Goal: Information Seeking & Learning: Check status

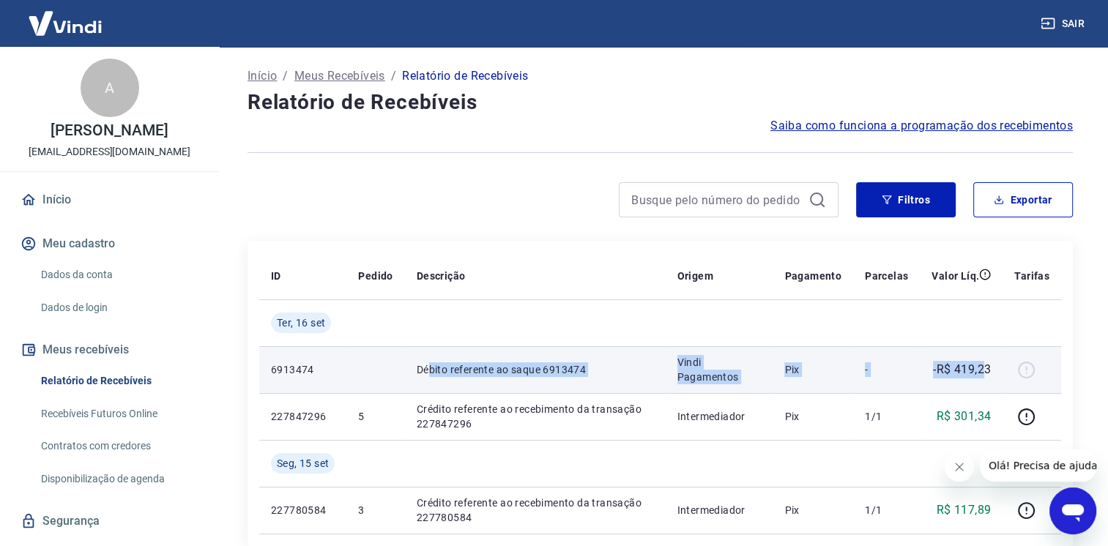
drag, startPoint x: 432, startPoint y: 370, endPoint x: 982, endPoint y: 379, distance: 550.5
click at [982, 379] on tr "6913474 Débito referente ao saque 6913474 Vindi Pagamentos Pix - -R$ 419,23" at bounding box center [660, 369] width 802 height 47
click at [982, 379] on td "-R$ 419,23" at bounding box center [960, 369] width 83 height 47
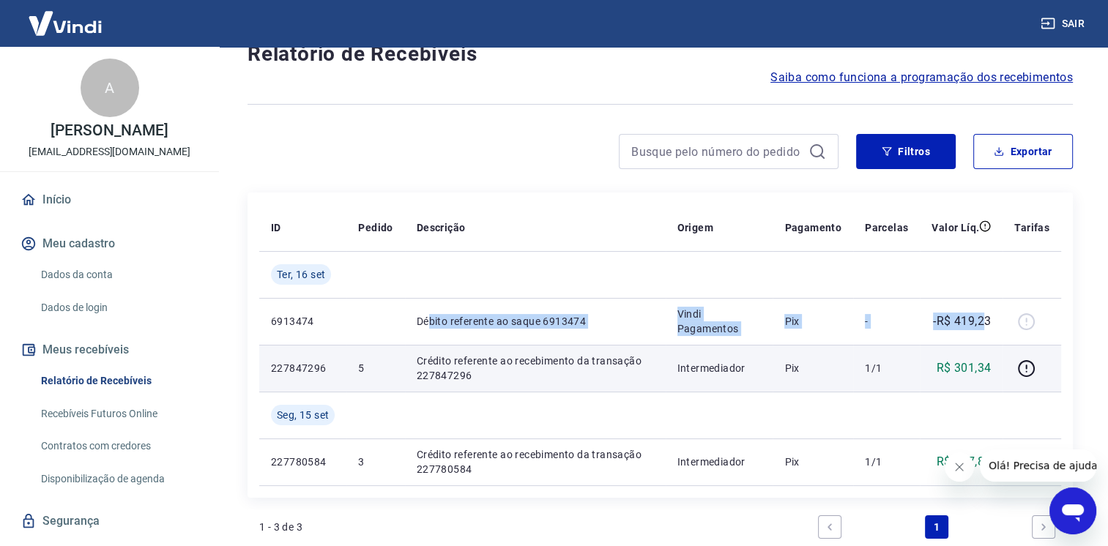
scroll to position [73, 0]
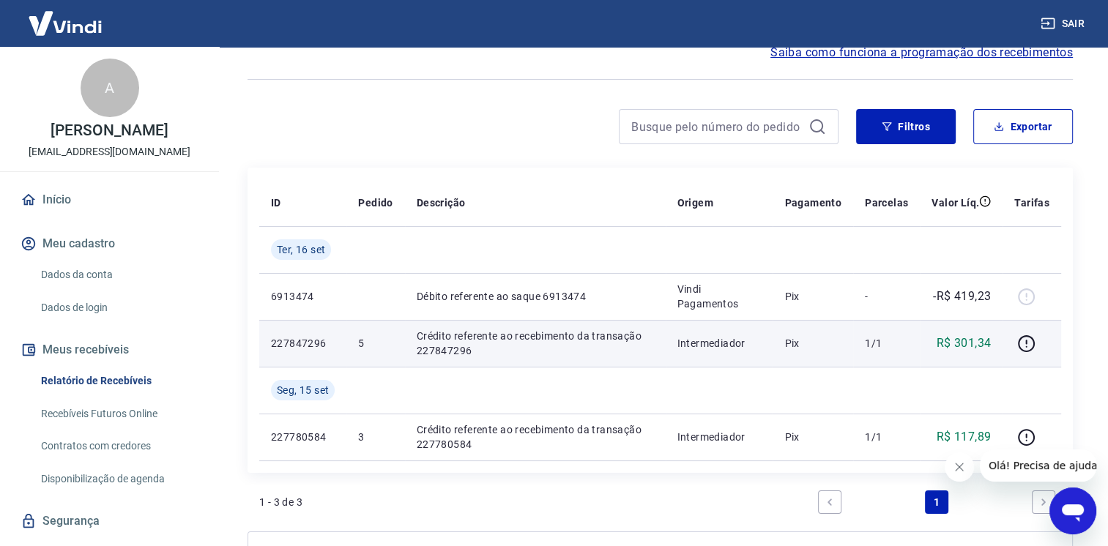
click at [615, 336] on p "Crédito referente ao recebimento da transação 227847296" at bounding box center [535, 343] width 237 height 29
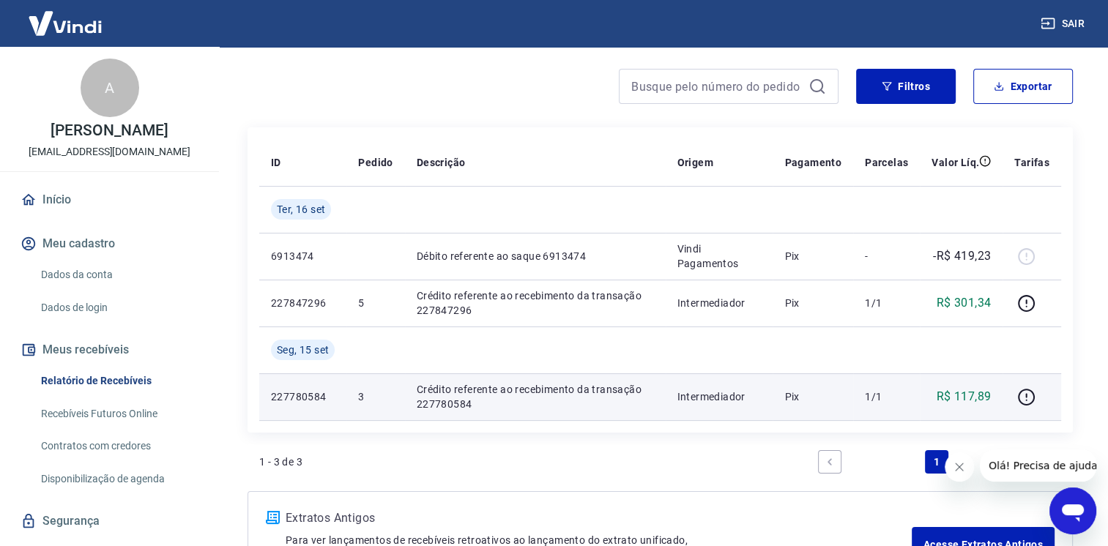
scroll to position [146, 0]
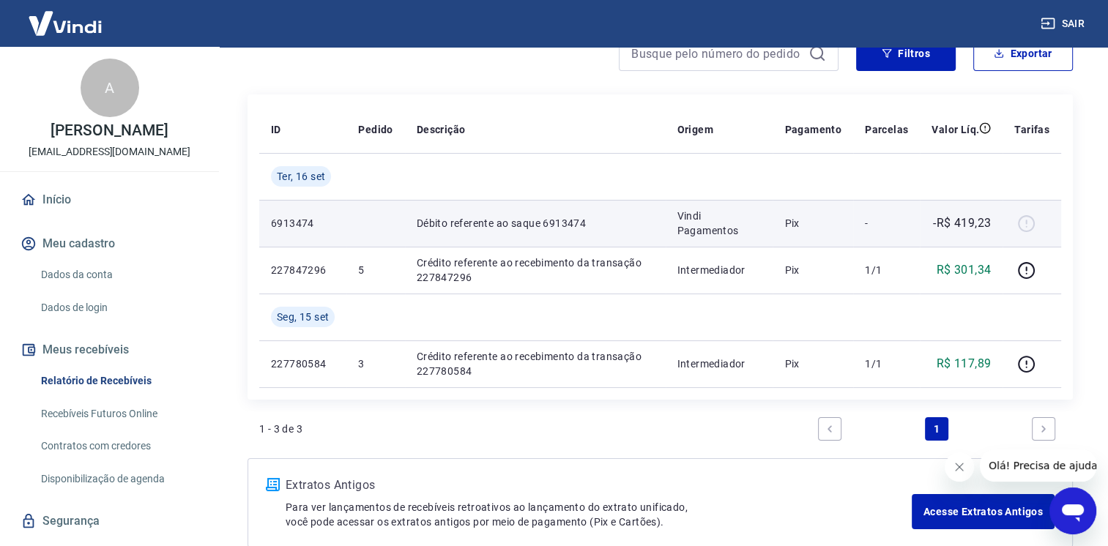
click at [1025, 220] on div at bounding box center [1031, 223] width 35 height 23
click at [750, 239] on td "Vindi Pagamentos" at bounding box center [719, 223] width 108 height 47
click at [733, 233] on p "Vindi Pagamentos" at bounding box center [719, 223] width 84 height 29
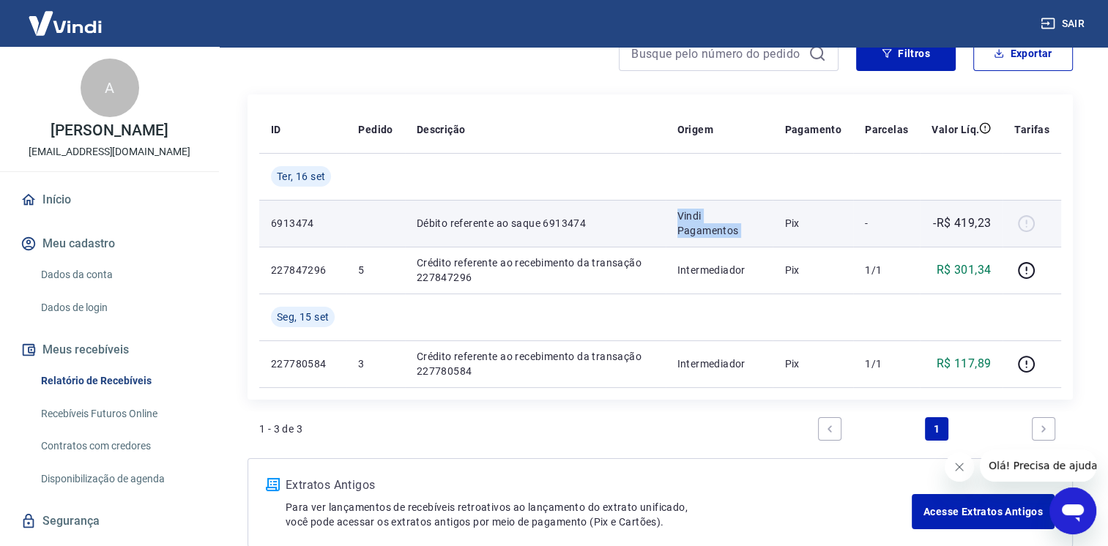
click at [733, 233] on p "Vindi Pagamentos" at bounding box center [719, 223] width 84 height 29
drag, startPoint x: 733, startPoint y: 233, endPoint x: 591, endPoint y: 222, distance: 141.7
click at [591, 222] on p "Débito referente ao saque 6913474" at bounding box center [535, 223] width 237 height 15
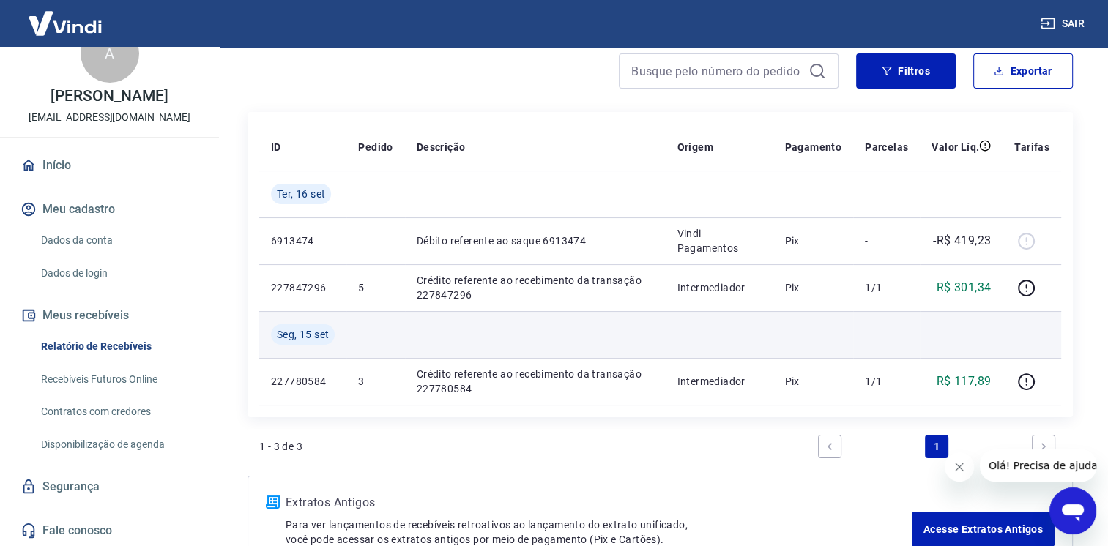
scroll to position [154, 0]
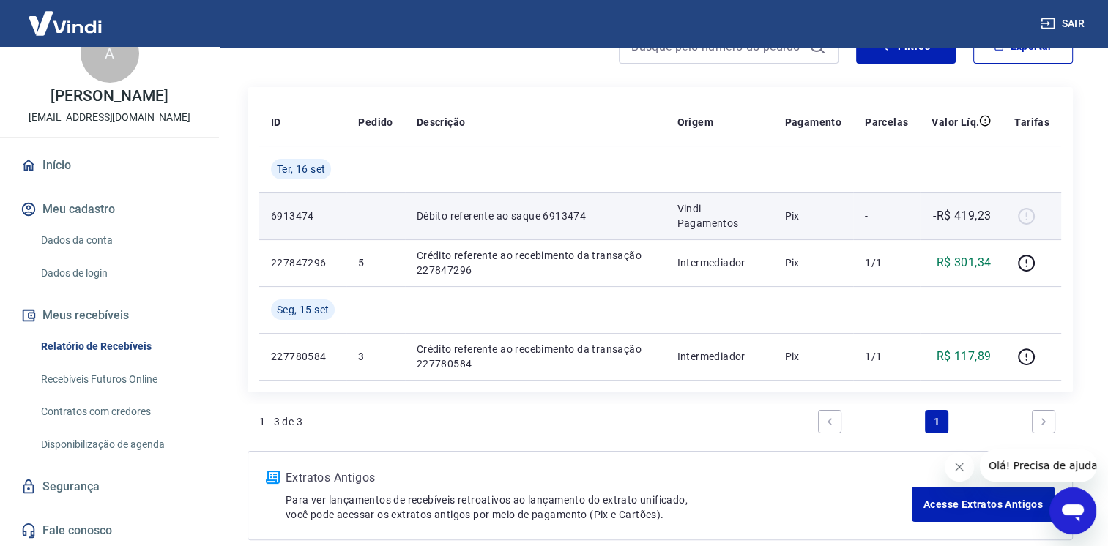
click at [673, 210] on td "Vindi Pagamentos" at bounding box center [719, 216] width 108 height 47
click at [922, 203] on td "-R$ 419,23" at bounding box center [960, 216] width 83 height 47
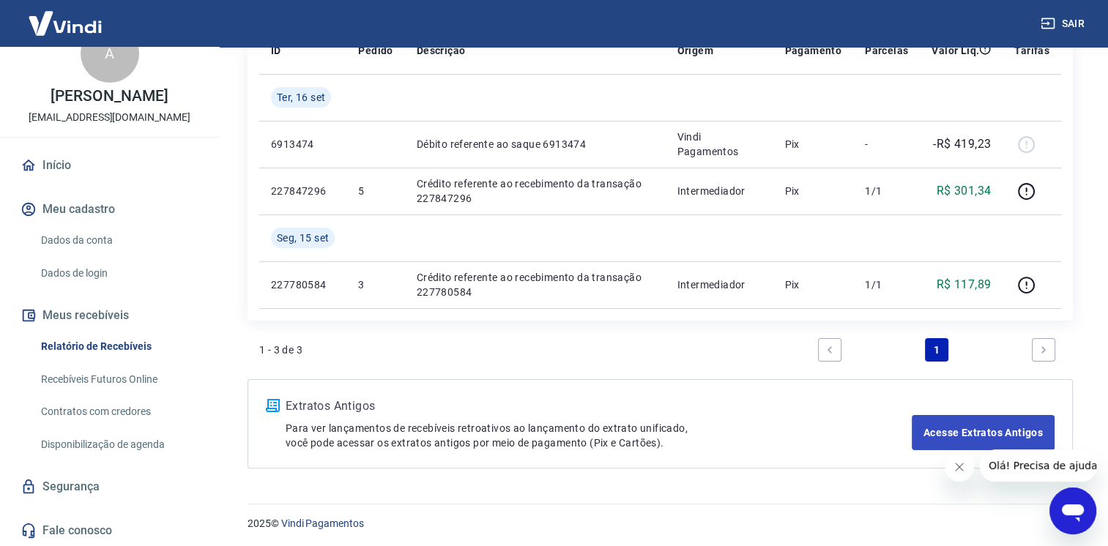
scroll to position [227, 0]
click at [1014, 436] on link "Acesse Extratos Antigos" at bounding box center [982, 431] width 143 height 35
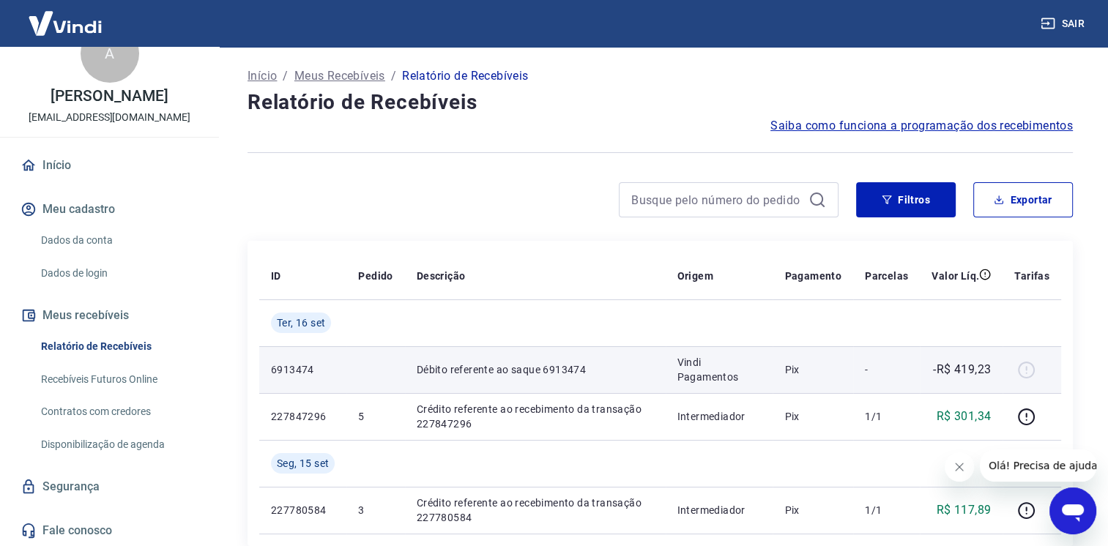
click at [465, 369] on p "Débito referente ao saque 6913474" at bounding box center [535, 369] width 237 height 15
drag, startPoint x: 465, startPoint y: 369, endPoint x: 544, endPoint y: 368, distance: 79.1
click at [539, 368] on p "Débito referente ao saque 6913474" at bounding box center [535, 369] width 237 height 15
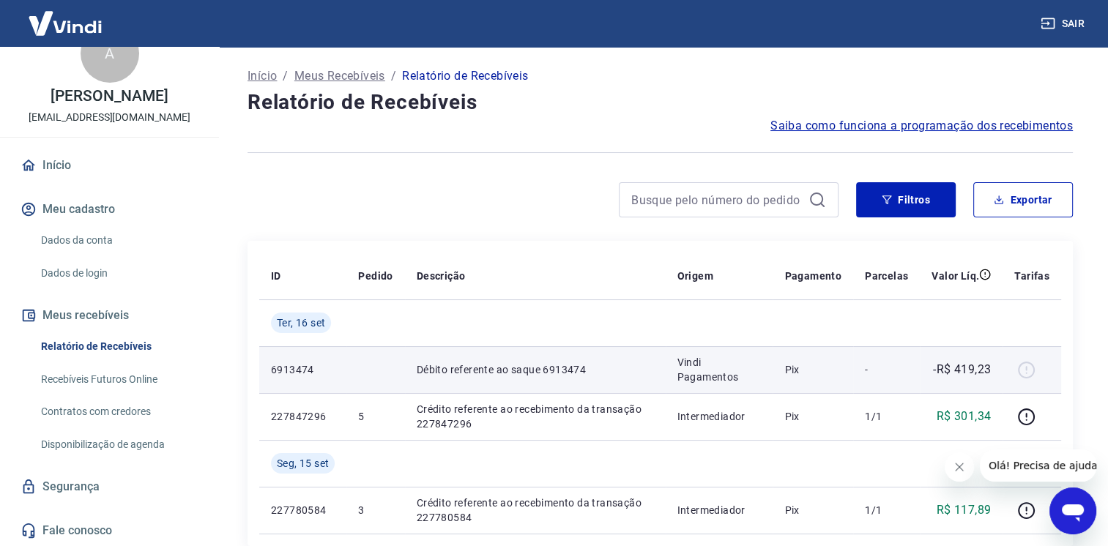
drag, startPoint x: 706, startPoint y: 367, endPoint x: 720, endPoint y: 370, distance: 14.8
click at [709, 368] on p "Vindi Pagamentos" at bounding box center [719, 369] width 84 height 29
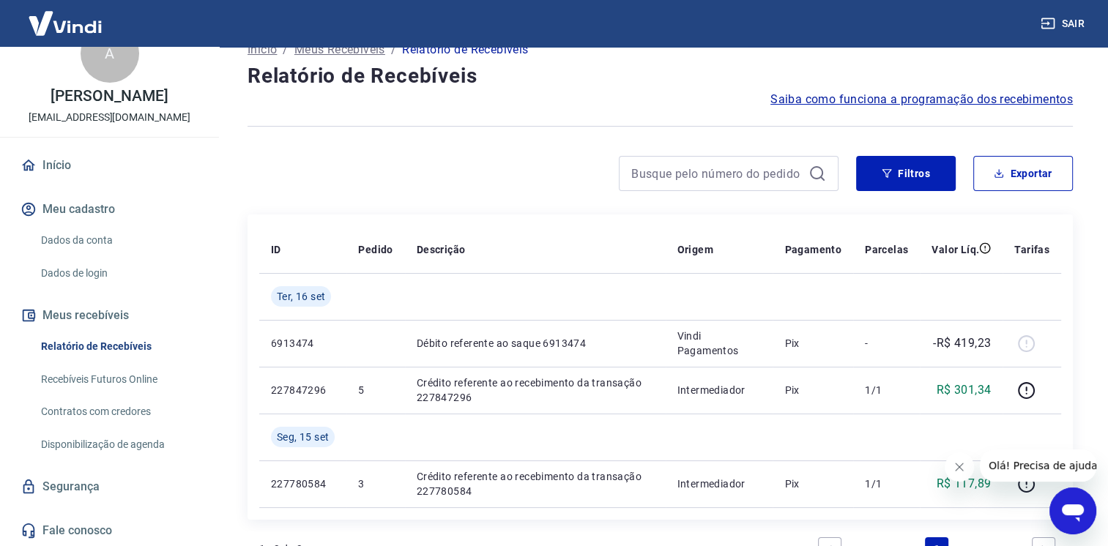
scroll to position [73, 0]
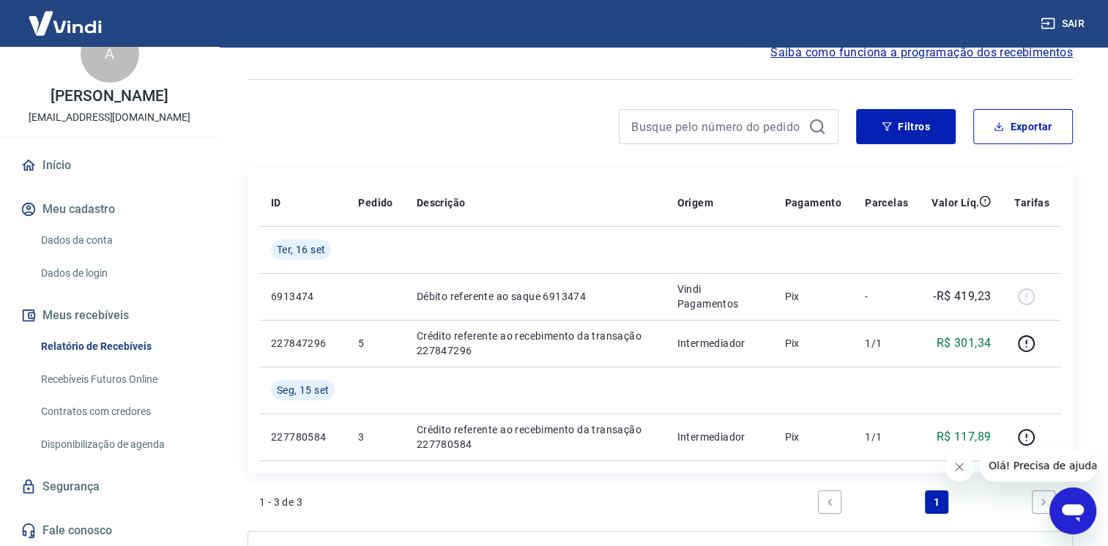
click at [125, 347] on link "Relatório de Recebíveis" at bounding box center [118, 347] width 166 height 30
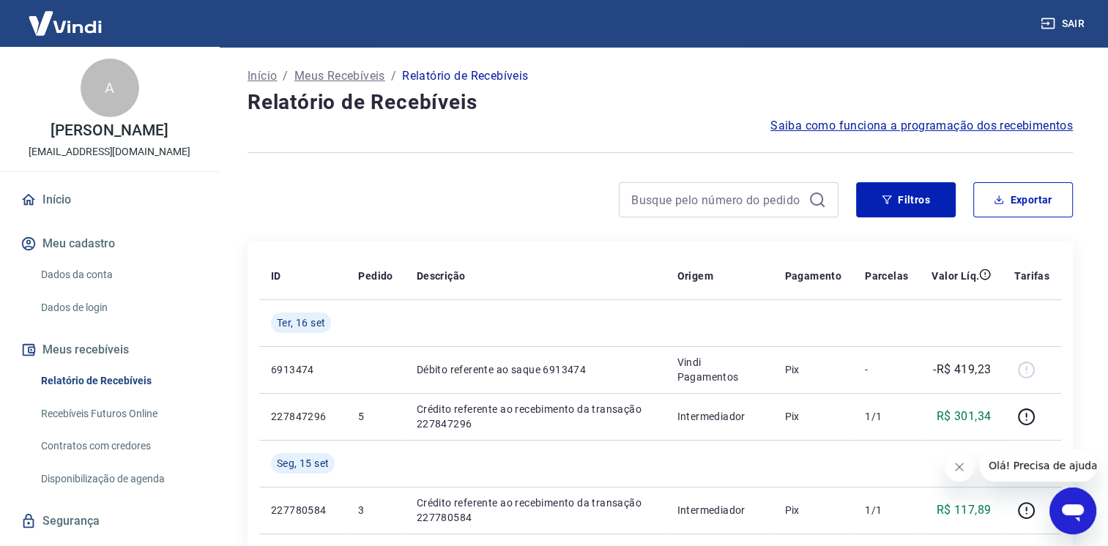
click at [59, 201] on link "Início" at bounding box center [110, 200] width 184 height 32
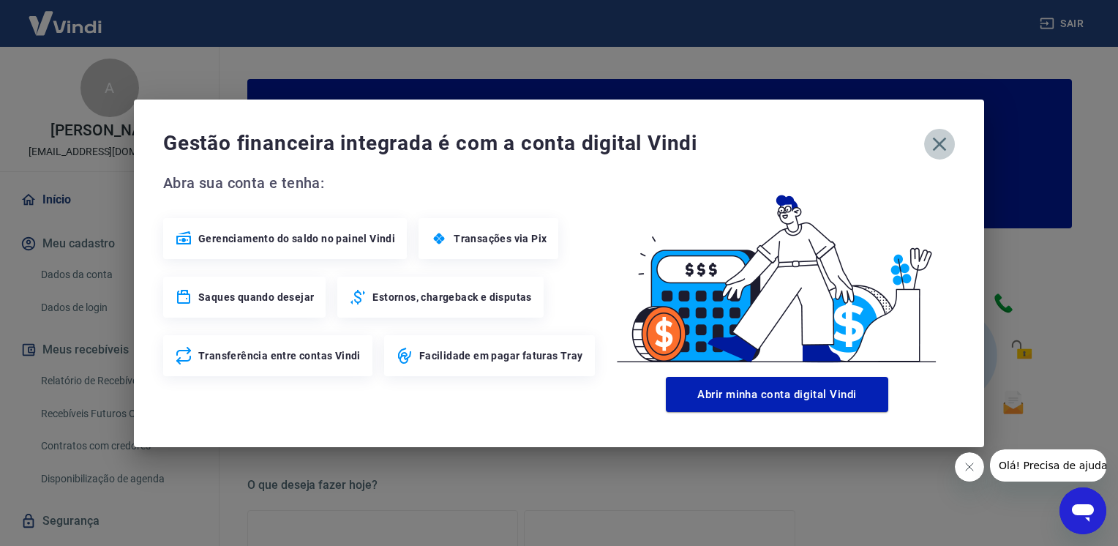
click at [942, 141] on icon "button" at bounding box center [940, 144] width 14 height 14
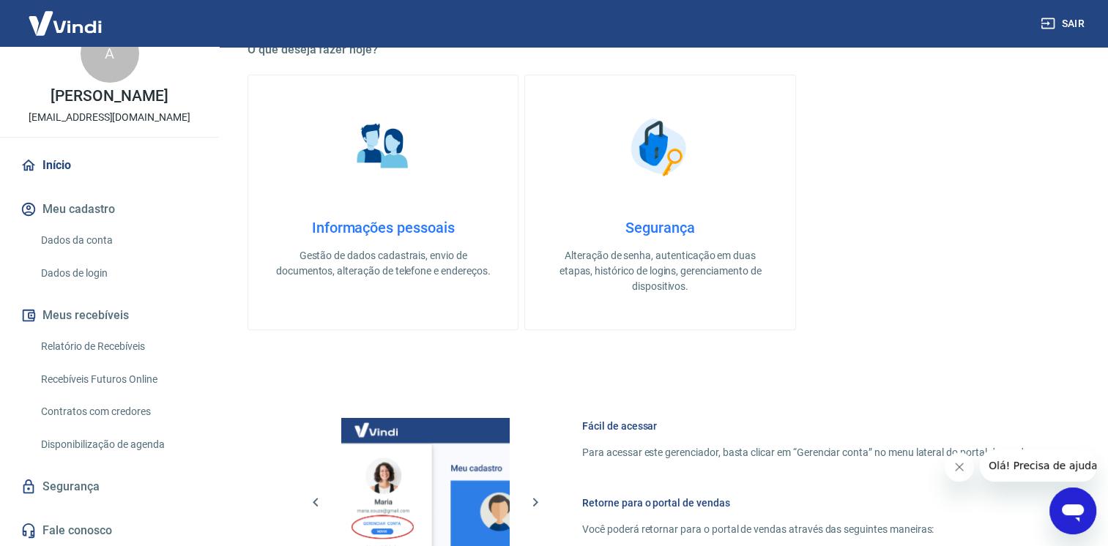
scroll to position [366, 0]
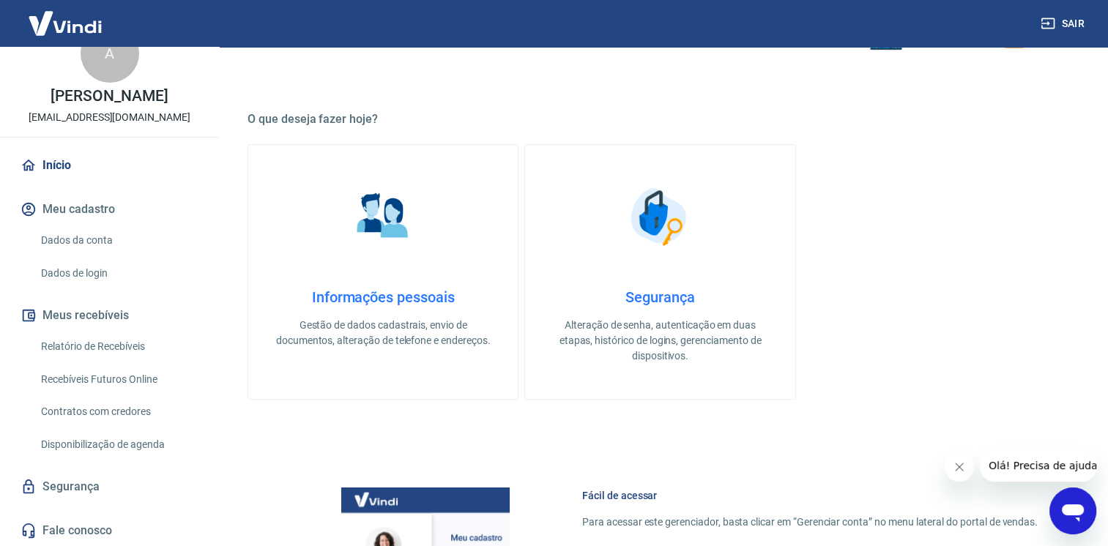
click at [57, 10] on img at bounding box center [65, 23] width 95 height 45
click at [64, 27] on img at bounding box center [65, 23] width 95 height 45
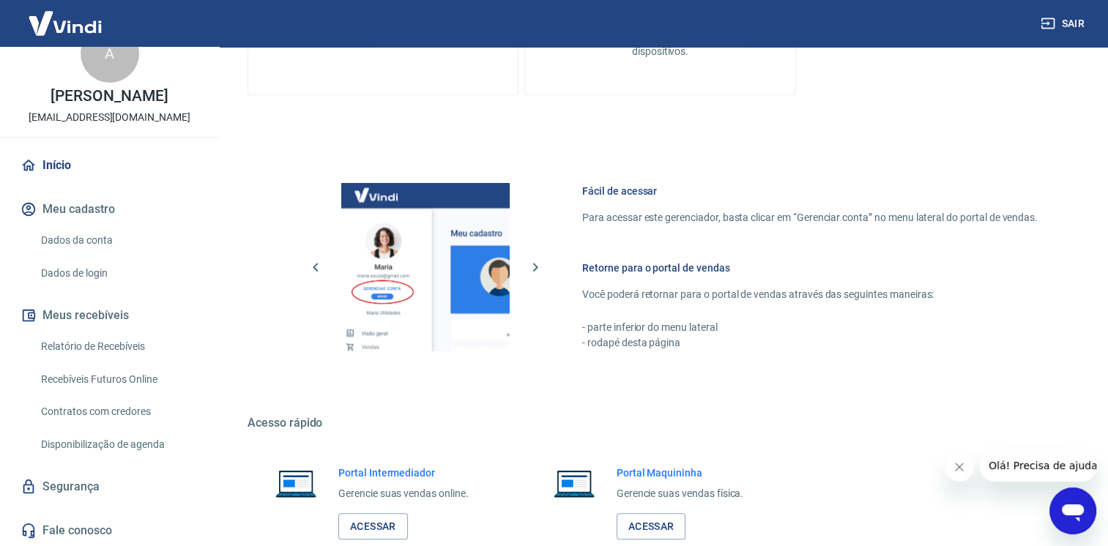
scroll to position [761, 0]
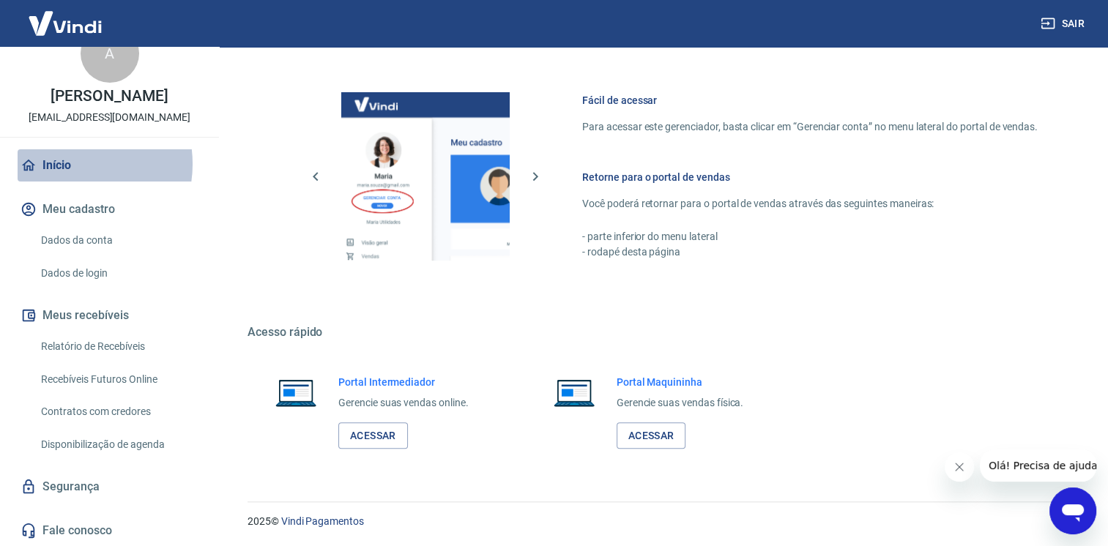
click at [68, 164] on link "Início" at bounding box center [110, 165] width 184 height 32
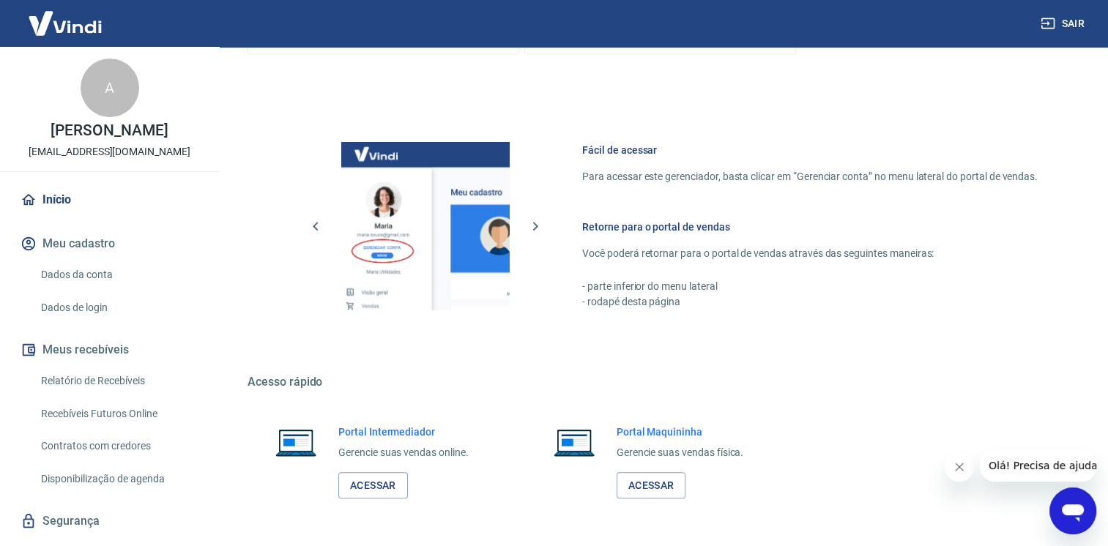
scroll to position [688, 0]
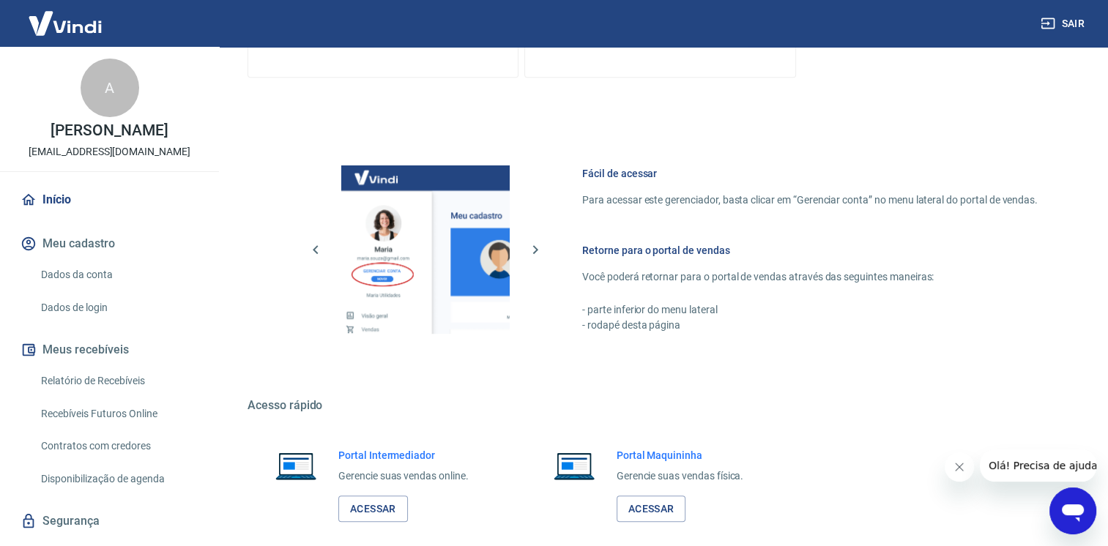
click at [92, 275] on link "Dados da conta" at bounding box center [118, 275] width 166 height 30
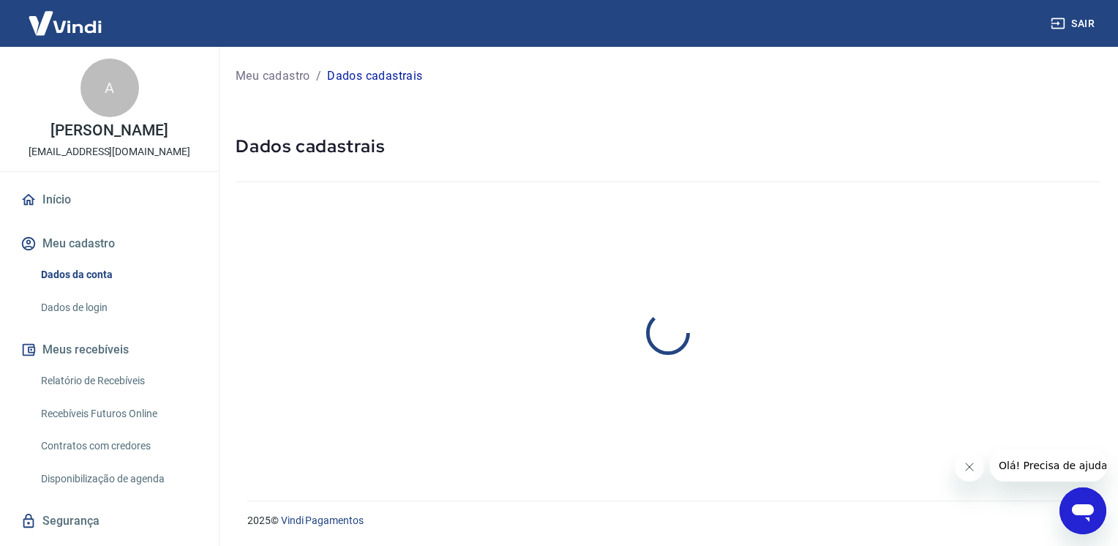
select select "SP"
select select "business"
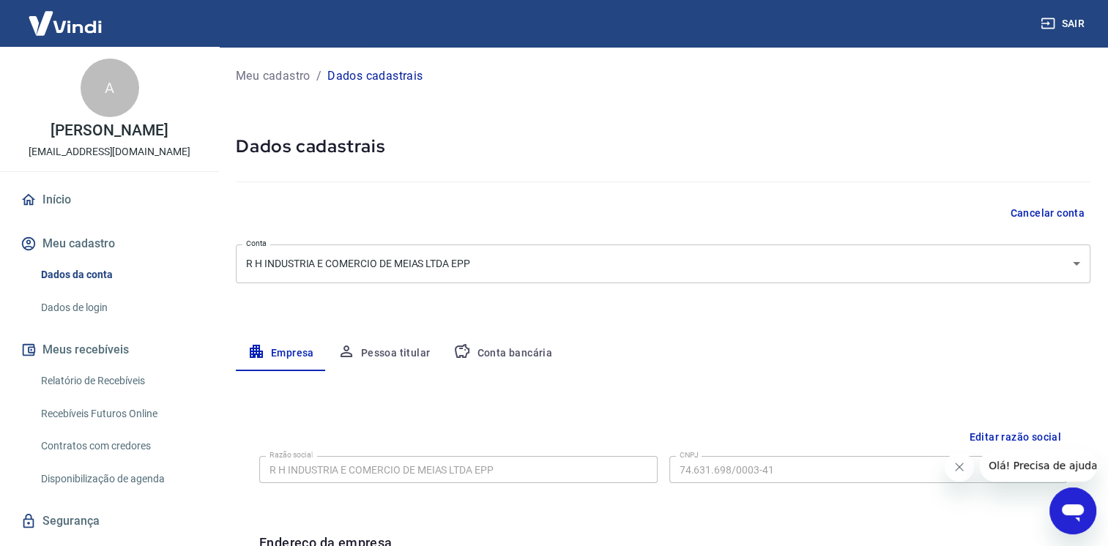
click at [91, 236] on button "Meu cadastro" at bounding box center [110, 244] width 184 height 32
click at [91, 242] on button "Meu cadastro" at bounding box center [110, 244] width 184 height 32
click at [95, 99] on div "A" at bounding box center [110, 88] width 59 height 59
click at [55, 31] on img at bounding box center [65, 23] width 95 height 45
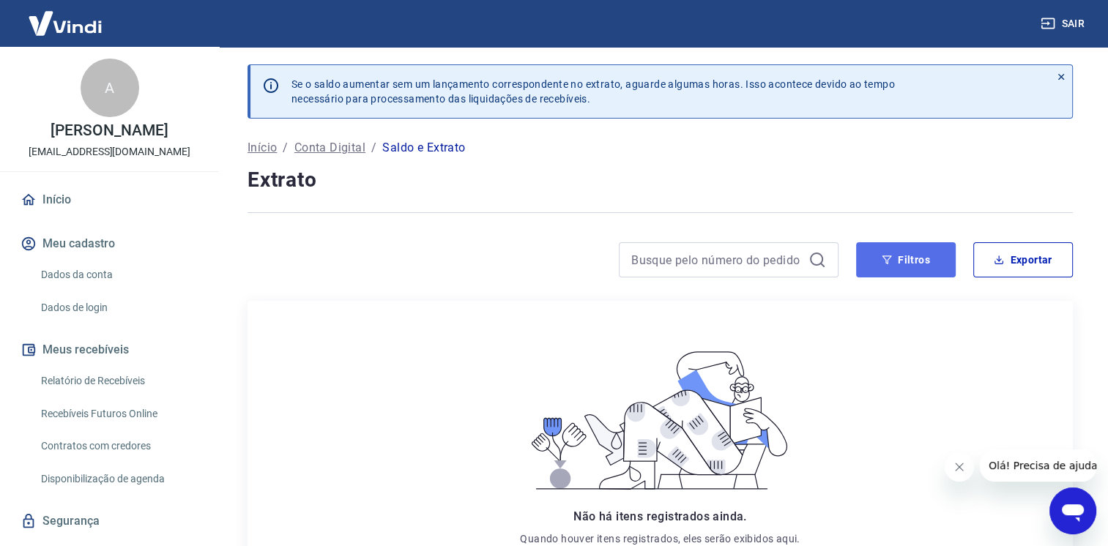
click at [905, 264] on button "Filtros" at bounding box center [906, 259] width 100 height 35
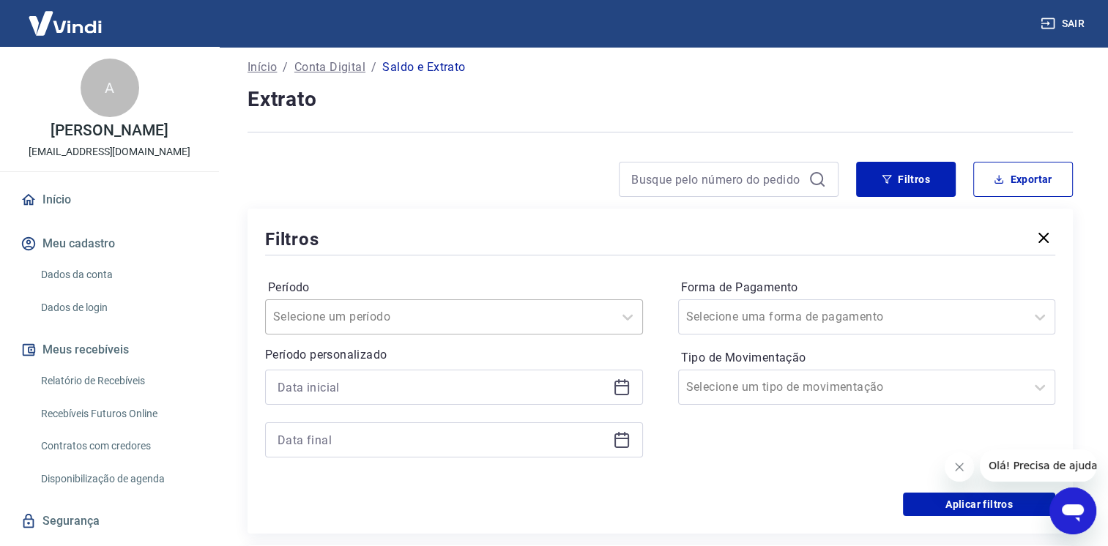
click at [434, 317] on div at bounding box center [439, 317] width 332 height 20
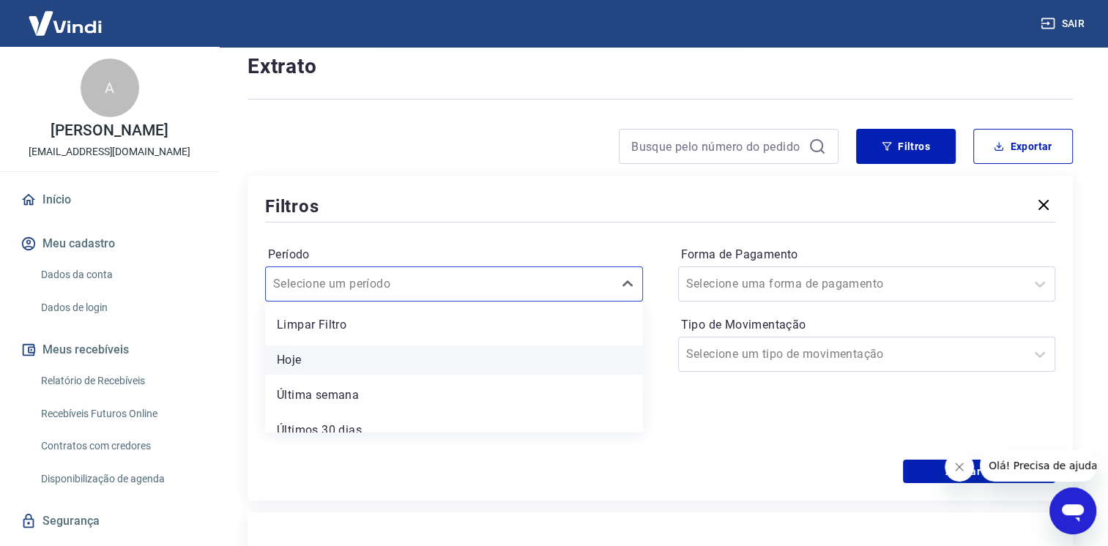
scroll to position [159, 0]
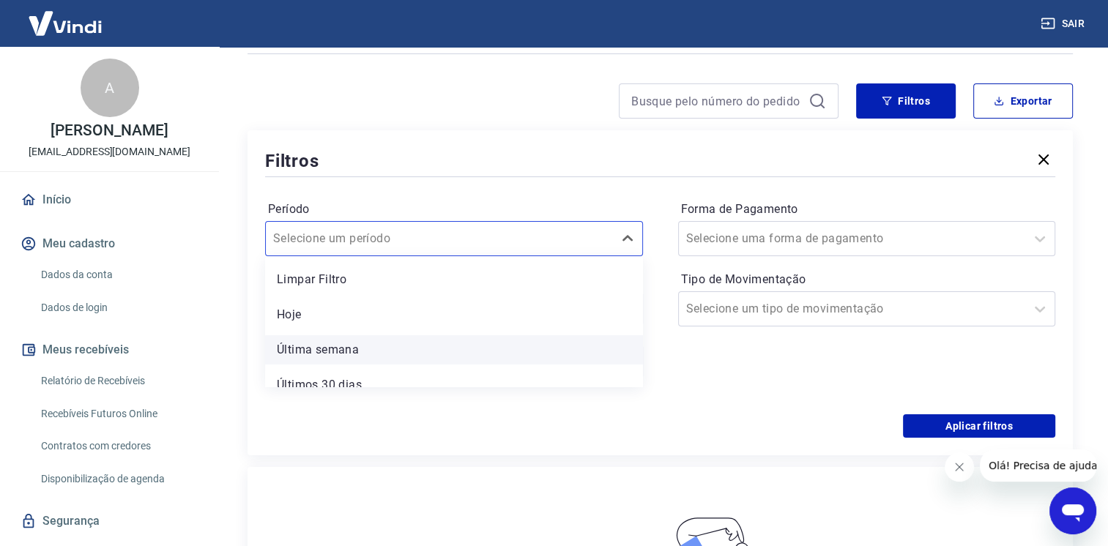
click at [353, 348] on div "Última semana" at bounding box center [454, 349] width 378 height 29
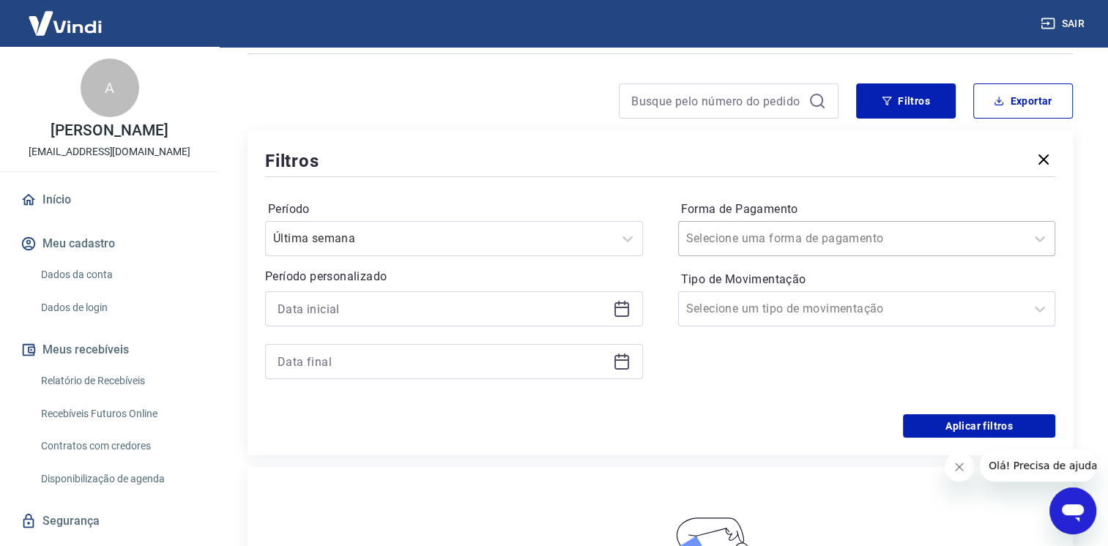
click at [821, 233] on div at bounding box center [852, 238] width 332 height 20
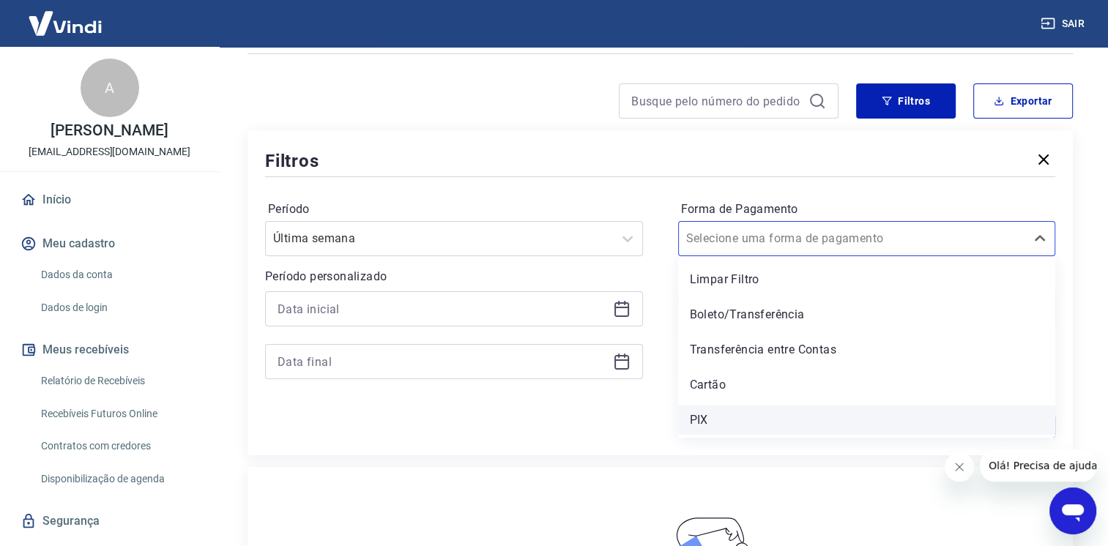
click at [717, 422] on div "PIX" at bounding box center [867, 420] width 378 height 29
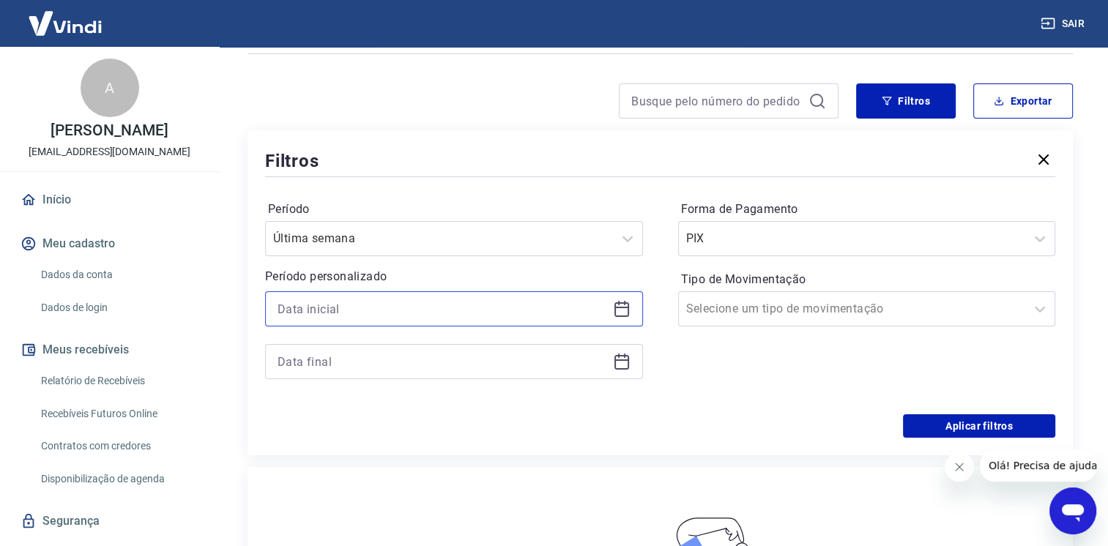
click at [449, 305] on input at bounding box center [441, 309] width 329 height 22
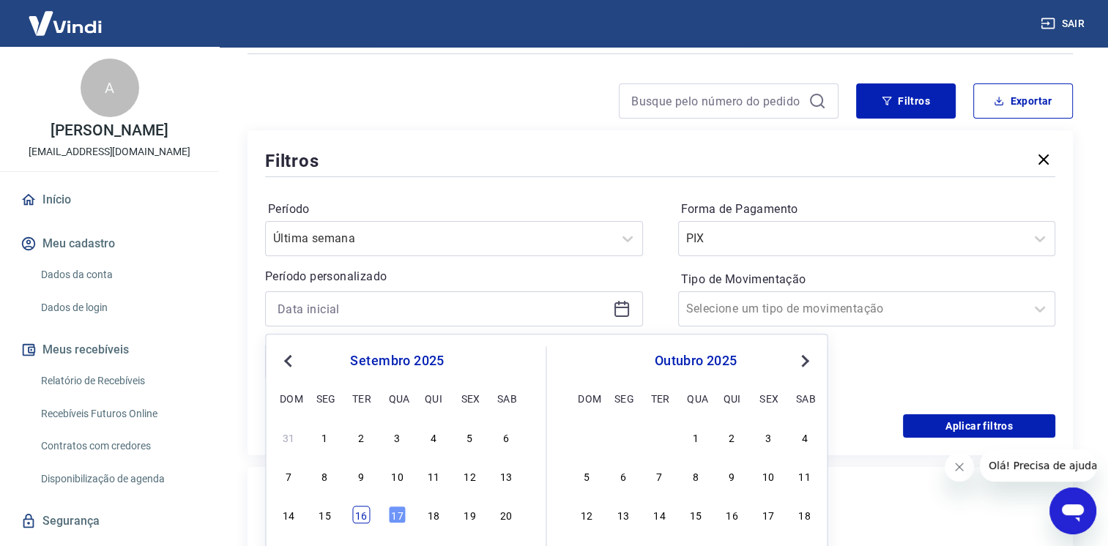
click at [355, 517] on div "16" at bounding box center [361, 516] width 18 height 18
type input "16/09/2025"
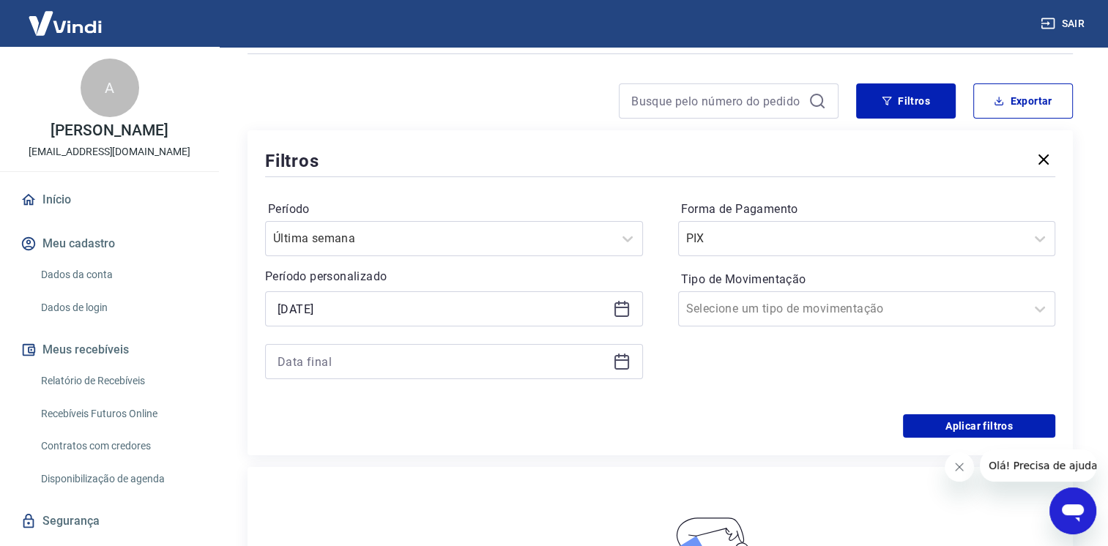
click at [439, 377] on div at bounding box center [454, 361] width 378 height 35
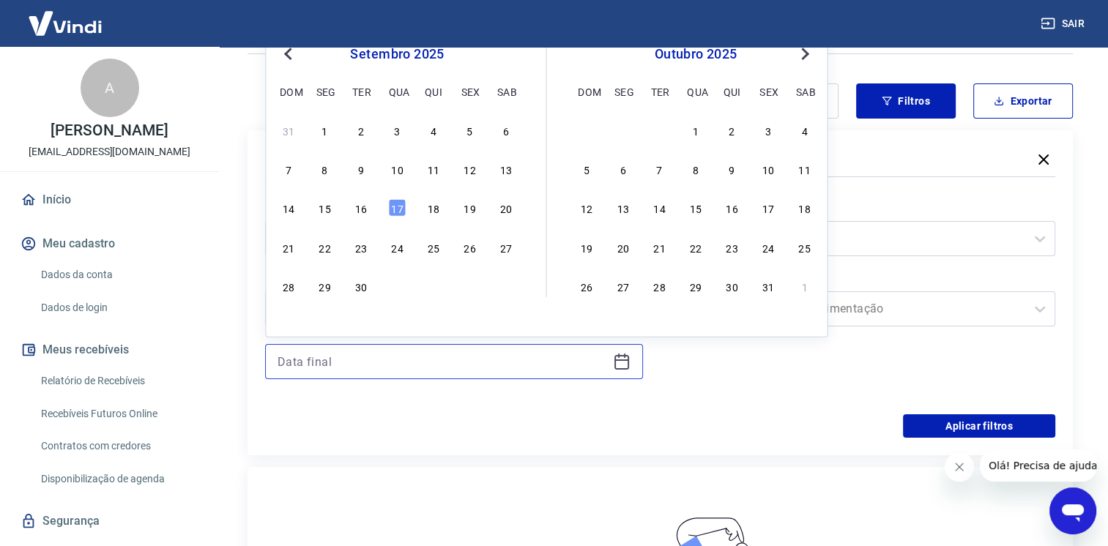
click at [437, 362] on input at bounding box center [441, 362] width 329 height 22
click at [398, 210] on div "17" at bounding box center [397, 208] width 18 height 18
type input "17/09/2025"
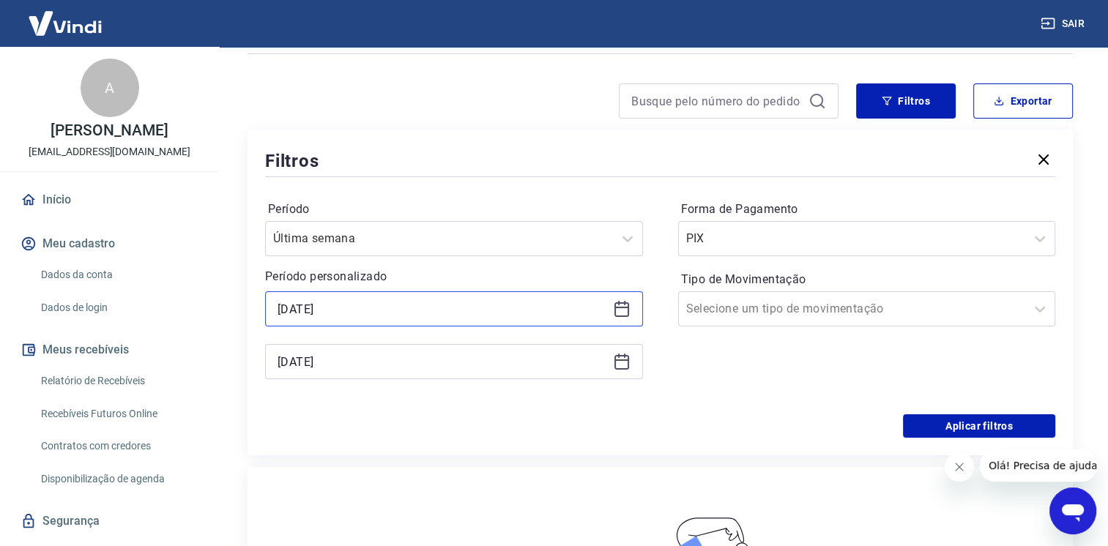
click at [346, 310] on input "16/09/2025" at bounding box center [441, 309] width 329 height 22
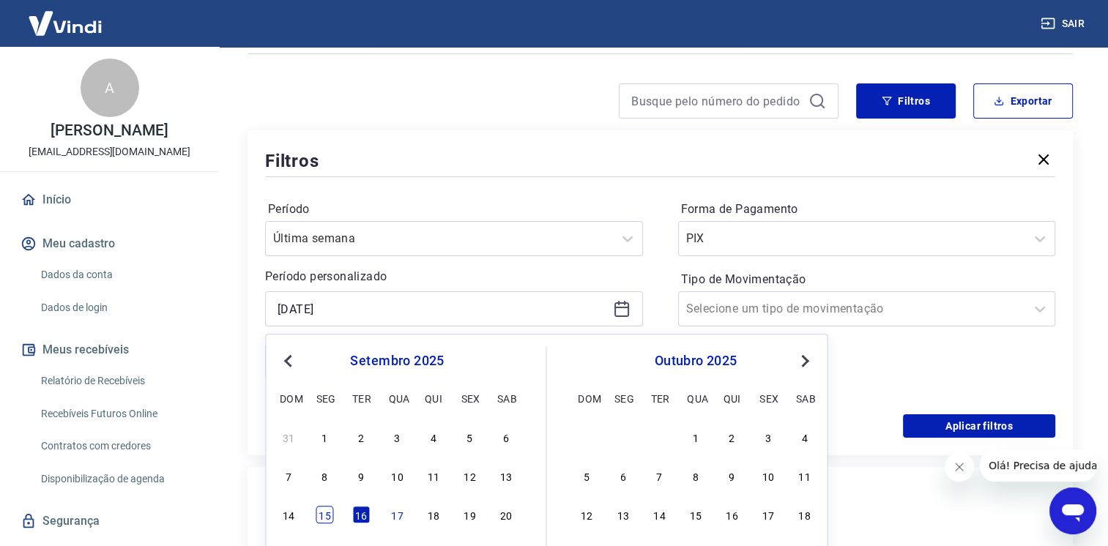
click at [325, 515] on div "15" at bounding box center [325, 516] width 18 height 18
type input "15/09/2025"
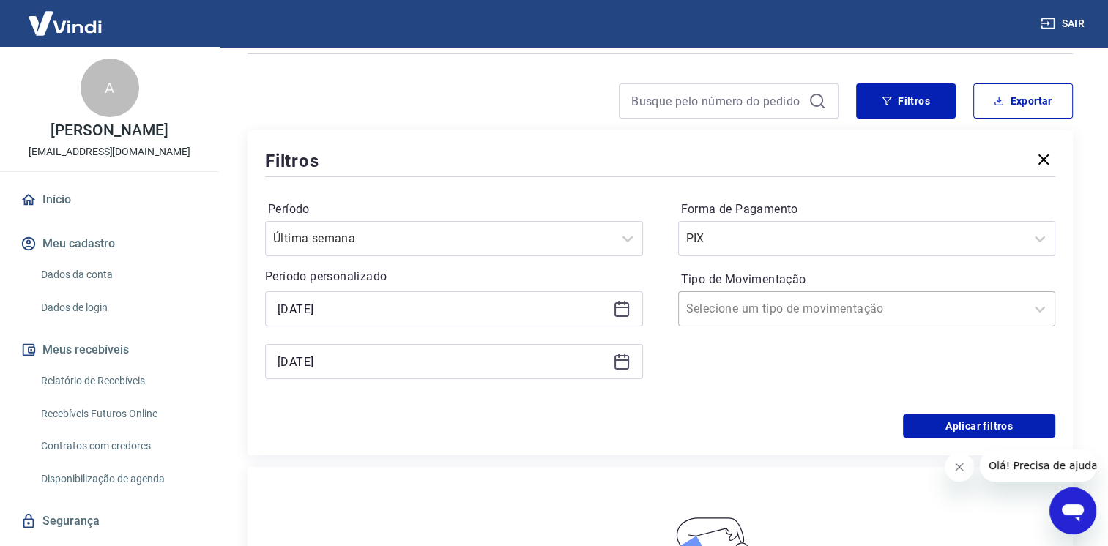
click at [785, 299] on div at bounding box center [852, 309] width 332 height 20
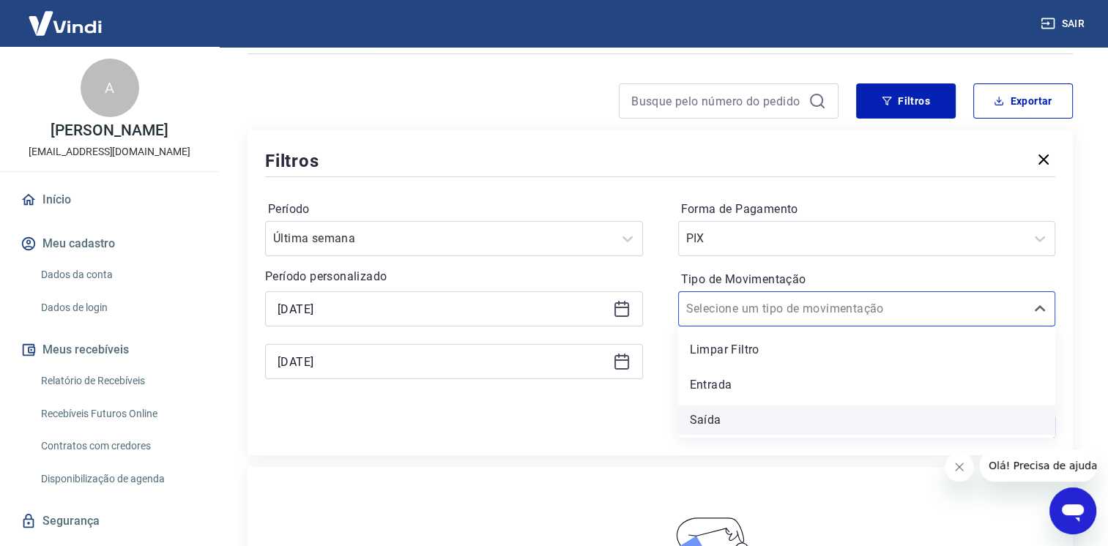
click at [735, 416] on div "Saída" at bounding box center [867, 420] width 378 height 29
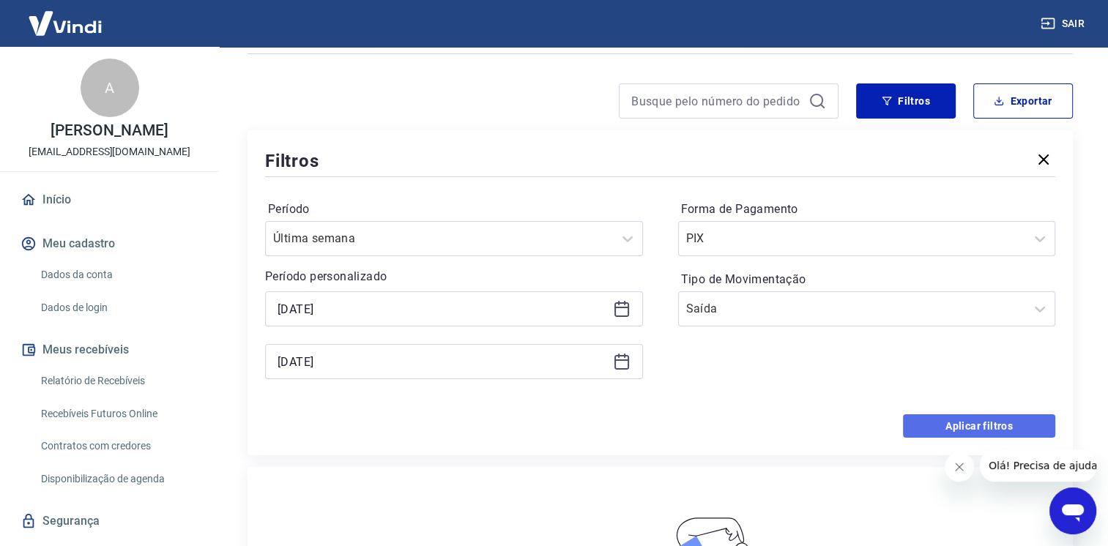
click at [983, 417] on button "Aplicar filtros" at bounding box center [979, 425] width 152 height 23
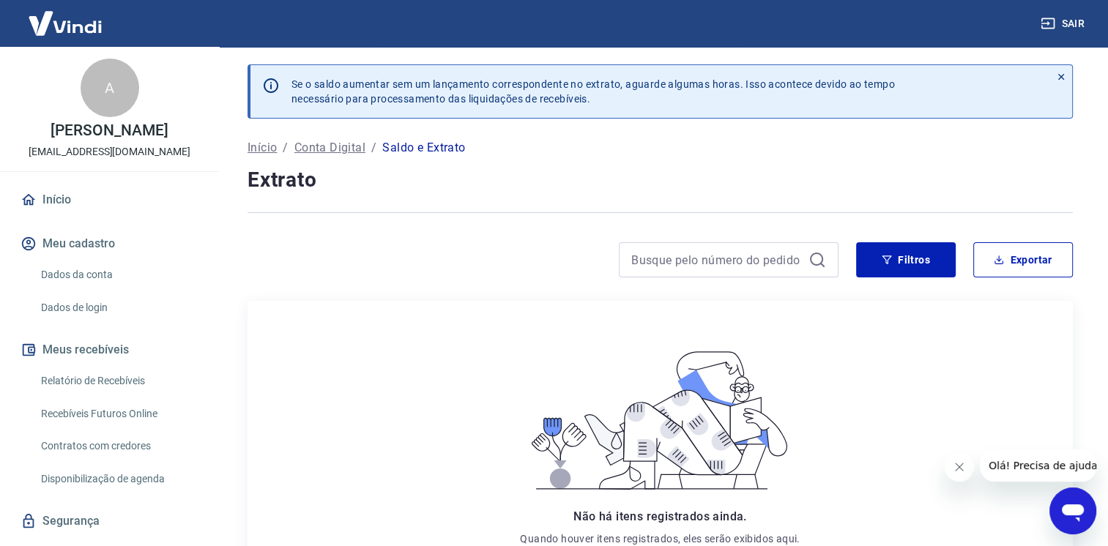
click at [1083, 507] on icon "Abrir janela de mensagens" at bounding box center [1072, 511] width 26 height 26
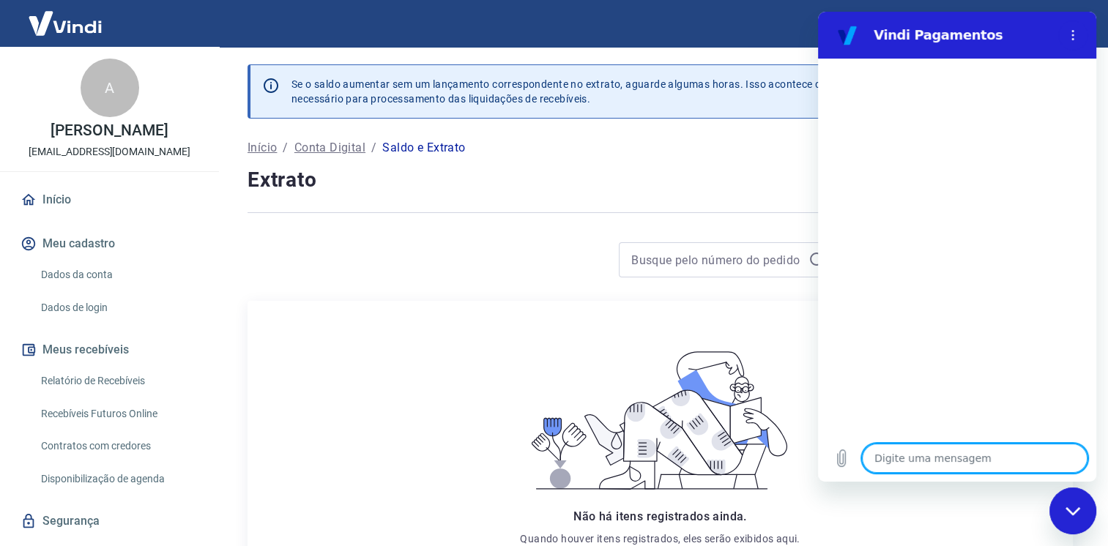
type textarea "c"
type textarea "x"
type textarea "co"
type textarea "x"
type textarea "com"
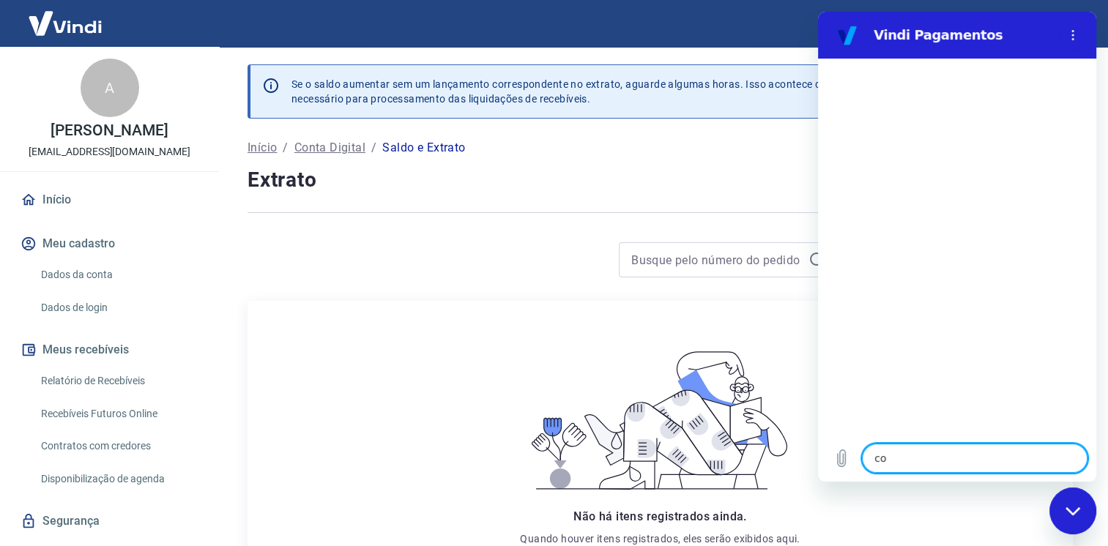
type textarea "x"
type textarea "como"
type textarea "x"
type textarea "como"
type textarea "x"
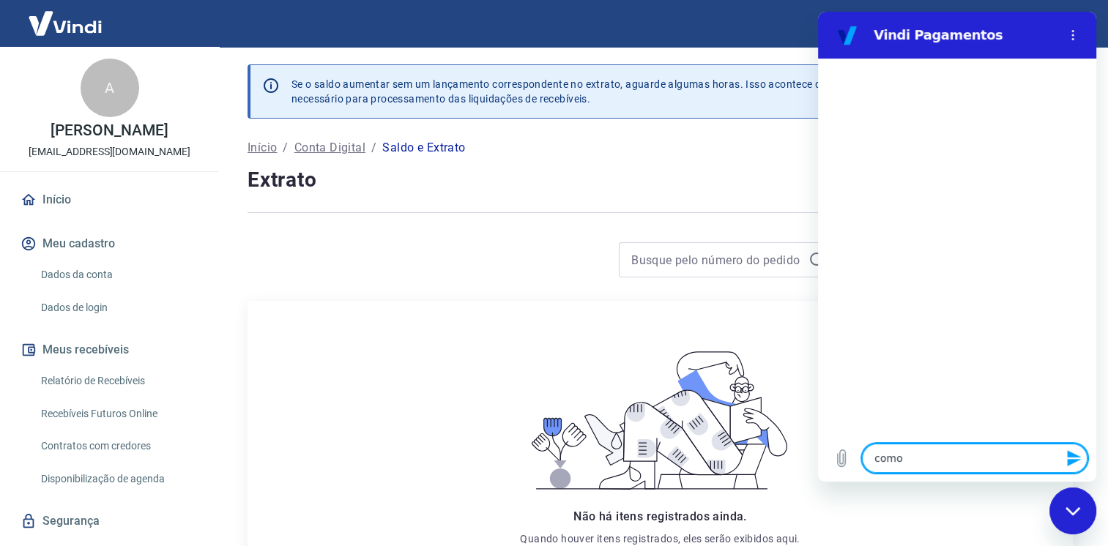
type textarea "como d"
type textarea "x"
type textarea "como de"
type textarea "x"
type textarea "como des"
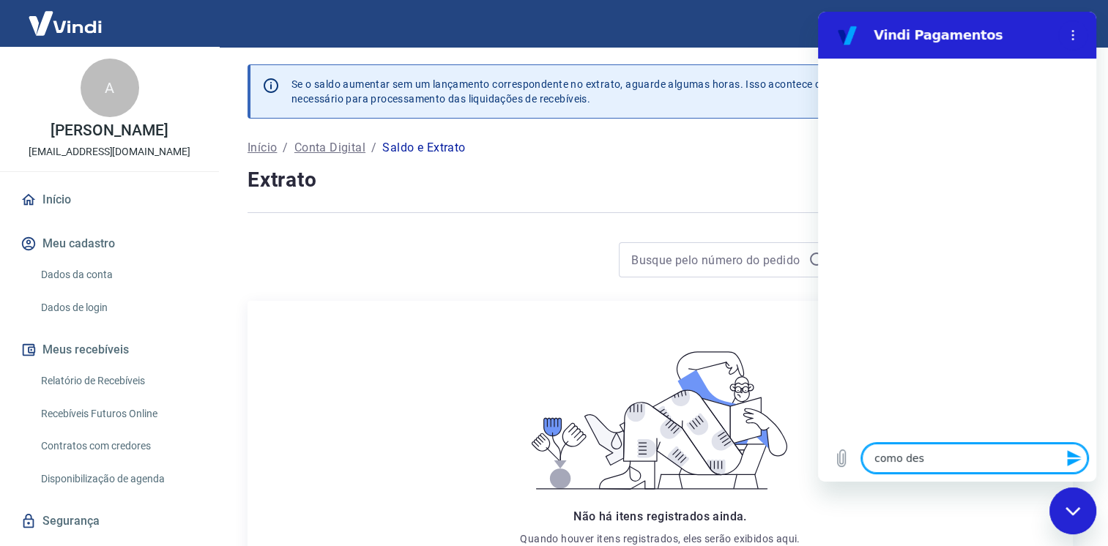
type textarea "x"
type textarea "como desc"
type textarea "x"
type textarea "como descu"
type textarea "x"
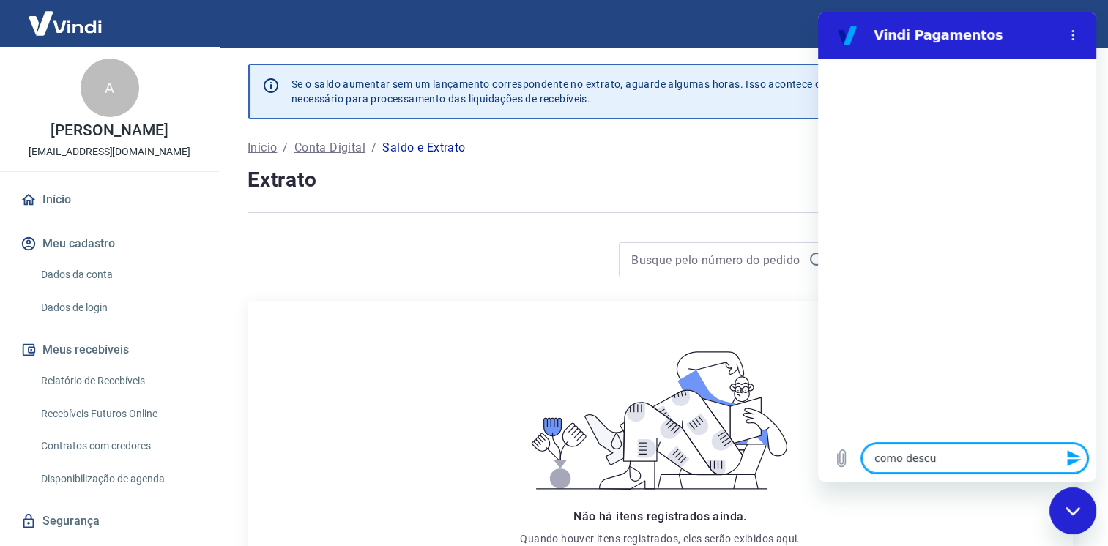
type textarea "como descub"
type textarea "x"
type textarea "como descubr"
type textarea "x"
type textarea "como descubro"
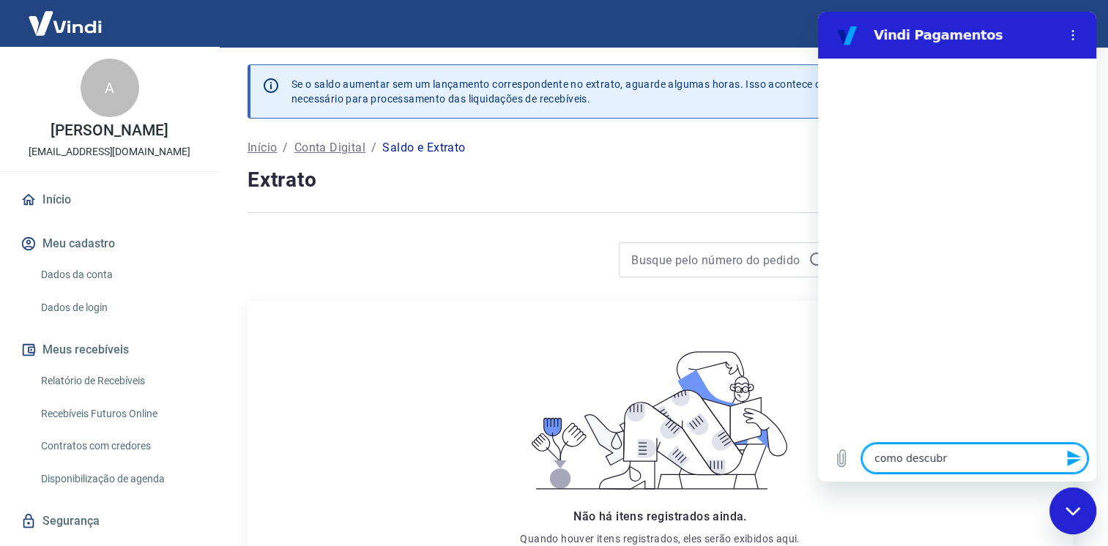
type textarea "x"
type textarea "como descubr"
type textarea "x"
type textarea "como descub"
type textarea "x"
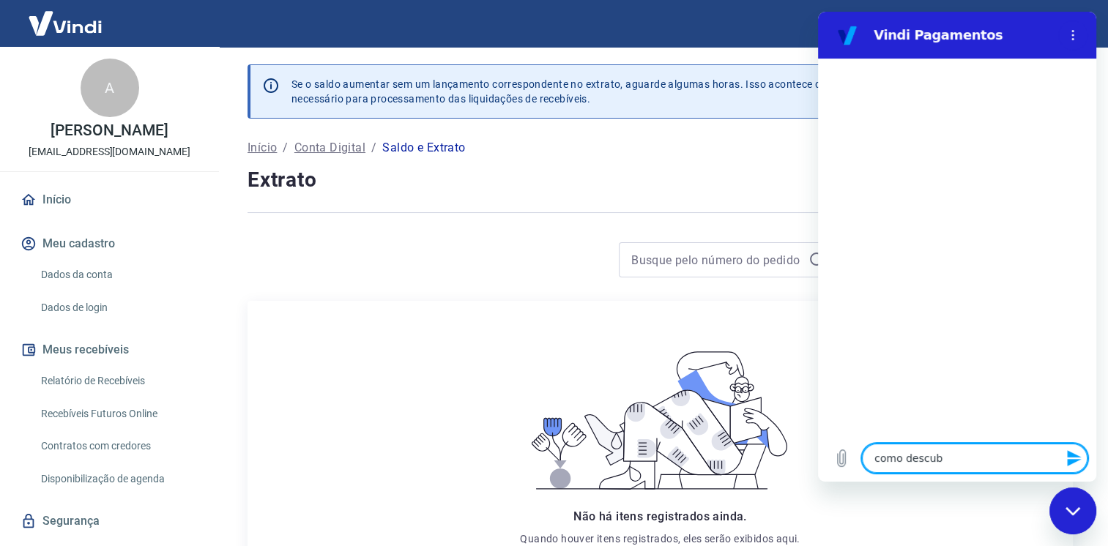
type textarea "como descu"
type textarea "x"
type textarea "como desc"
type textarea "x"
type textarea "como des"
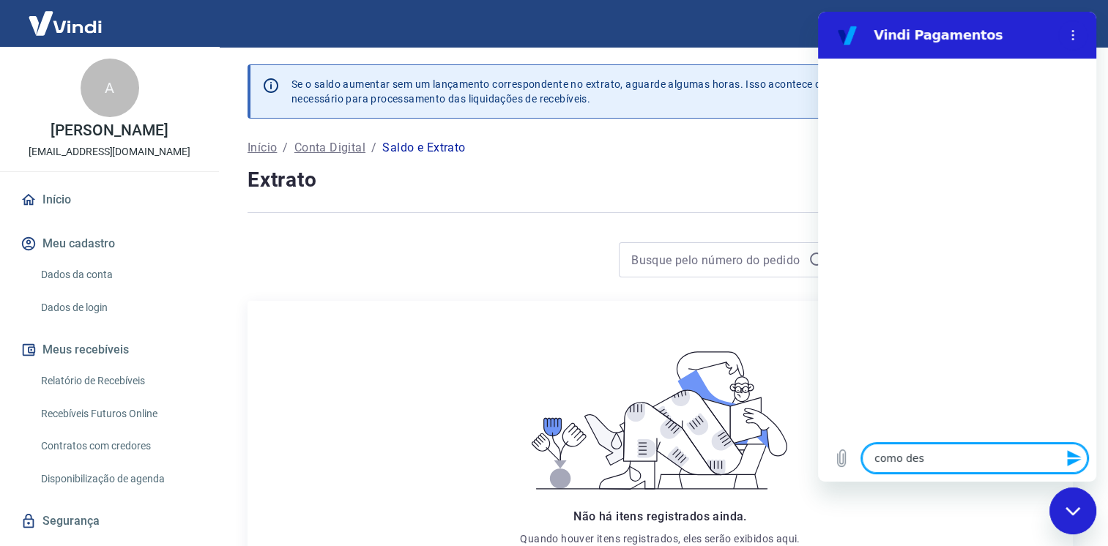
type textarea "x"
type textarea "como de"
type textarea "x"
type textarea "como d"
type textarea "x"
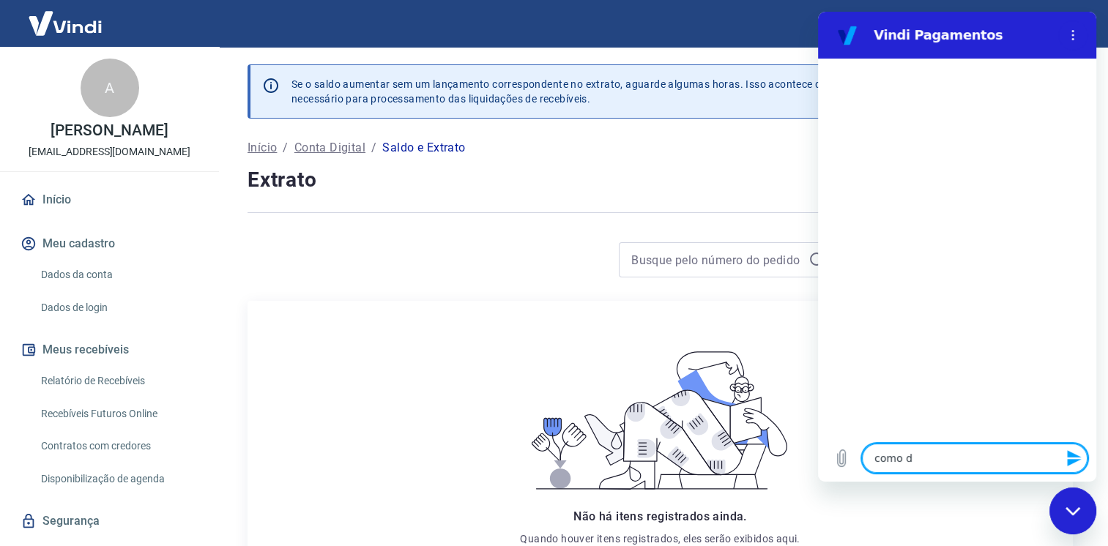
type textarea "como"
type textarea "x"
type textarea "como"
type textarea "x"
type textarea "com"
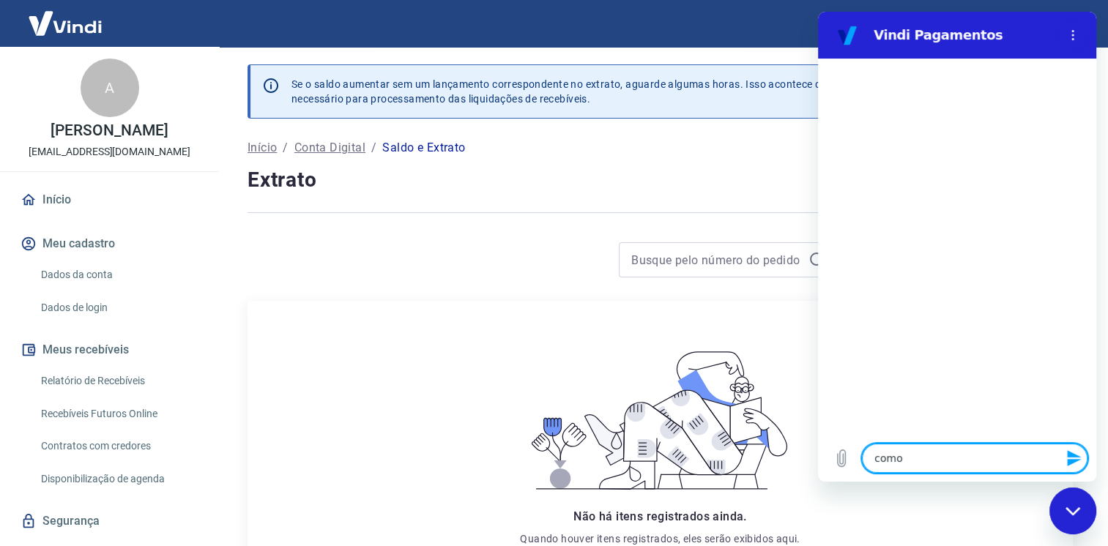
type textarea "x"
type textarea "co"
type textarea "x"
type textarea "c"
type textarea "x"
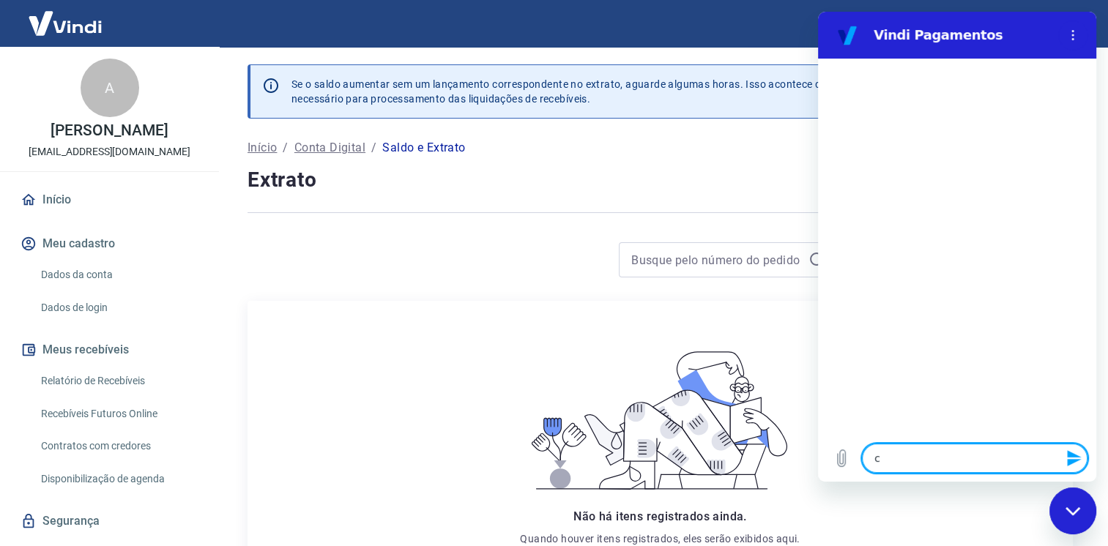
type textarea "x"
type textarea "d"
type textarea "x"
type textarea "du"
type textarea "x"
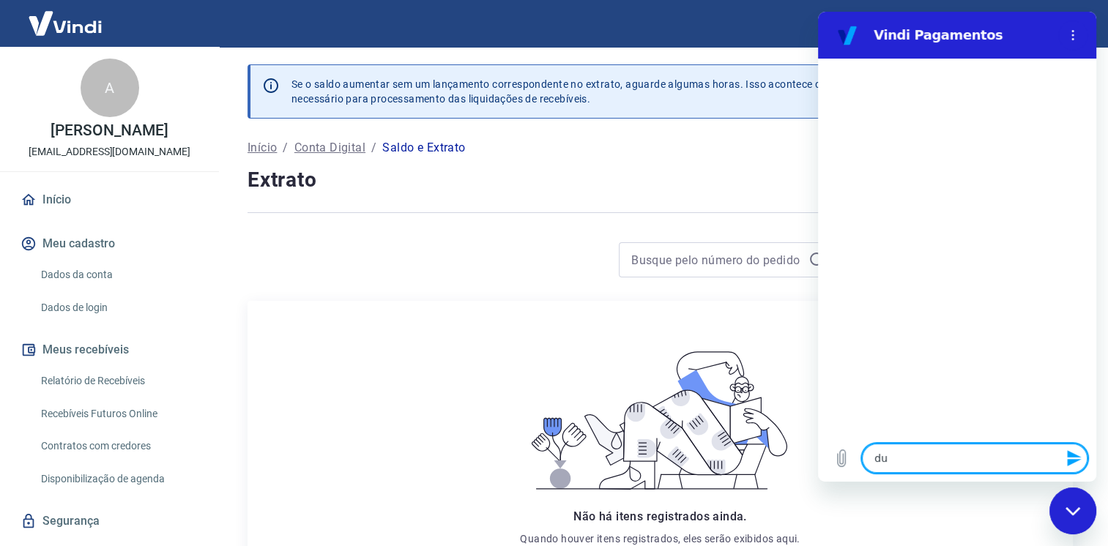
type textarea "duv"
type textarea "x"
type textarea "duvi"
type textarea "x"
type textarea "duvid"
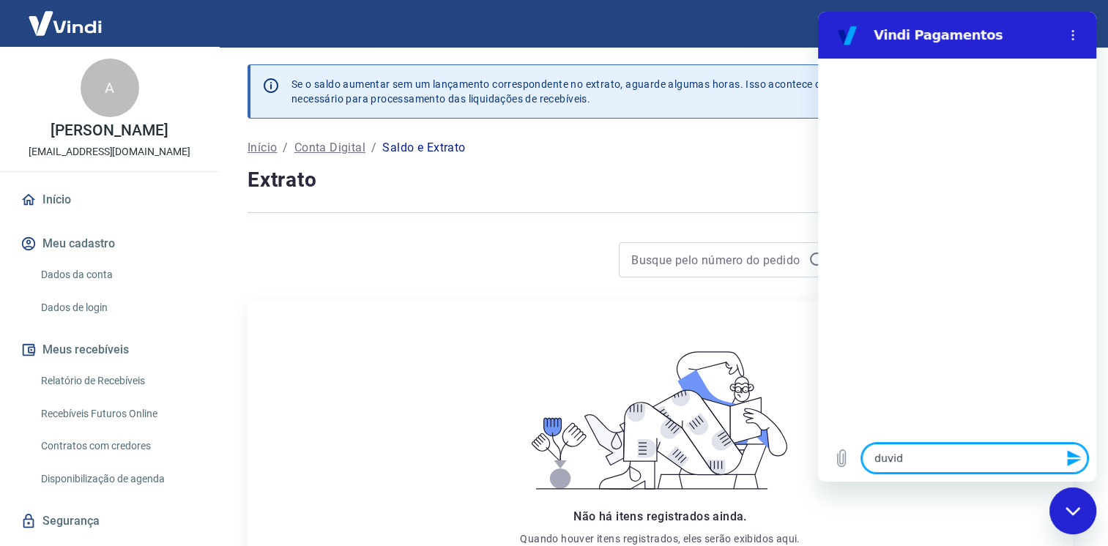
type textarea "x"
type textarea "duvida"
type textarea "x"
type textarea "duvidas"
type textarea "x"
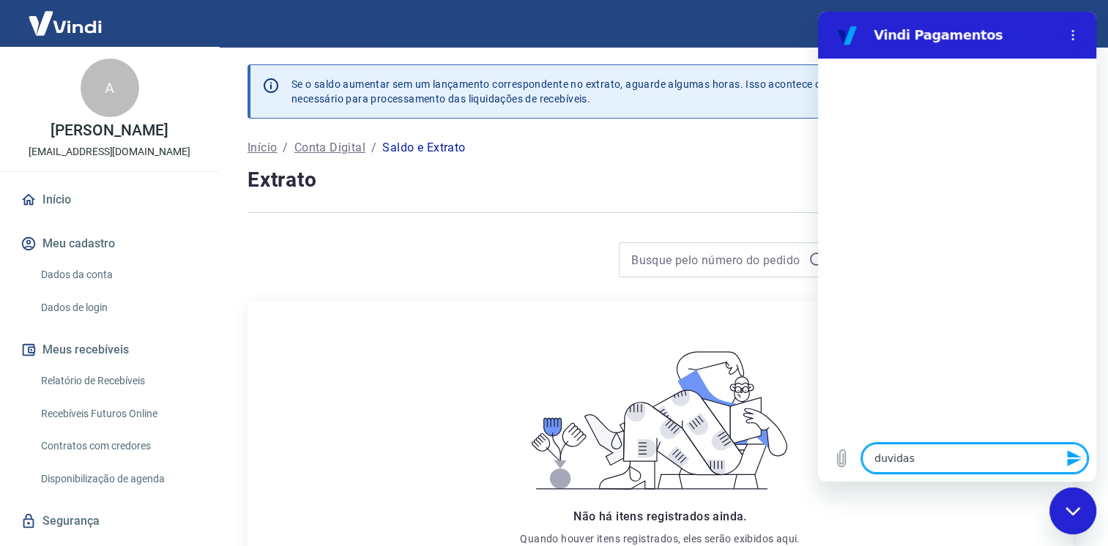
type textarea "duvidas"
type textarea "x"
type textarea "duvidas c"
type textarea "x"
type textarea "duvidas co"
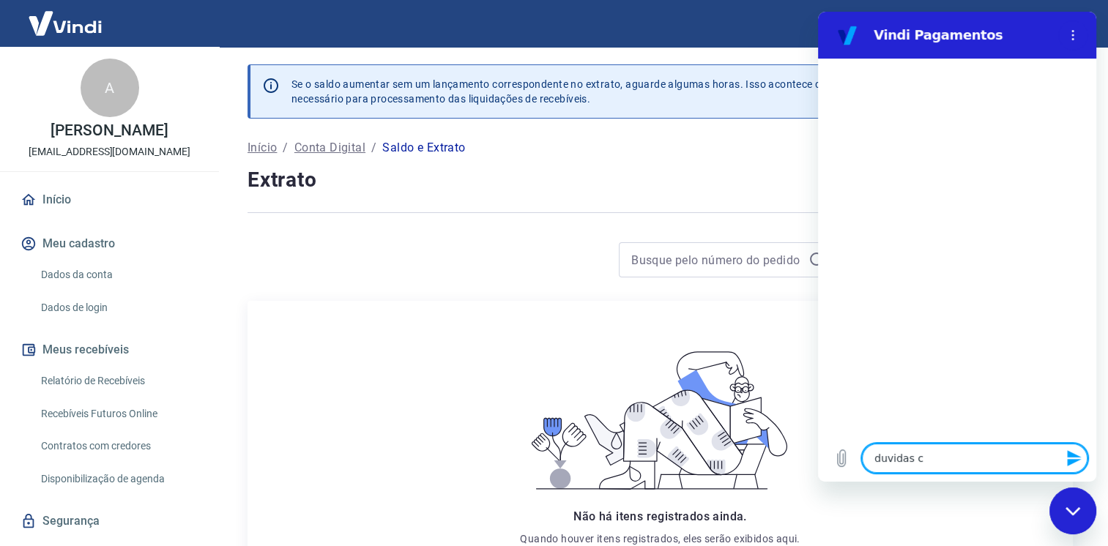
type textarea "x"
type textarea "duvidas com"
type textarea "x"
type textarea "duvidas com"
type textarea "x"
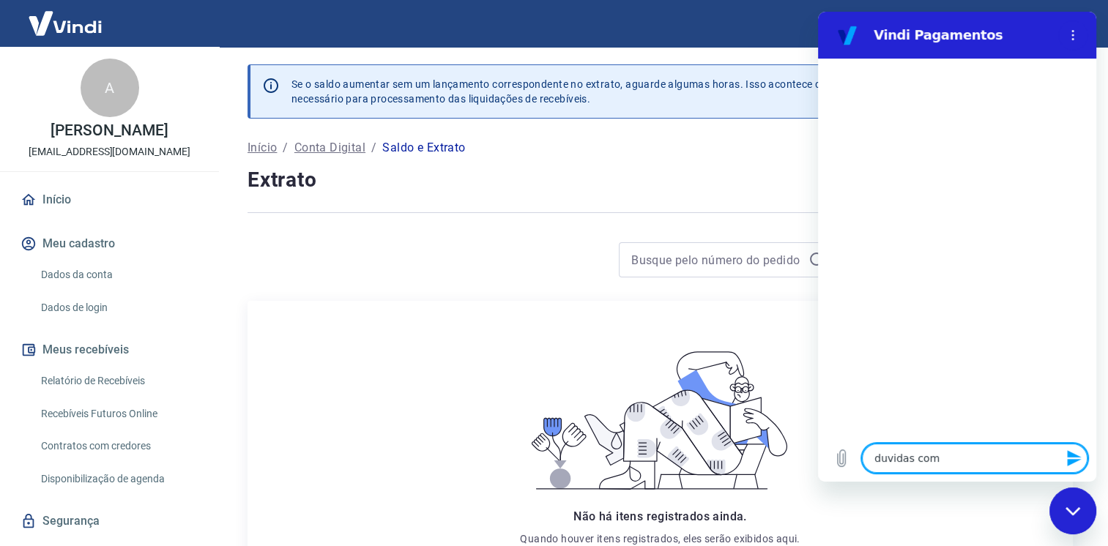
type textarea "duvidas com r"
type textarea "x"
type textarea "duvidas com re"
type textarea "x"
type textarea "duvidas com rel"
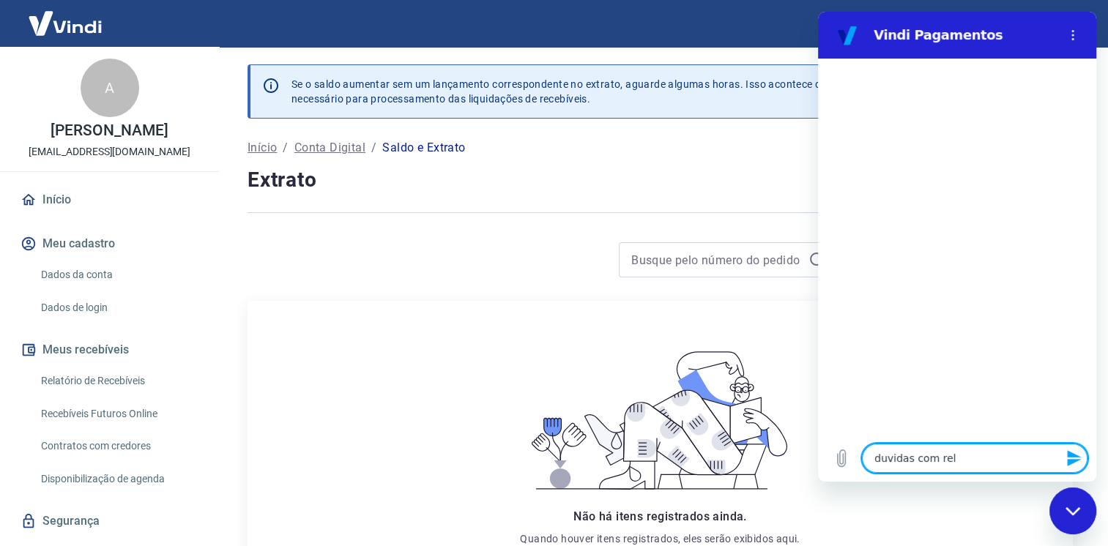
type textarea "x"
type textarea "duvidas com rela"
type textarea "x"
type textarea "duvidas com relaç"
type textarea "x"
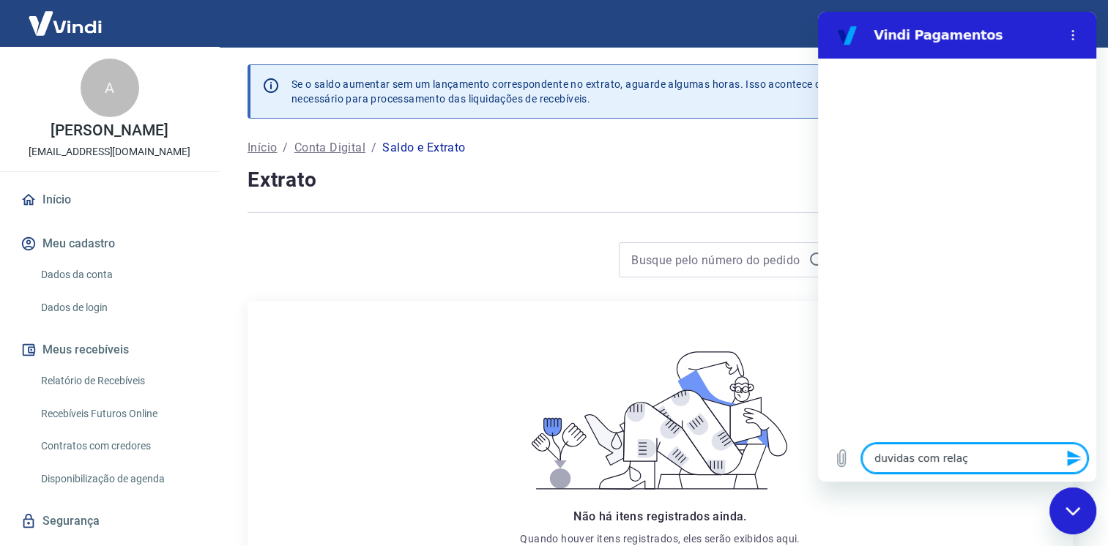
type textarea "duvidas com relaçã"
type textarea "x"
type textarea "duvidas com relação"
type textarea "x"
type textarea "duvidas com relação"
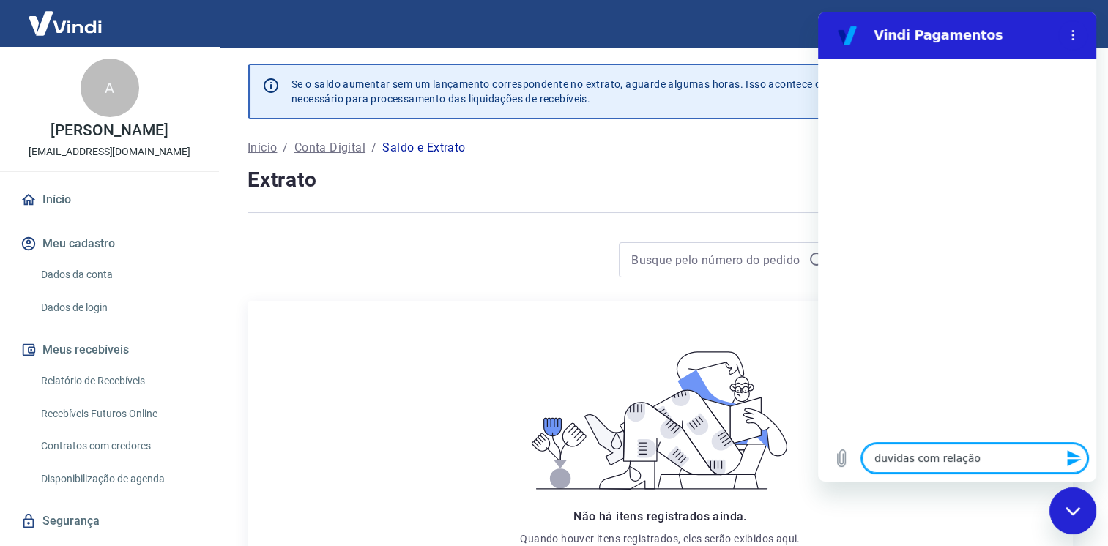
type textarea "x"
type textarea "duvidas com relação a"
type textarea "x"
type textarea "duvidas com relação as"
type textarea "x"
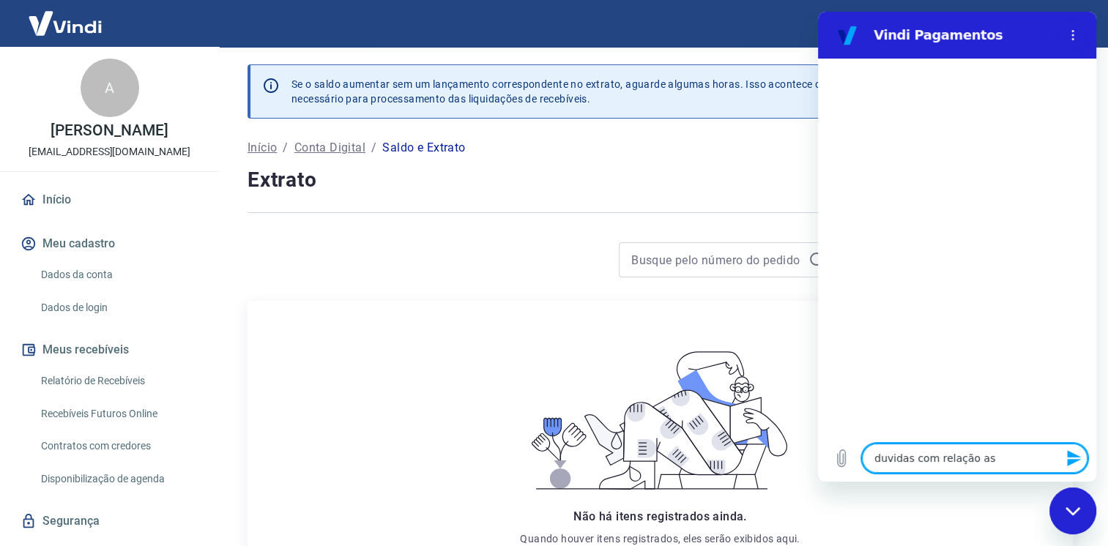
type textarea "duvidas com relação as"
type textarea "x"
type textarea "duvidas com relação as r"
type textarea "x"
type textarea "duvidas com relação as re"
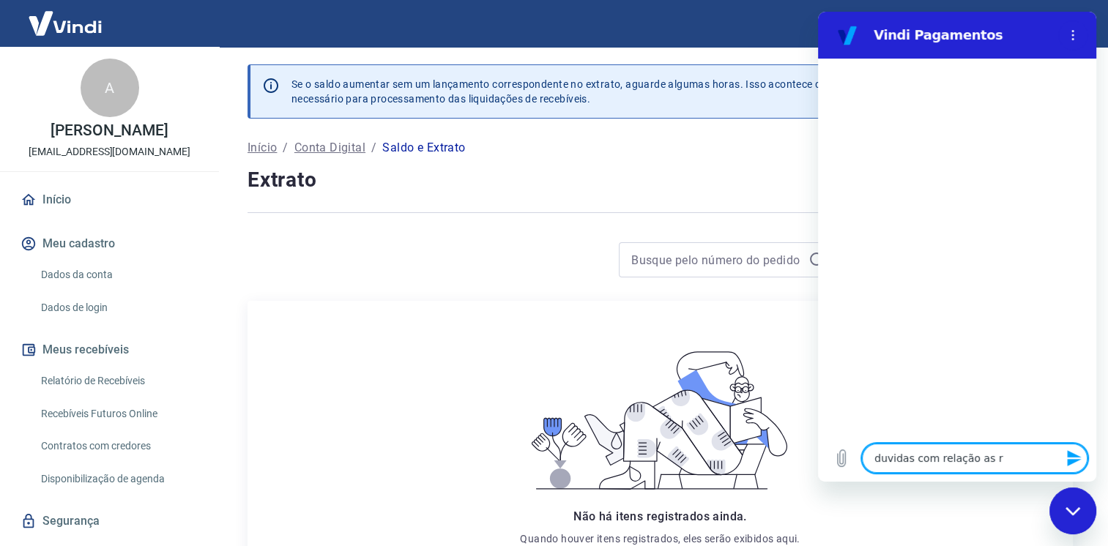
type textarea "x"
type textarea "duvidas com relação as rec"
type textarea "x"
type textarea "duvidas com relação as rece"
type textarea "x"
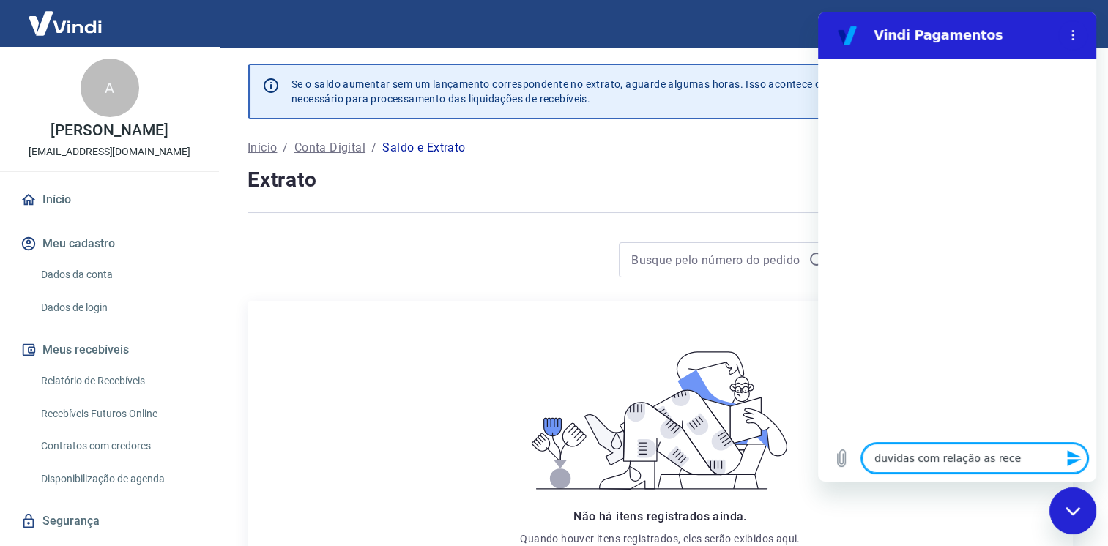
type textarea "duvidas com relação as receb"
type textarea "x"
type textarea "duvidas com relação as recebi"
type textarea "x"
type textarea "duvidas com relação as recebiv"
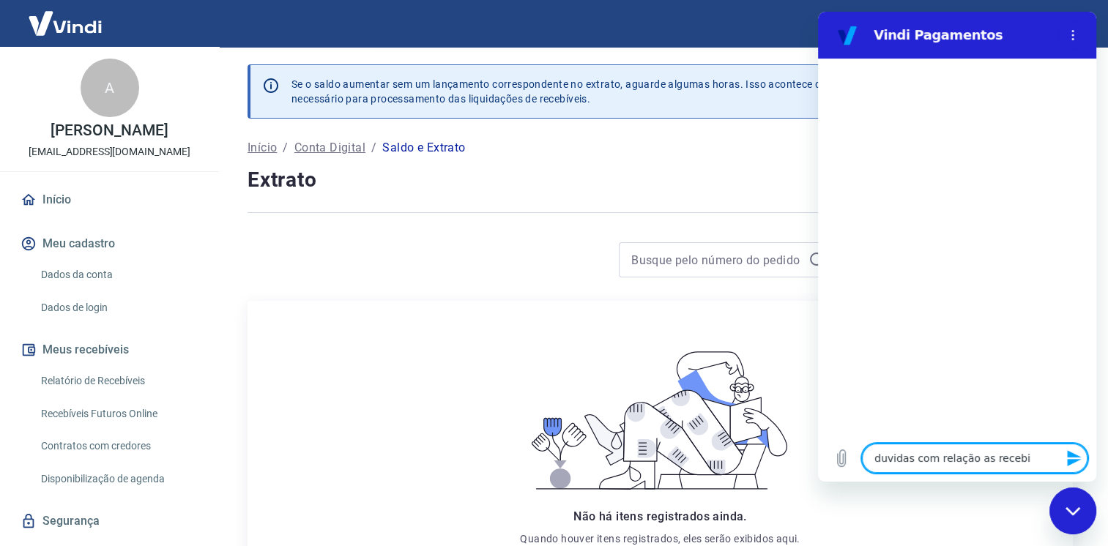
type textarea "x"
type textarea "duvidas com relação as recebive"
type textarea "x"
type textarea "duvidas com relação as recebivei"
type textarea "x"
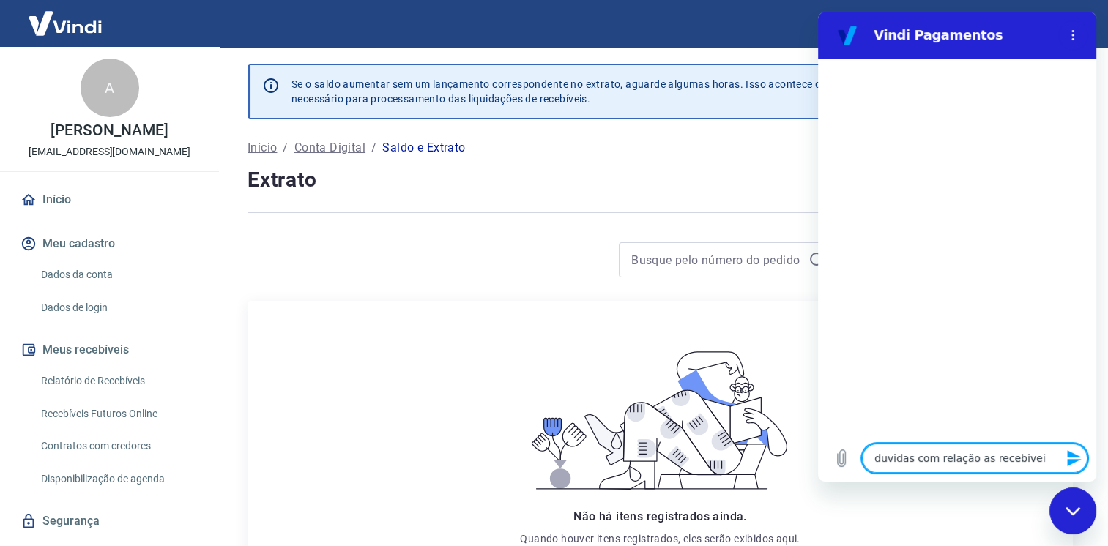
type textarea "duvidas com relação as recebiveis"
type textarea "x"
type textarea "duvidas com relação as recebiveis"
type textarea "x"
type textarea "duvidas com relação as recebiveis d"
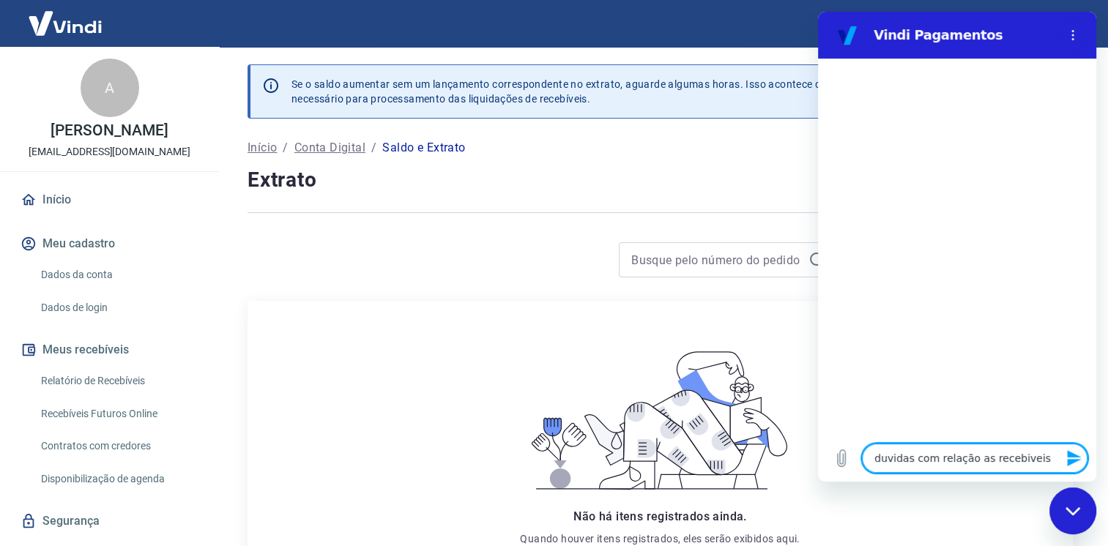
type textarea "x"
type textarea "duvidas com relação as recebiveis de"
type textarea "x"
type textarea "duvidas com relação as recebiveis de"
type textarea "x"
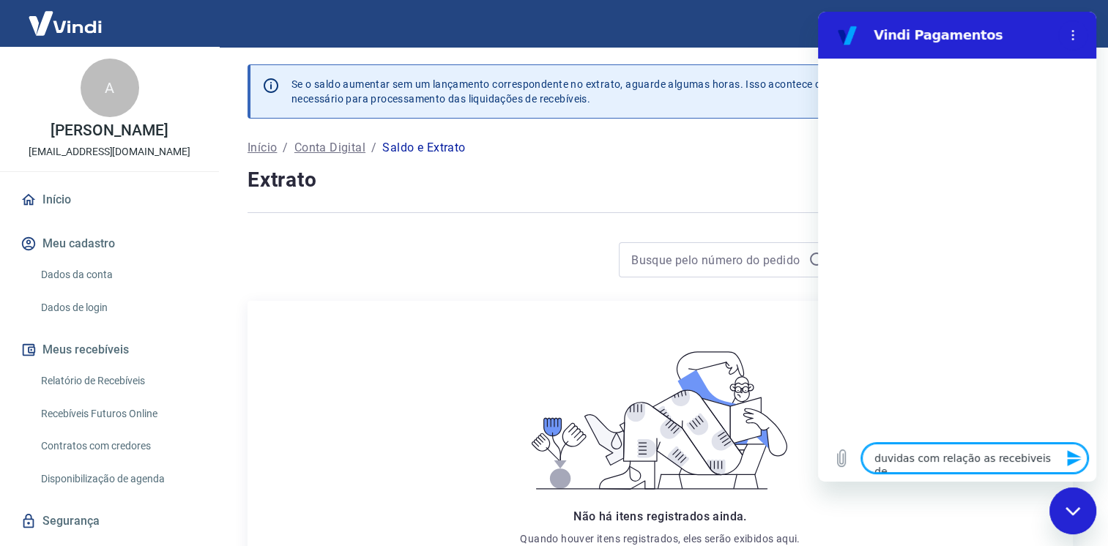
type textarea "duvidas com relação as recebiveis de p"
type textarea "x"
type textarea "duvidas com relação as recebiveis de px"
type textarea "x"
type textarea "duvidas com relação as recebiveis de pxi"
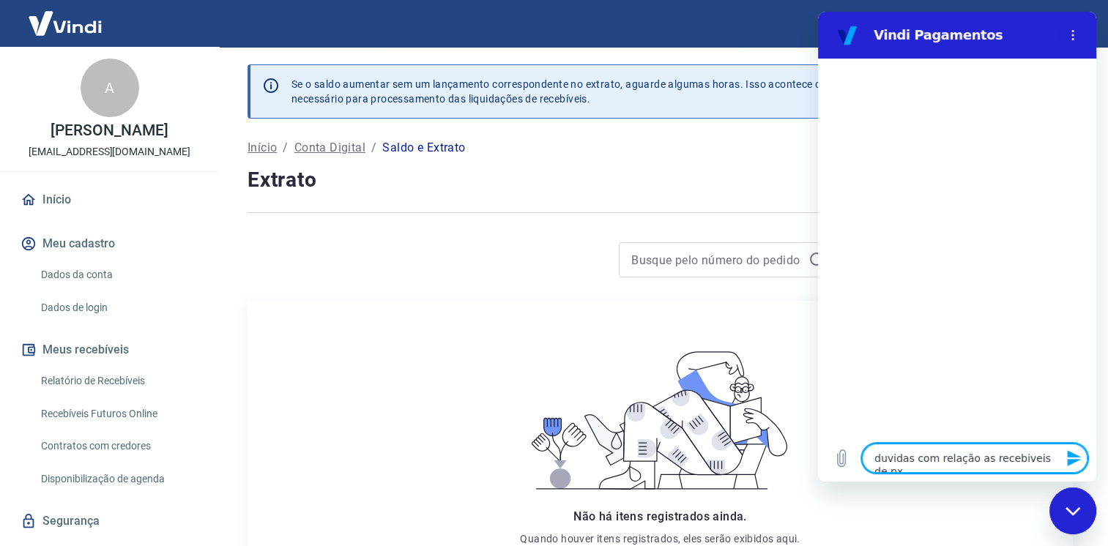
type textarea "x"
type textarea "duvidas com relação as recebiveis de px"
type textarea "x"
type textarea "duvidas com relação as recebiveis de p"
type textarea "x"
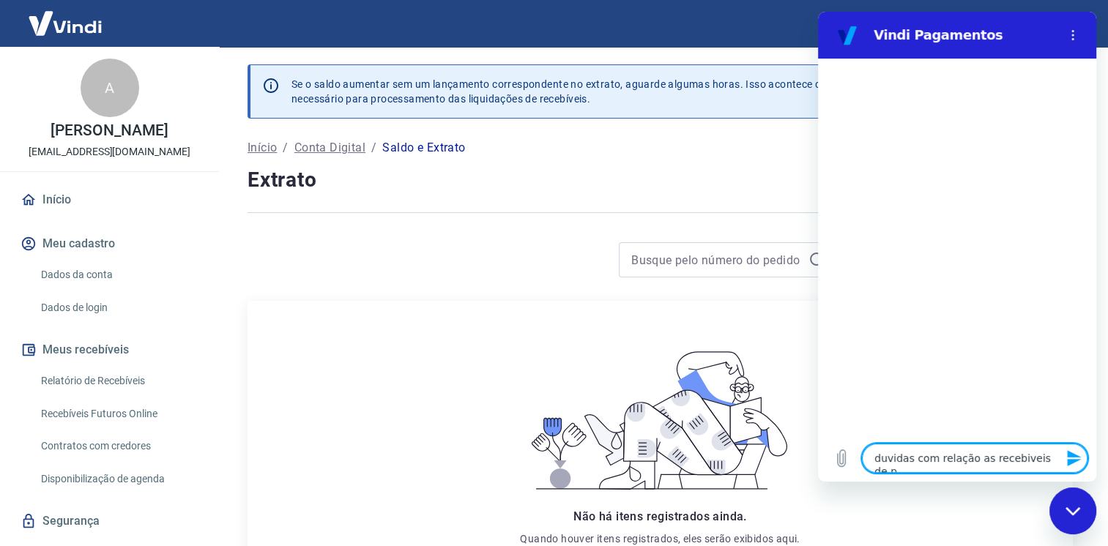
type textarea "duvidas com relação as recebiveis de pi"
type textarea "x"
type textarea "duvidas com relação as recebiveis de pix"
type textarea "x"
type textarea "duvidas com relação as recebíveis de pix"
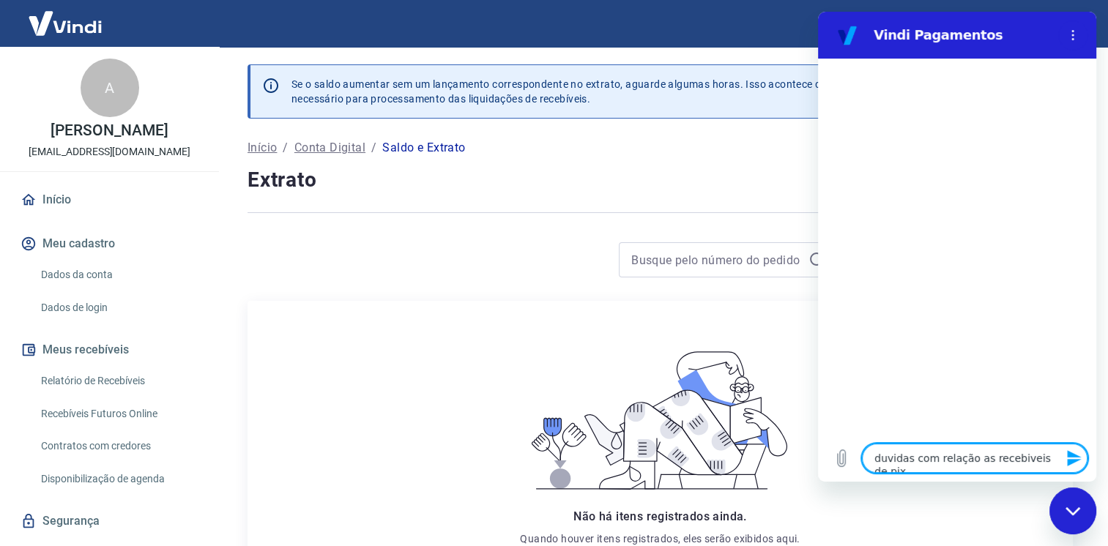
type textarea "x"
type textarea "duvidas com relação as recebíveis de pix"
click at [1067, 538] on div "Não há itens registrados ainda. Quando houver itens registrados, eles serão exi…" at bounding box center [659, 447] width 825 height 292
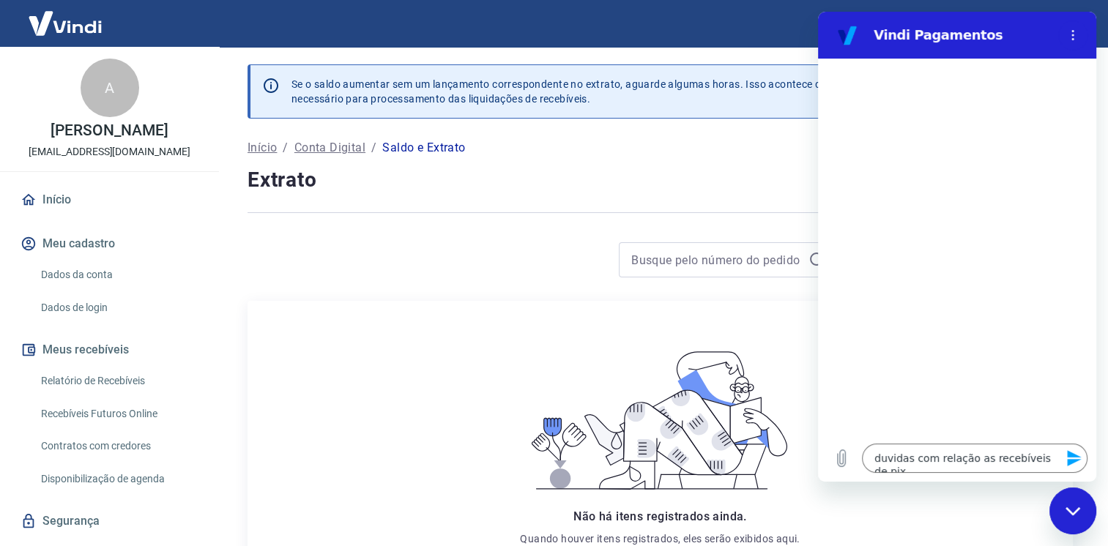
click at [1081, 498] on div "Fechar janela de mensagens" at bounding box center [1072, 511] width 44 height 44
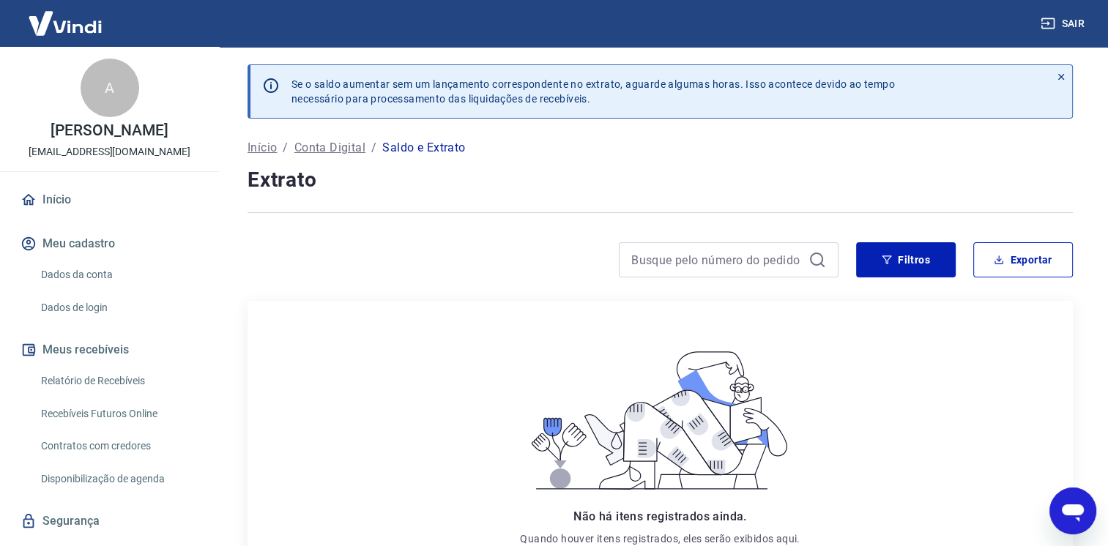
click at [1081, 498] on icon "Abrir janela de mensagens" at bounding box center [1072, 511] width 26 height 26
type textarea "x"
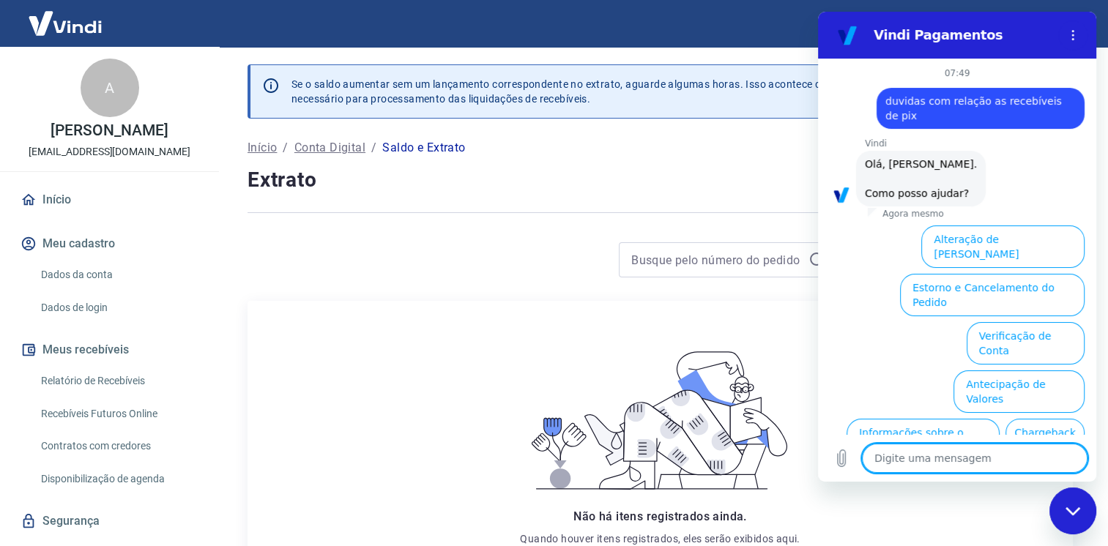
scroll to position [88, 0]
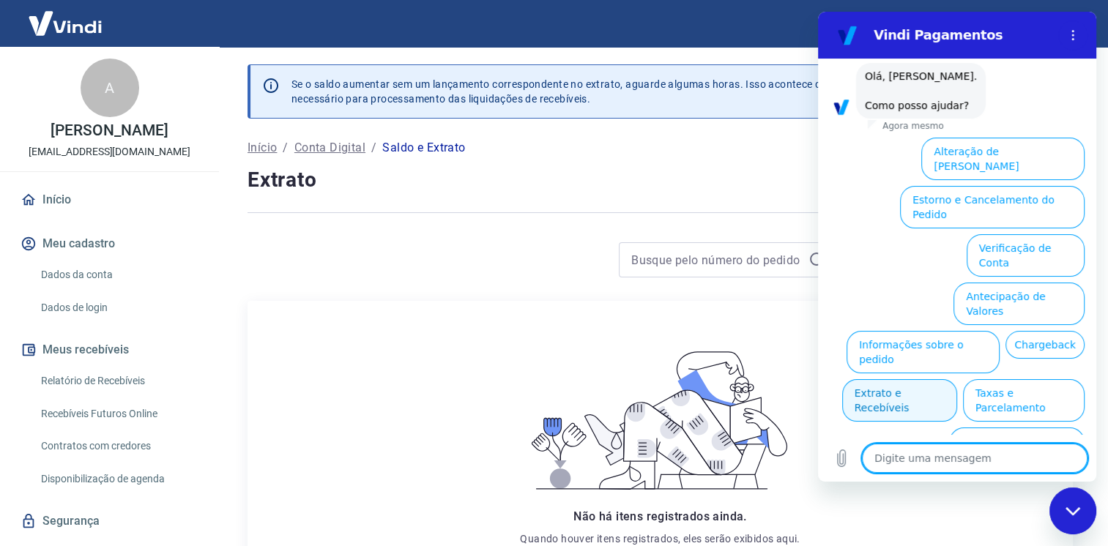
click at [957, 379] on button "Extrato e Recebíveis" at bounding box center [899, 400] width 115 height 42
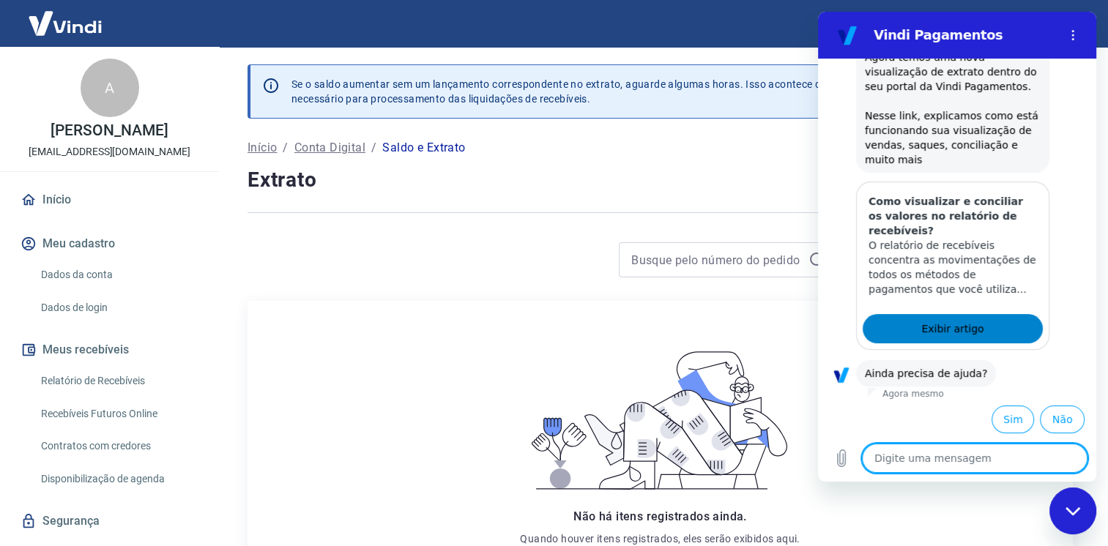
scroll to position [220, 0]
click at [979, 324] on link "Exibir artigo" at bounding box center [952, 327] width 180 height 29
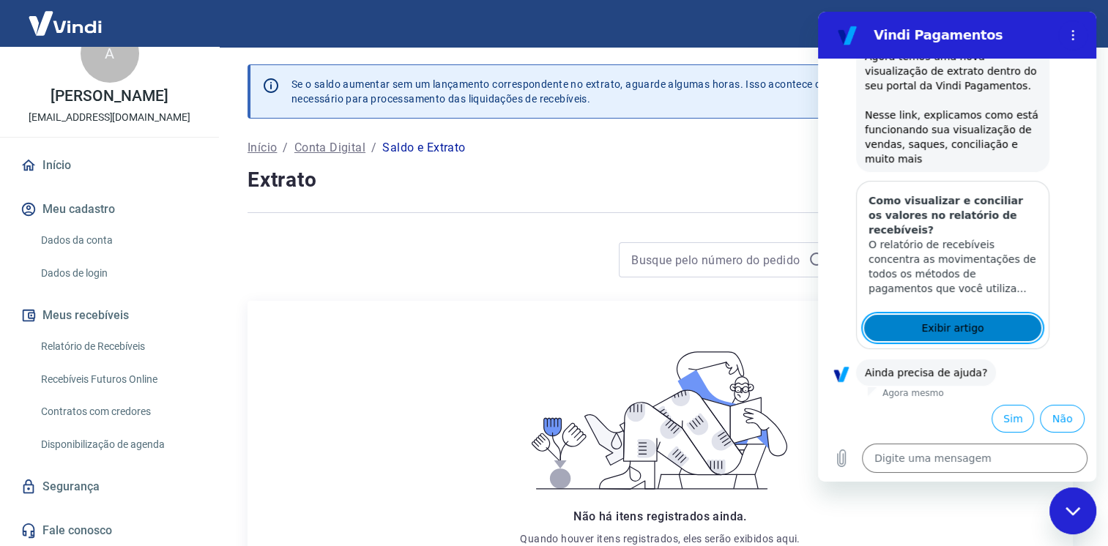
click at [936, 326] on span "Exibir artigo" at bounding box center [952, 328] width 62 height 18
click at [1058, 407] on button "Não" at bounding box center [1061, 419] width 45 height 28
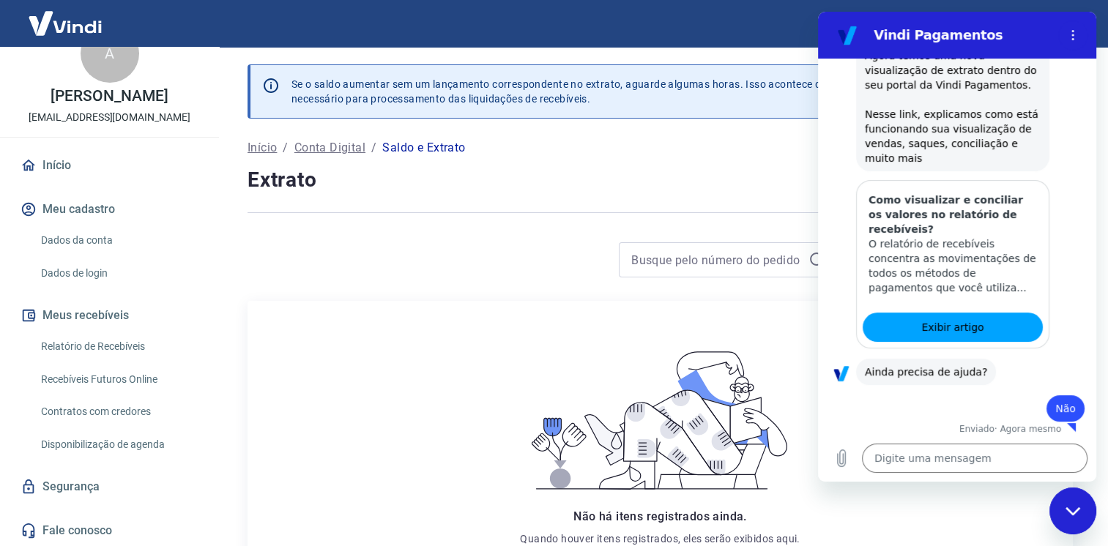
click at [1070, 493] on div "Fechar janela de mensagens" at bounding box center [1072, 511] width 44 height 44
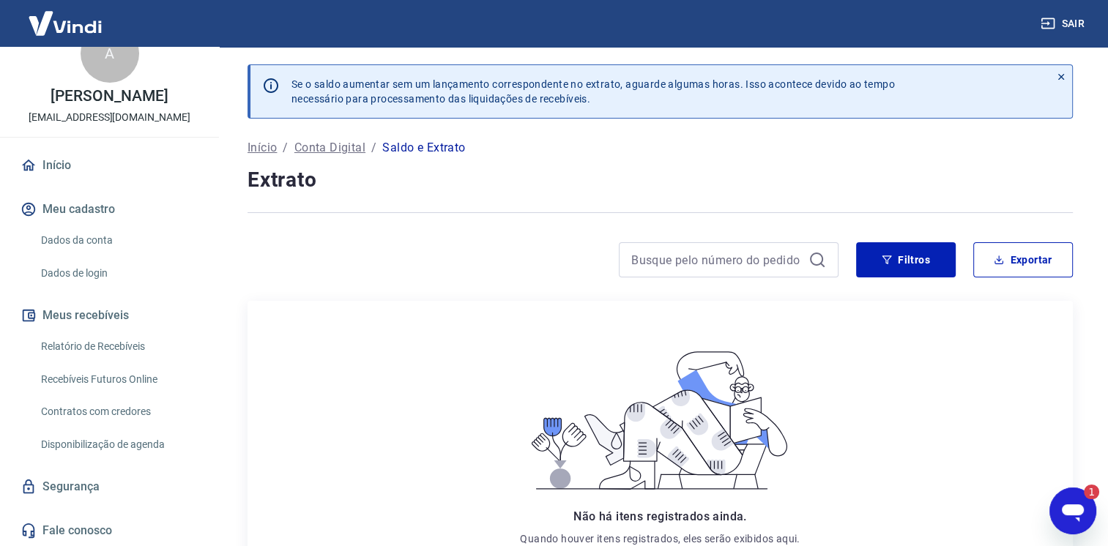
scroll to position [0, 0]
click at [63, 160] on link "Início" at bounding box center [110, 165] width 184 height 32
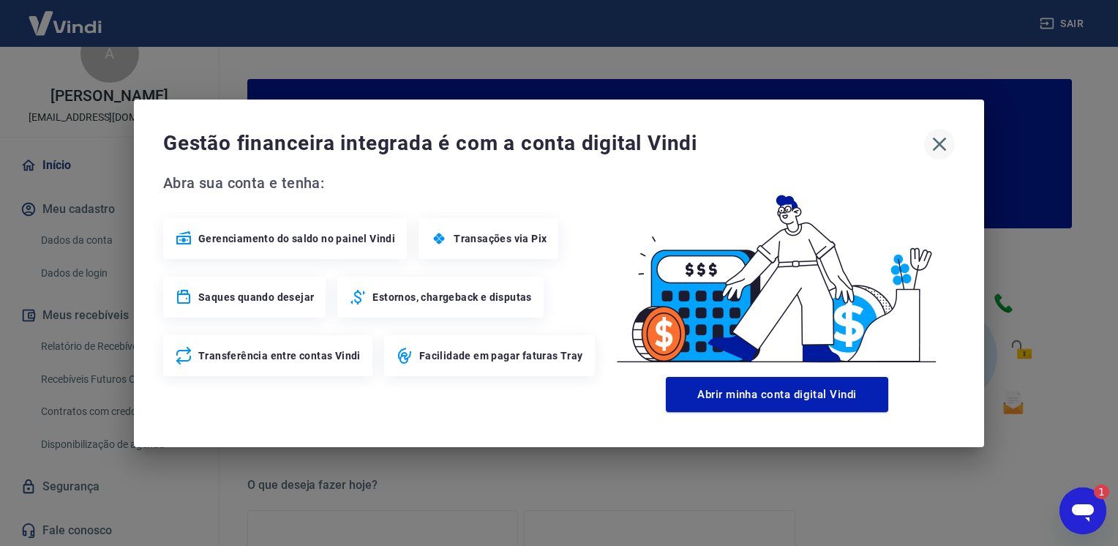
click at [943, 147] on icon "button" at bounding box center [940, 144] width 14 height 14
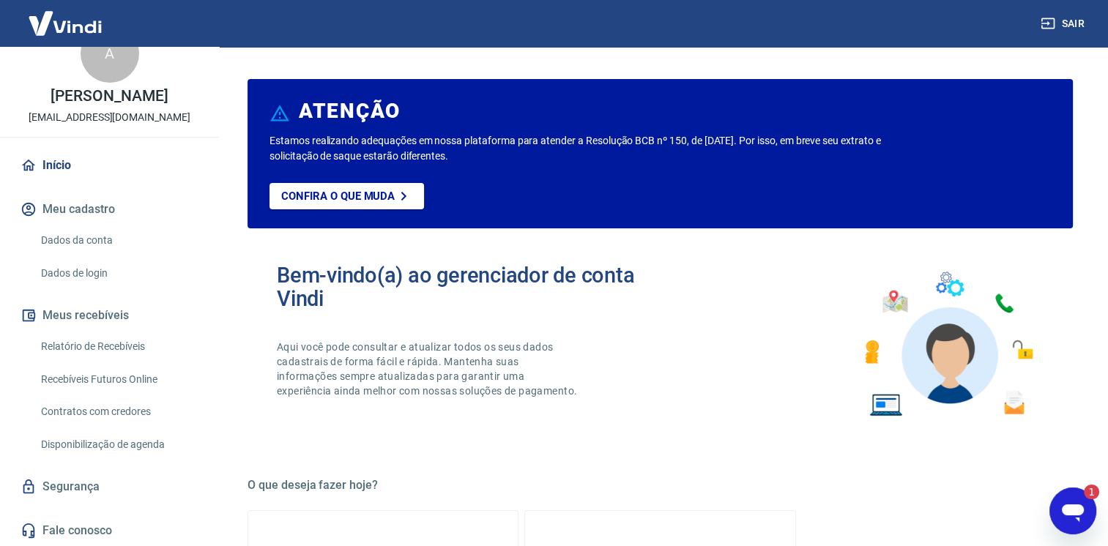
click at [1075, 508] on icon "Abrir janela de mensagens, 1 mensagem não lida" at bounding box center [1072, 513] width 22 height 18
type textarea "x"
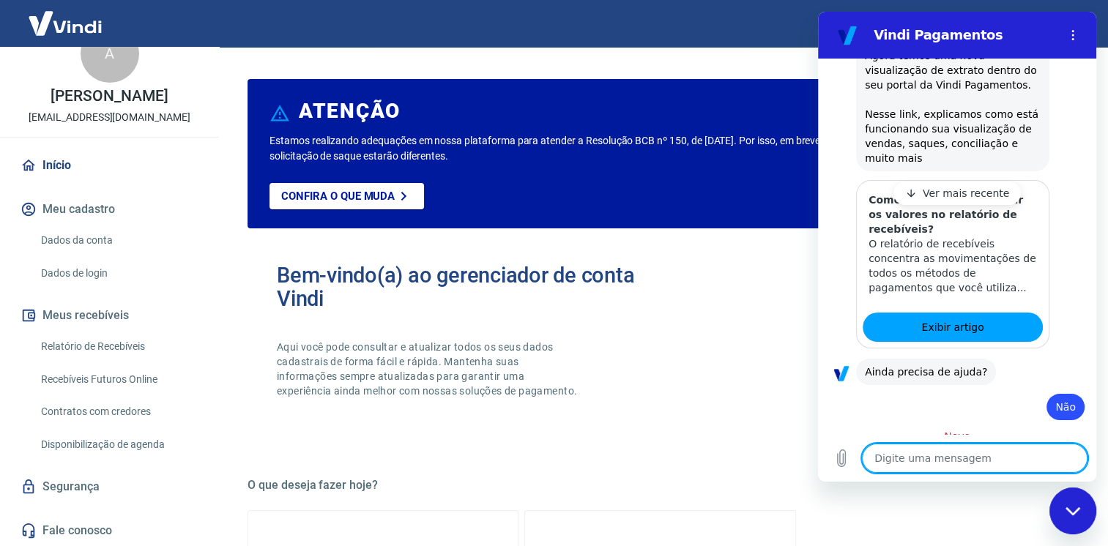
type textarea "s"
type textarea "x"
type textarea "si"
type textarea "x"
type textarea "sim"
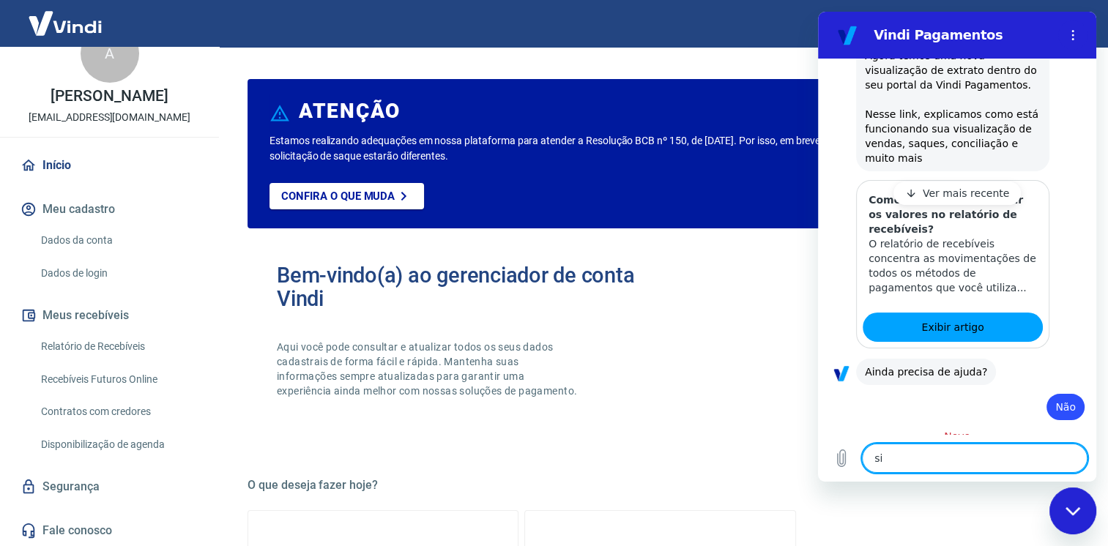
type textarea "x"
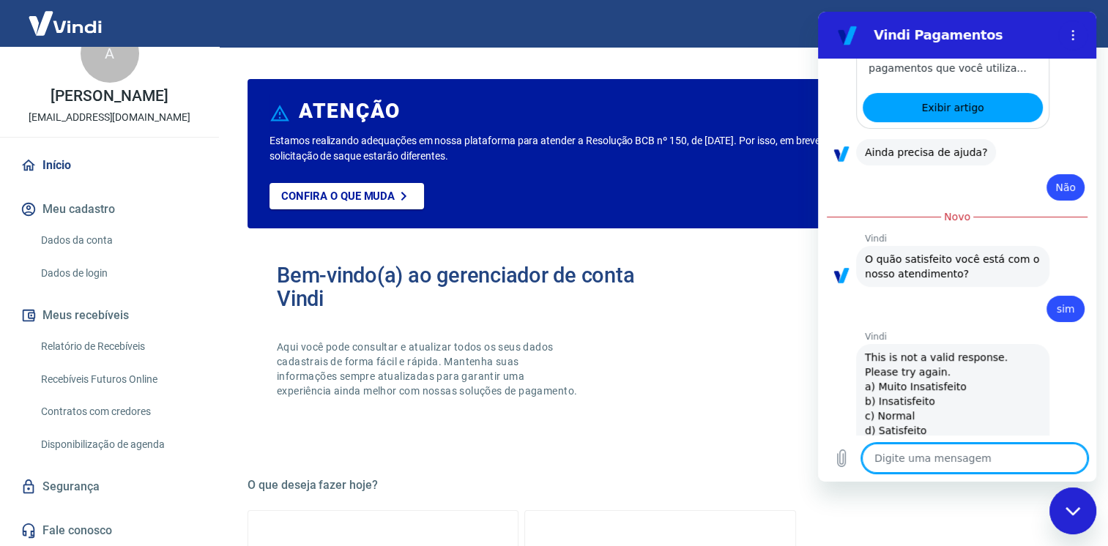
scroll to position [480, 0]
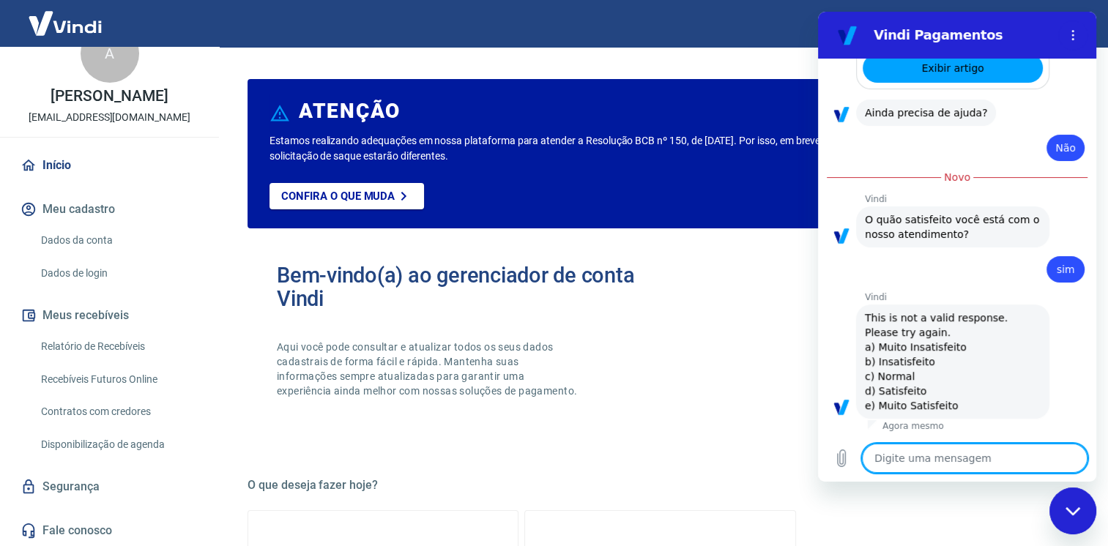
click at [952, 463] on textarea at bounding box center [974, 458] width 225 height 29
type textarea "b"
type textarea "x"
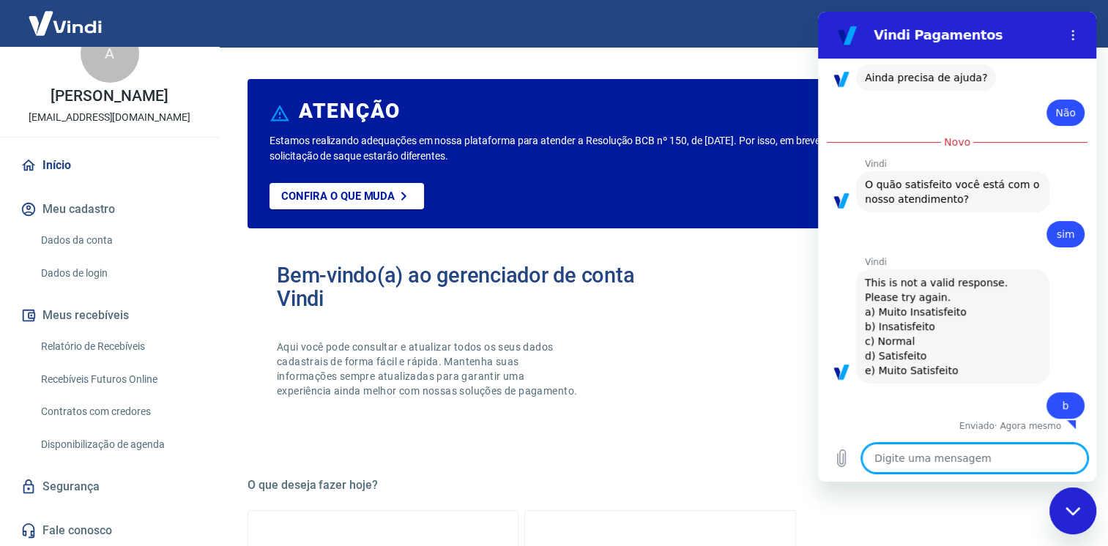
type textarea "x"
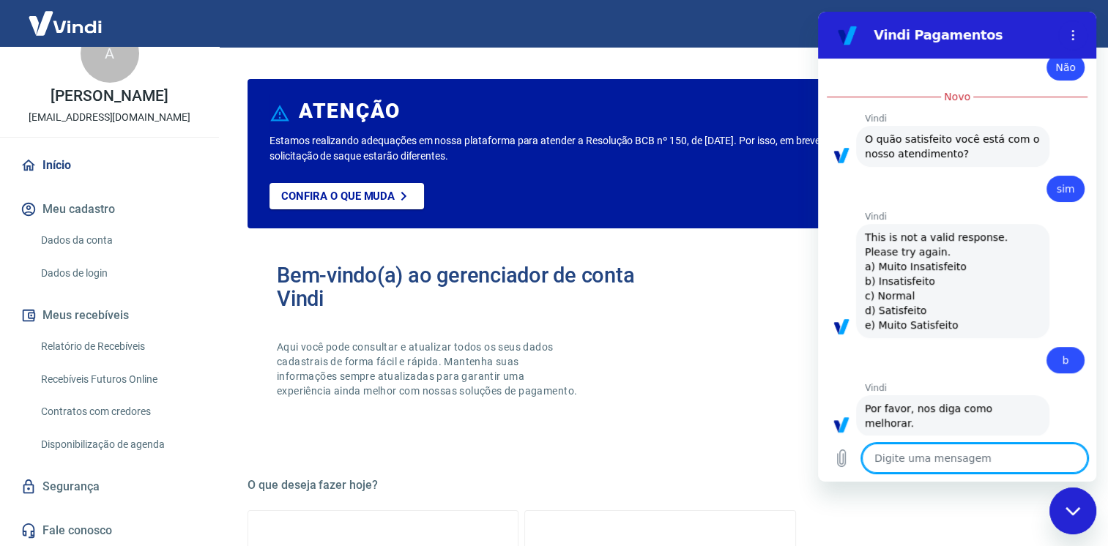
scroll to position [564, 0]
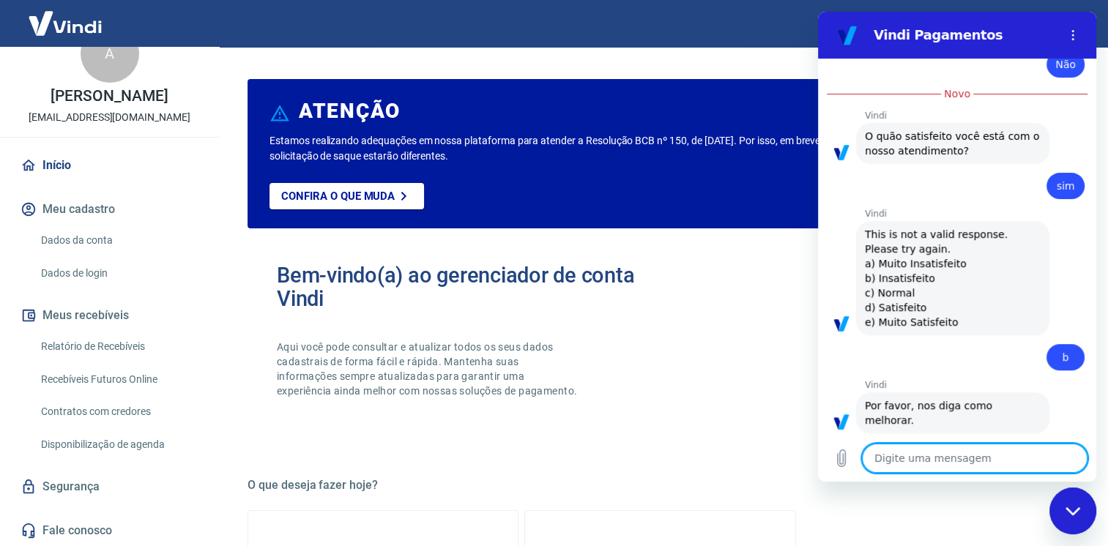
click at [979, 458] on textarea at bounding box center [974, 458] width 225 height 29
type textarea "e"
type textarea "x"
type textarea "ex"
type textarea "x"
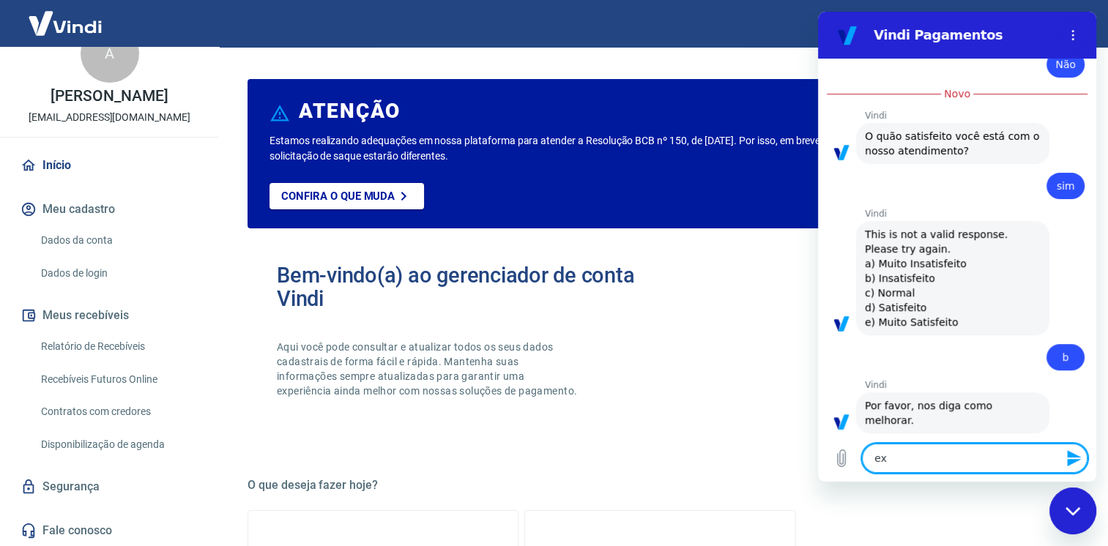
type textarea "exp"
type textarea "x"
type textarea "expl"
type textarea "x"
type textarea "explo"
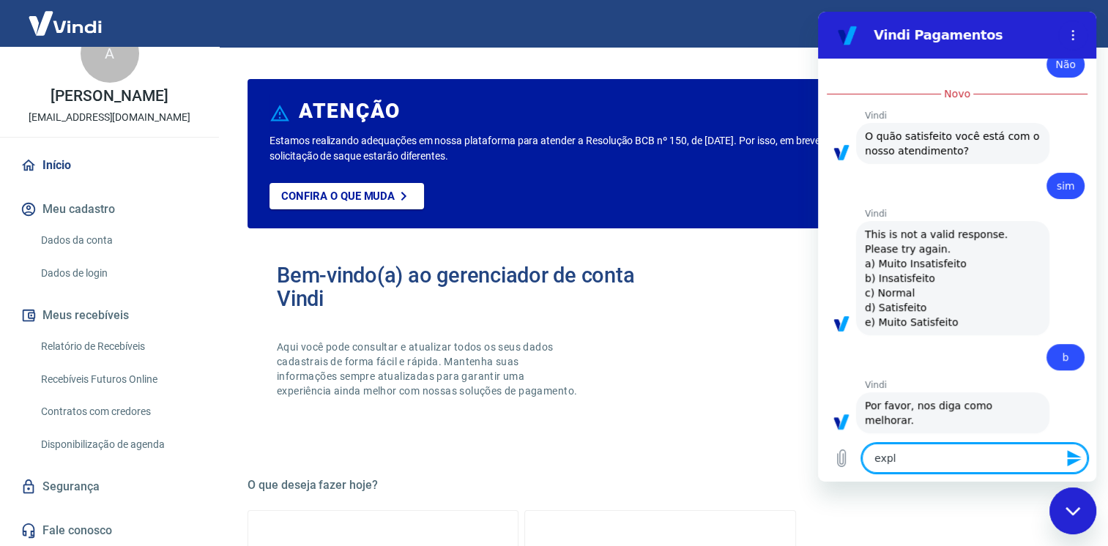
type textarea "x"
type textarea "exploc"
type textarea "x"
type textarea "explo"
type textarea "x"
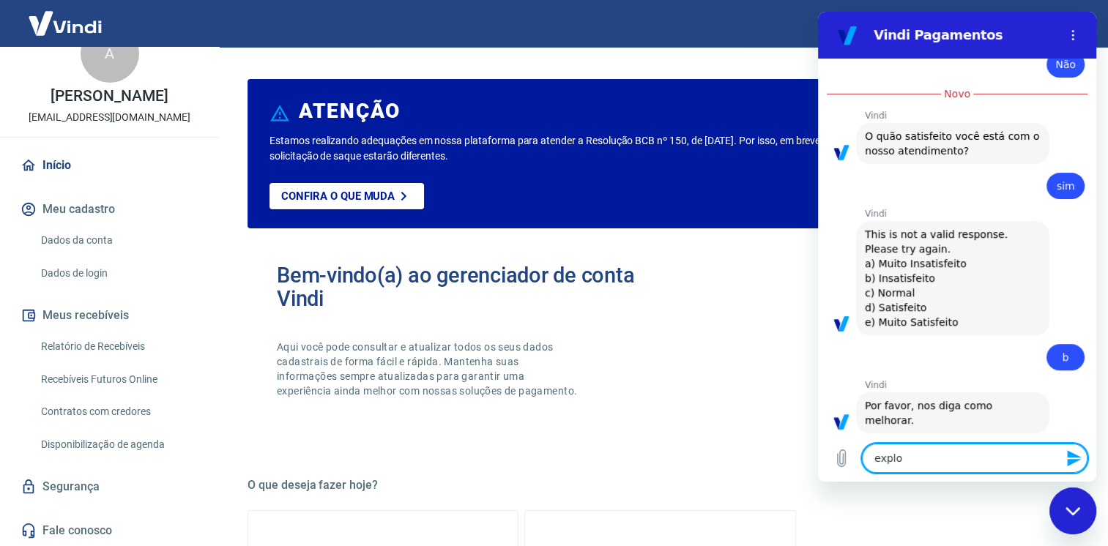
type textarea "expl"
type textarea "x"
type textarea "expli"
type textarea "x"
type textarea "explic"
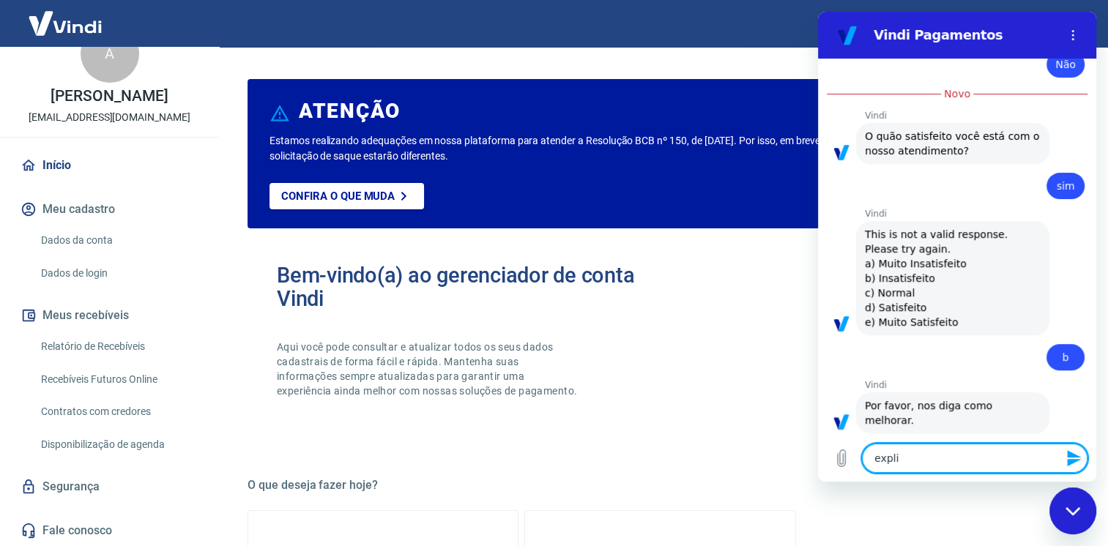
type textarea "x"
type textarea "explica"
type textarea "x"
type textarea "explican"
type textarea "x"
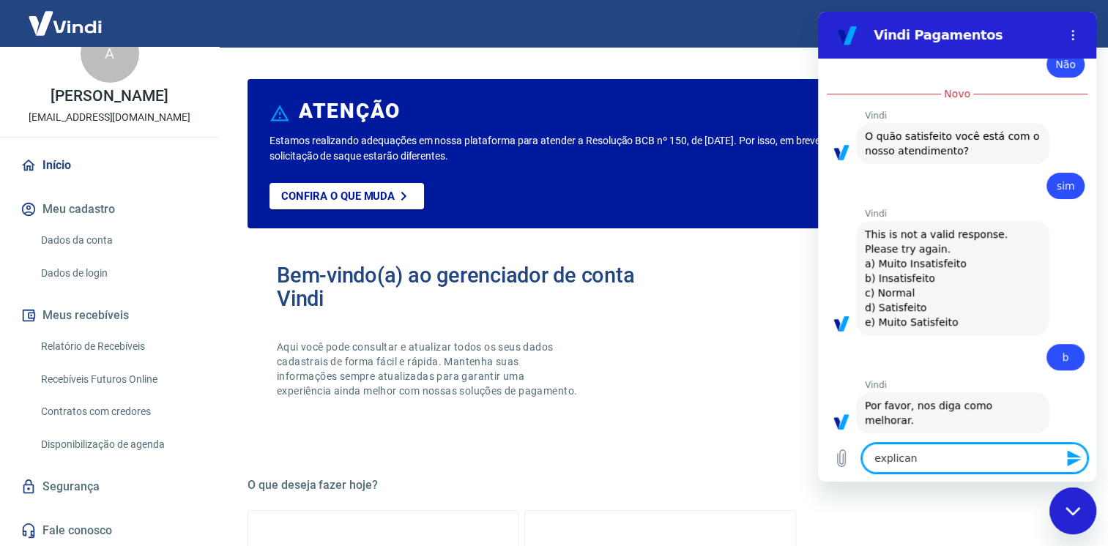
type textarea "explicand"
type textarea "x"
type textarea "explicando"
type textarea "x"
type textarea "explicando"
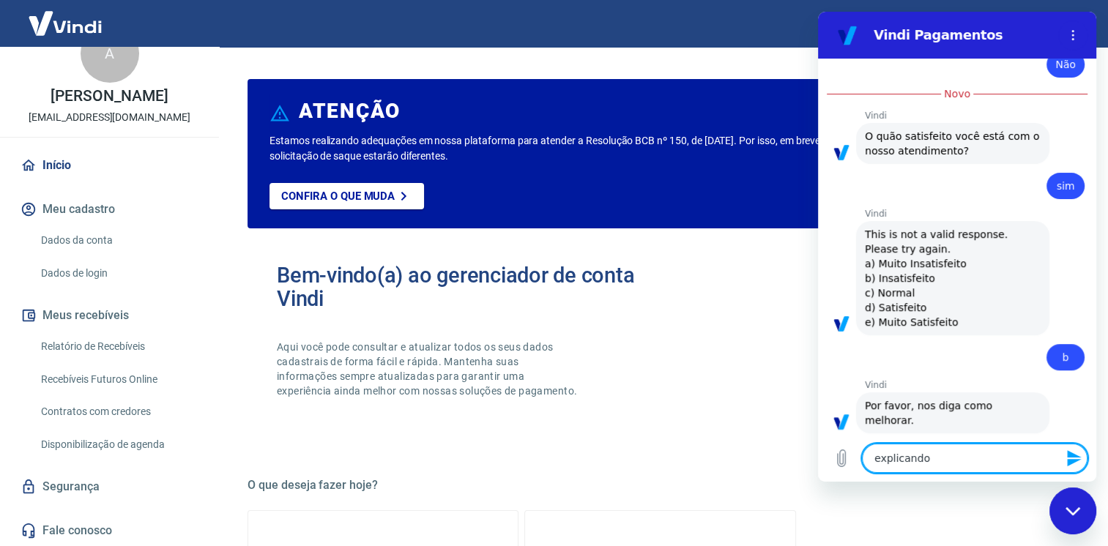
type textarea "x"
type textarea "explicando m"
type textarea "x"
type textarea "explicando me"
type textarea "x"
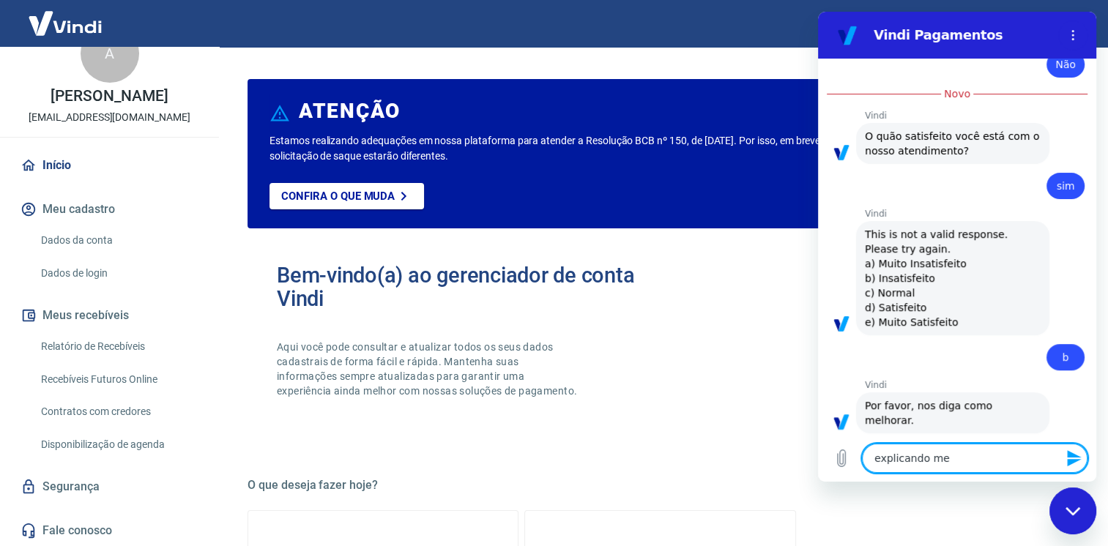
type textarea "explicando mel"
type textarea "x"
type textarea "explicando melh"
type textarea "x"
type textarea "explicando melho"
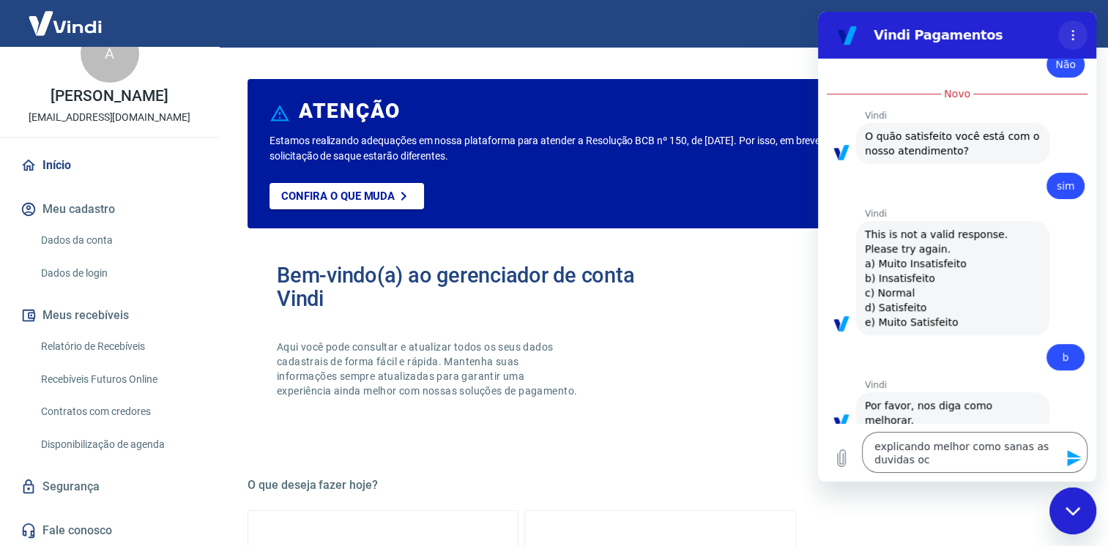
click at [1069, 37] on icon "Menu de opções" at bounding box center [1073, 35] width 12 height 12
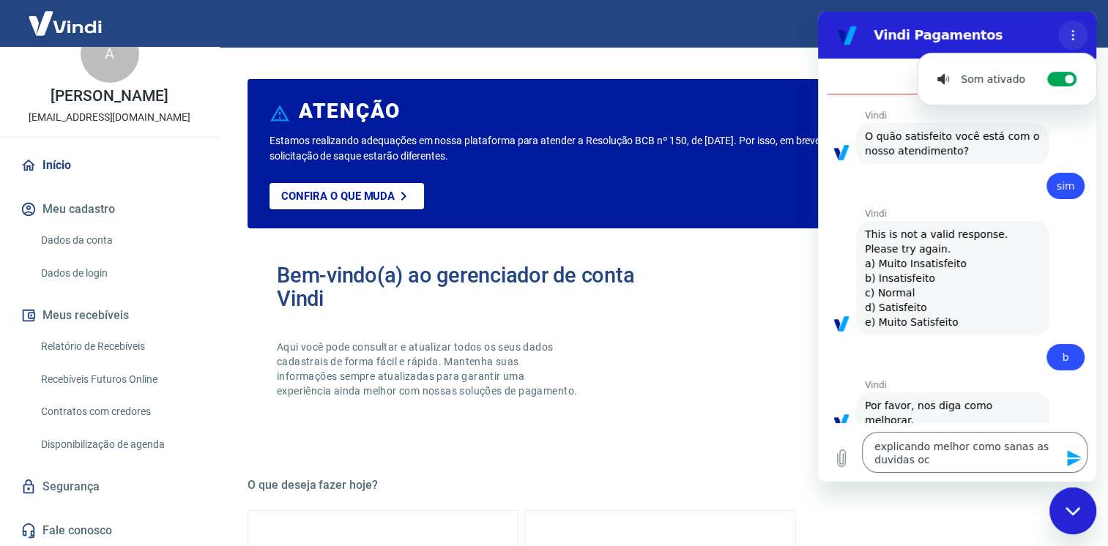
click at [1071, 34] on icon "Menu de opções" at bounding box center [1073, 35] width 12 height 12
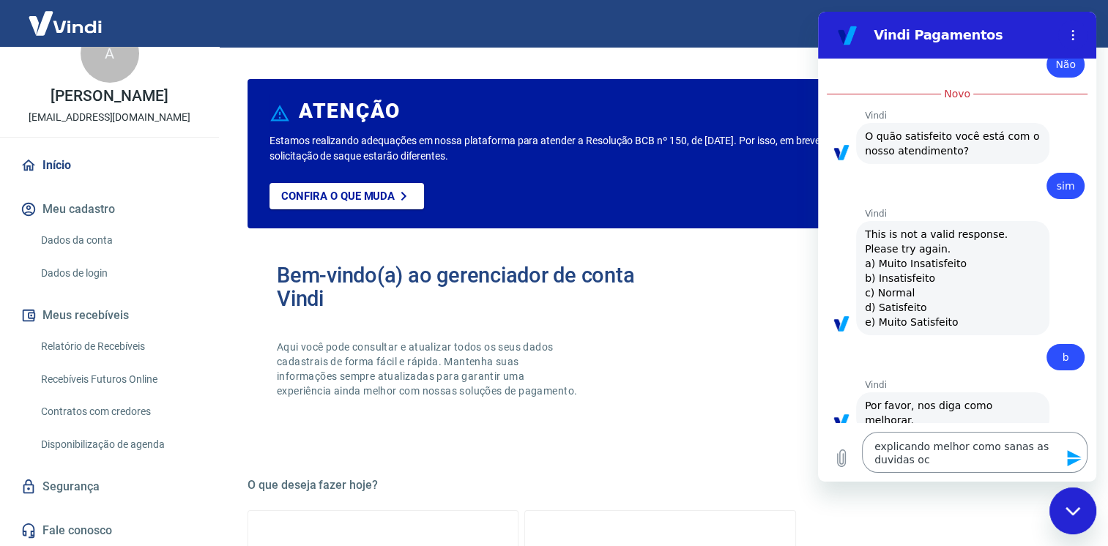
click at [952, 434] on textarea "explicando melhor como sanas as duvidas oc" at bounding box center [974, 452] width 225 height 41
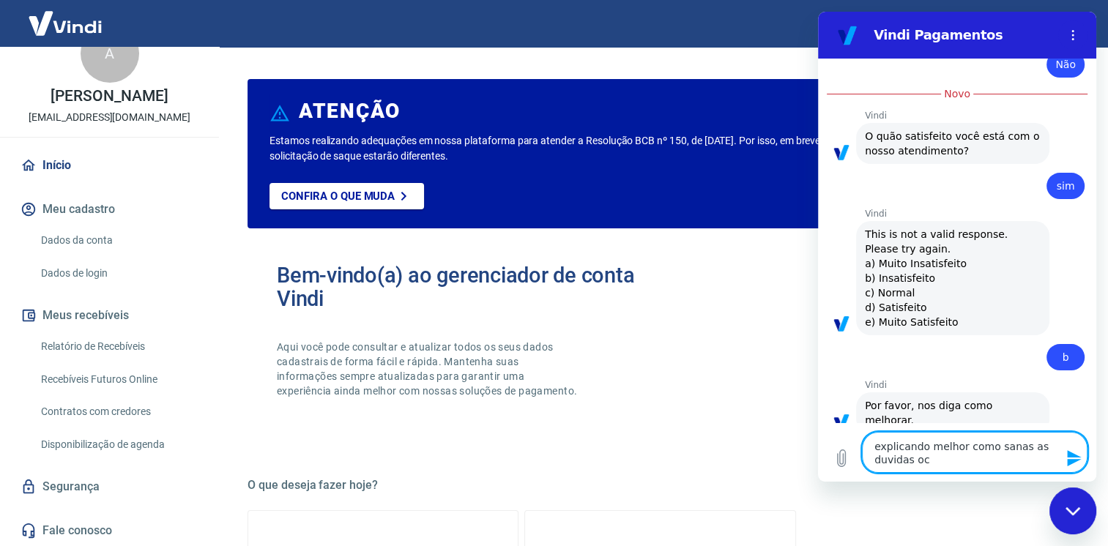
click at [947, 446] on textarea "explicando melhor como sanas as duvidas oc" at bounding box center [974, 452] width 225 height 41
click at [949, 457] on textarea "explicando melhor como sanas as duvidas oc" at bounding box center [974, 452] width 225 height 41
drag, startPoint x: 956, startPoint y: 469, endPoint x: 785, endPoint y: 425, distance: 176.1
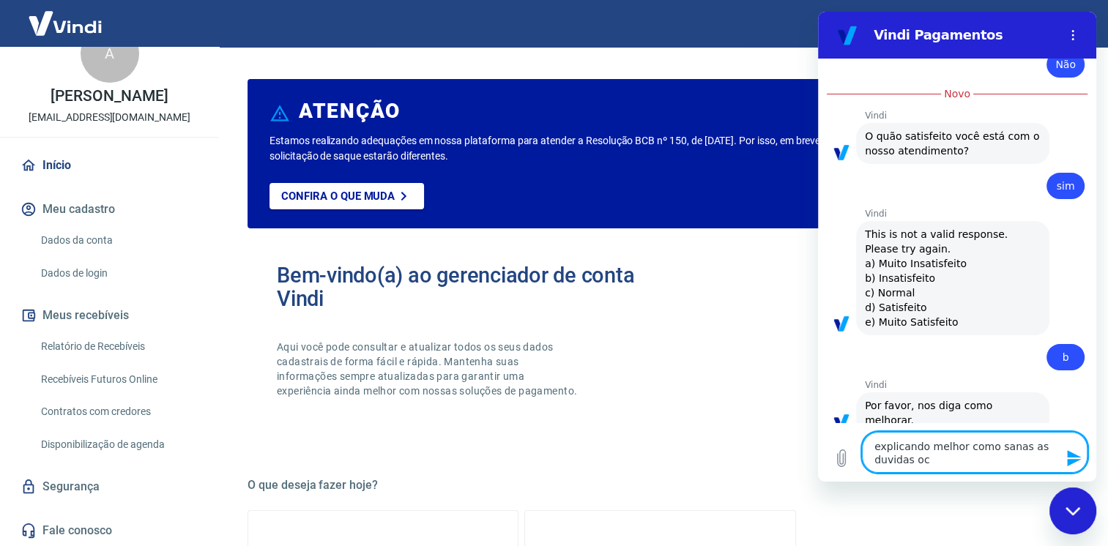
click at [818, 425] on html "Vindi Pagamentos 07:49 diz: duvidas com relação as recebíveis de pix Enviado · …" at bounding box center [957, 247] width 278 height 470
click at [1069, 513] on icon "Fechar janela de mensagens" at bounding box center [1072, 512] width 15 height 10
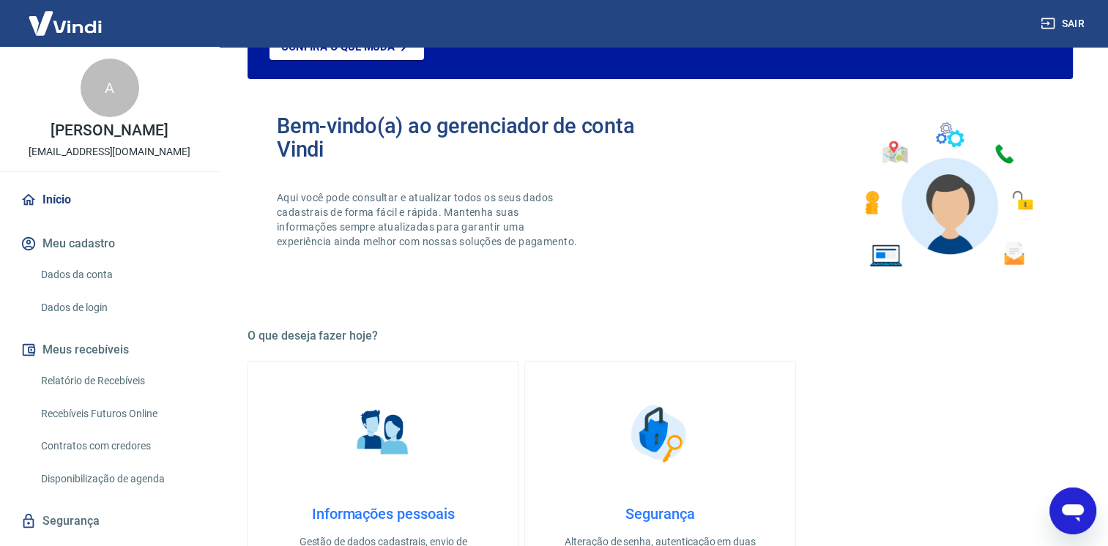
scroll to position [0, 0]
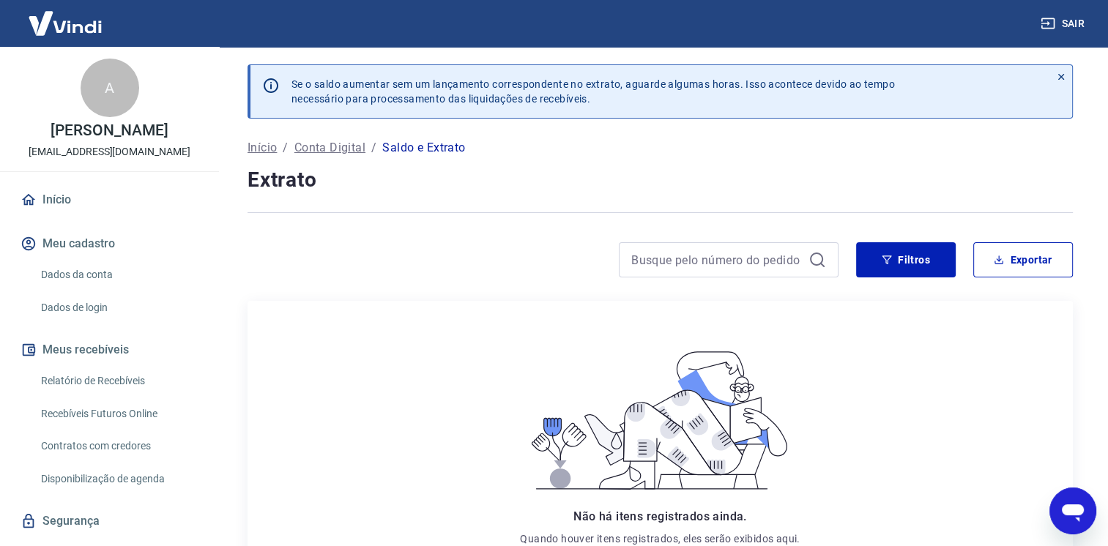
click at [266, 151] on p "Início" at bounding box center [261, 148] width 29 height 18
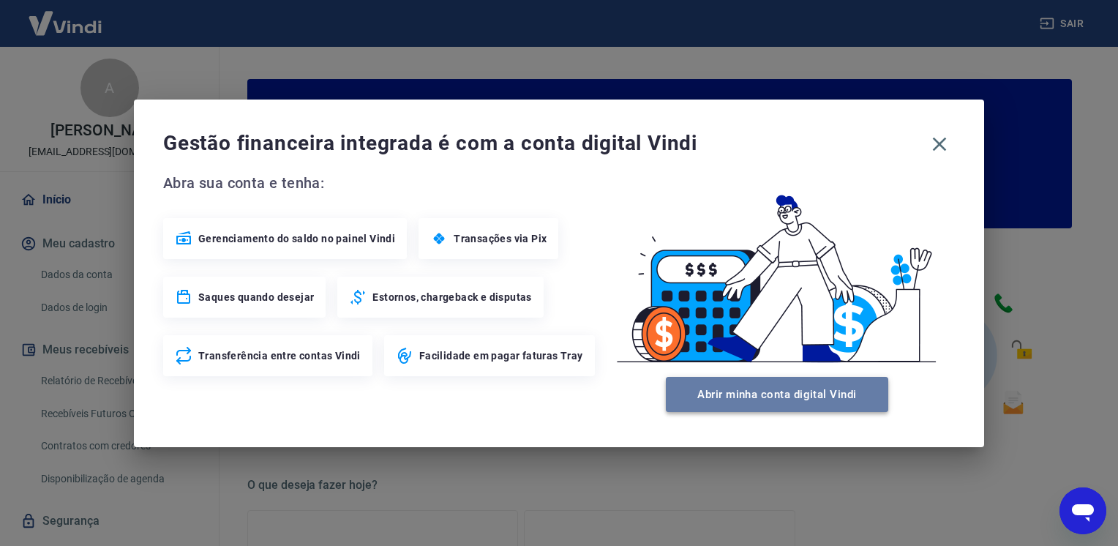
click at [761, 400] on button "Abrir minha conta digital Vindi" at bounding box center [777, 394] width 223 height 35
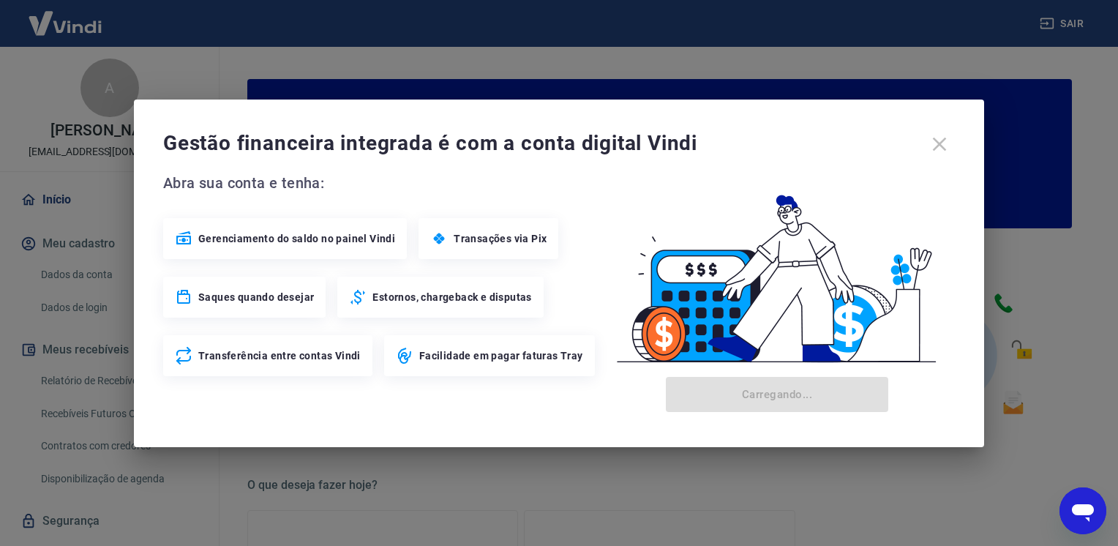
click at [941, 143] on div "Gestão financeira integrada é com a conta digital Vindi" at bounding box center [559, 144] width 792 height 31
click at [518, 529] on div "Gestão financeira integrada é com a conta digital Vindi Abra sua conta e tenha:…" at bounding box center [559, 273] width 1118 height 546
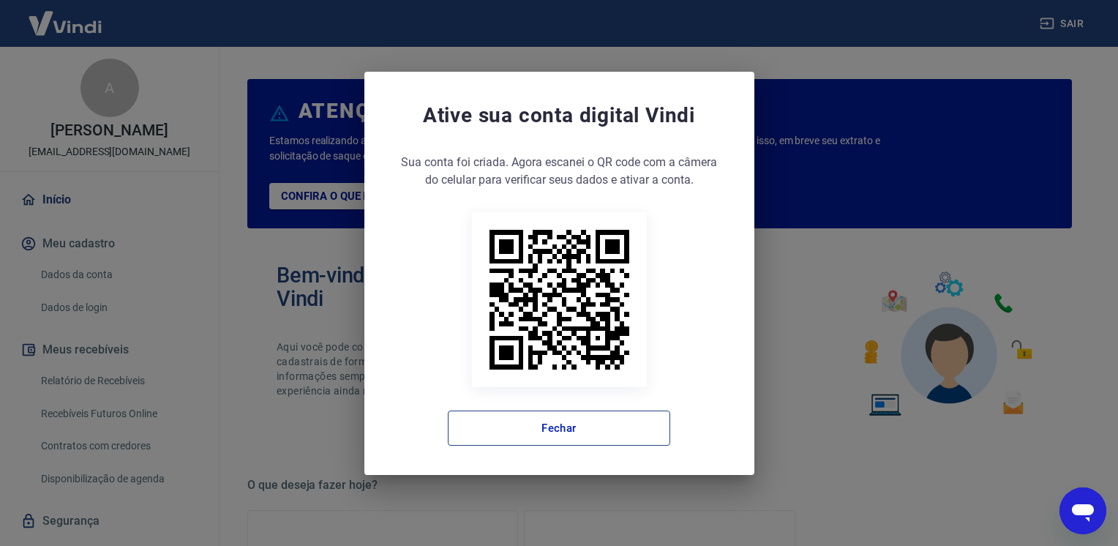
click at [548, 425] on button "Fechar" at bounding box center [559, 428] width 223 height 35
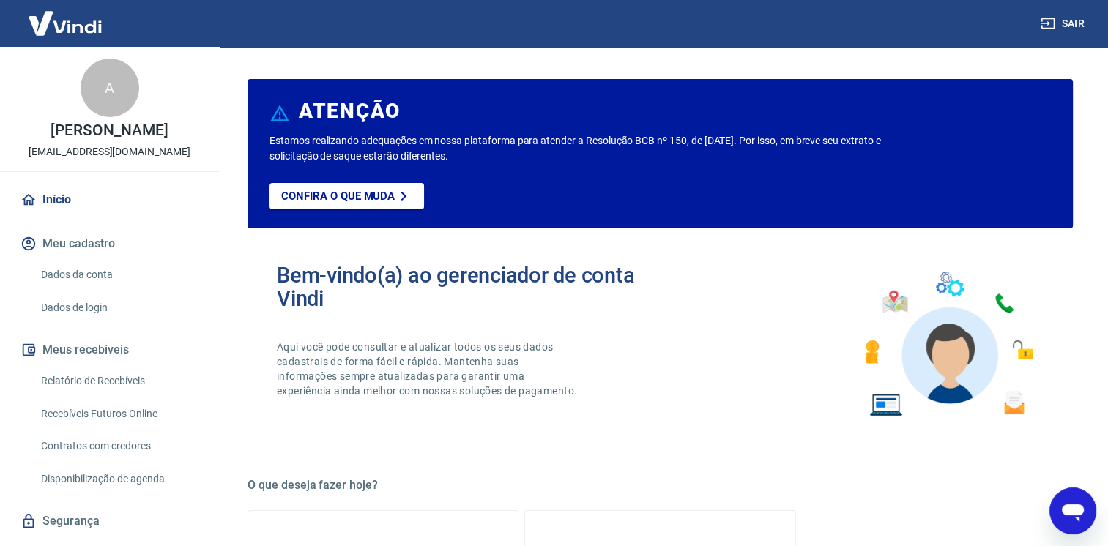
click at [82, 15] on img at bounding box center [65, 23] width 95 height 45
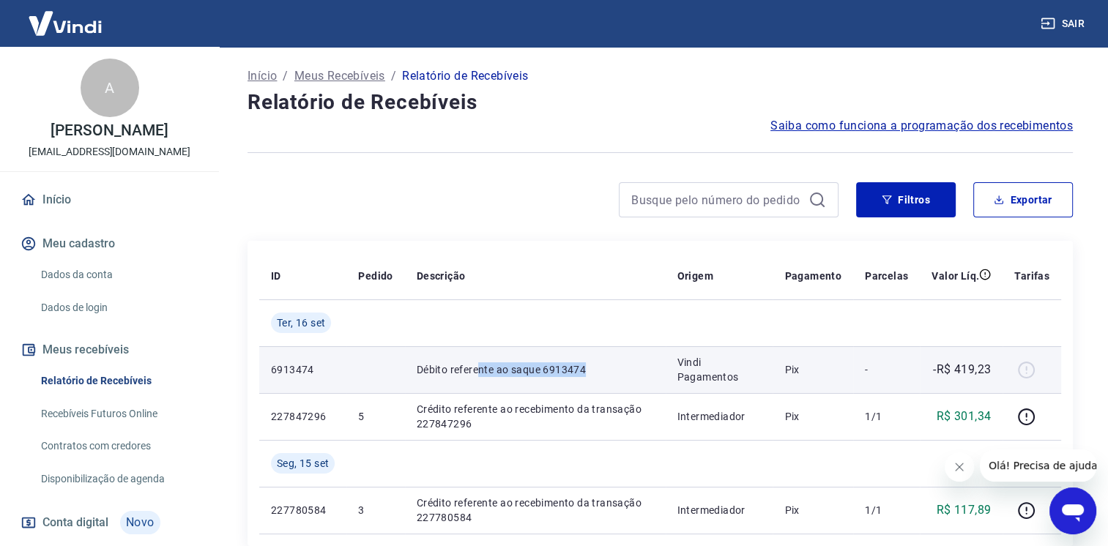
drag, startPoint x: 479, startPoint y: 373, endPoint x: 621, endPoint y: 379, distance: 141.4
click at [621, 379] on td "Débito referente ao saque 6913474" at bounding box center [535, 369] width 261 height 47
click at [619, 378] on td "Débito referente ao saque 6913474" at bounding box center [535, 369] width 261 height 47
click at [563, 375] on p "Débito referente ao saque 6913474" at bounding box center [535, 369] width 237 height 15
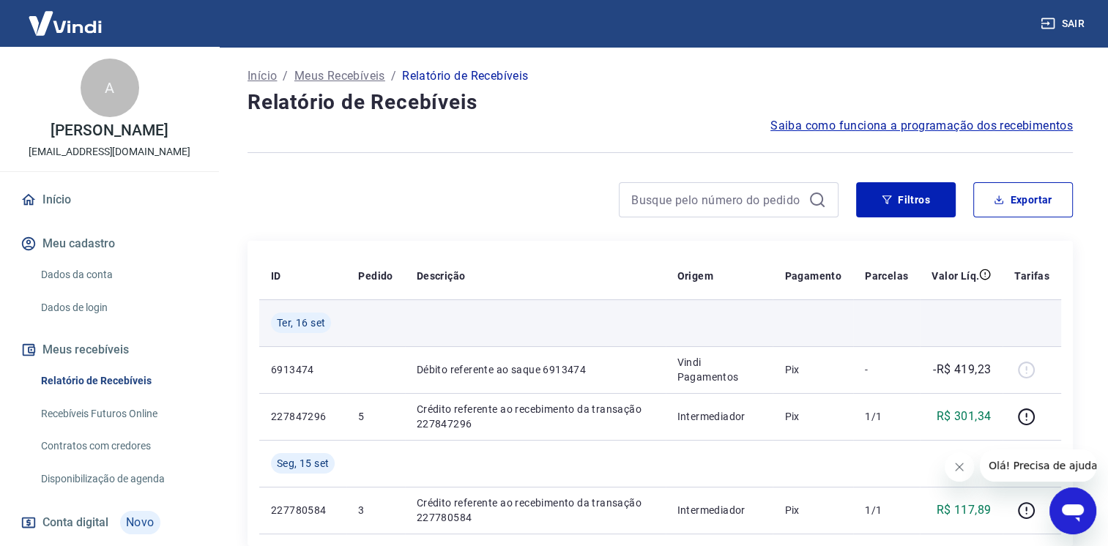
click at [303, 326] on span "Ter, 16 set" at bounding box center [301, 322] width 48 height 15
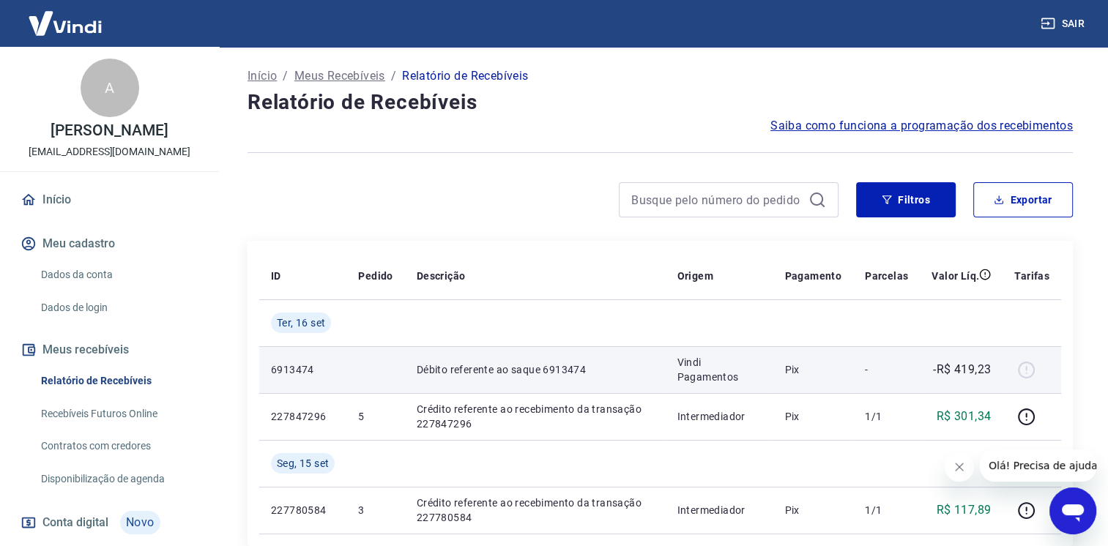
drag, startPoint x: 303, startPoint y: 326, endPoint x: 337, endPoint y: 353, distance: 43.2
click at [337, 353] on td "6913474" at bounding box center [302, 369] width 87 height 47
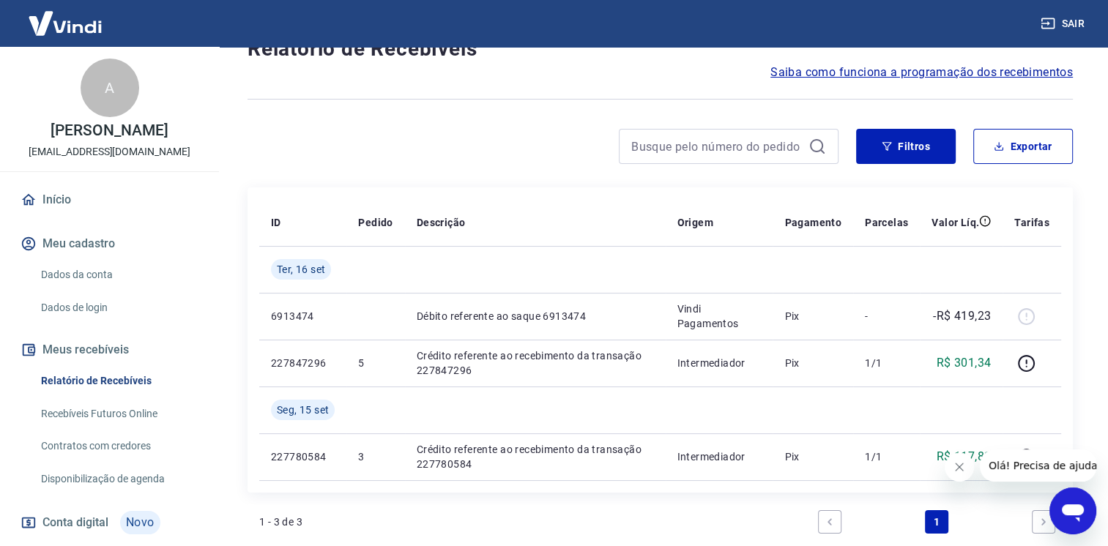
scroll to position [146, 0]
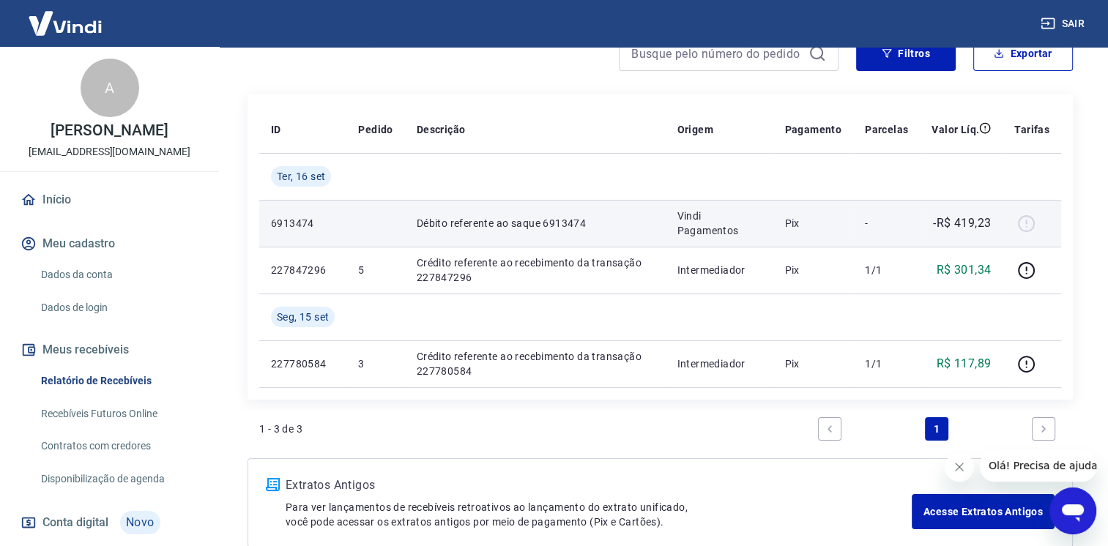
click at [1030, 221] on div at bounding box center [1031, 223] width 35 height 23
click at [458, 212] on td "Débito referente ao saque 6913474" at bounding box center [535, 223] width 261 height 47
click at [468, 219] on p "Débito referente ao saque 6913474" at bounding box center [535, 223] width 237 height 15
click at [469, 219] on p "Débito referente ao saque 6913474" at bounding box center [535, 223] width 237 height 15
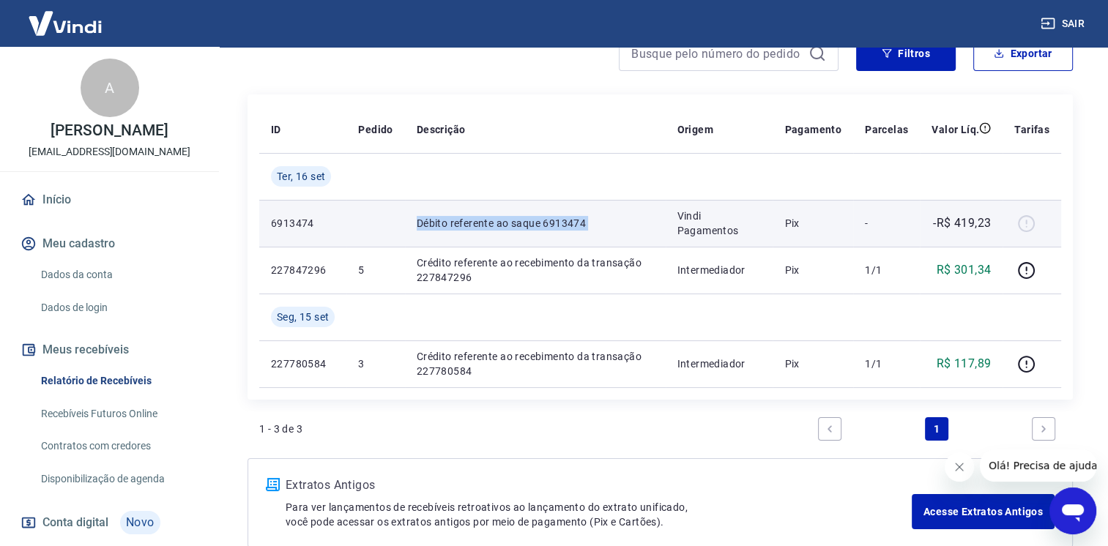
click at [470, 220] on p "Débito referente ao saque 6913474" at bounding box center [535, 223] width 237 height 15
click at [624, 221] on p "Débito referente ao saque 6913474" at bounding box center [535, 223] width 237 height 15
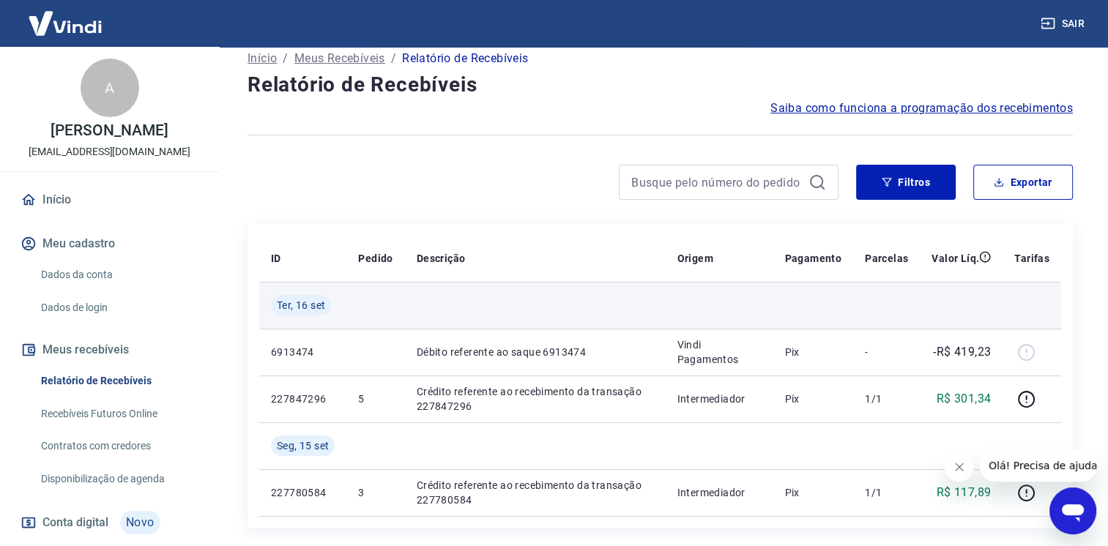
scroll to position [154, 0]
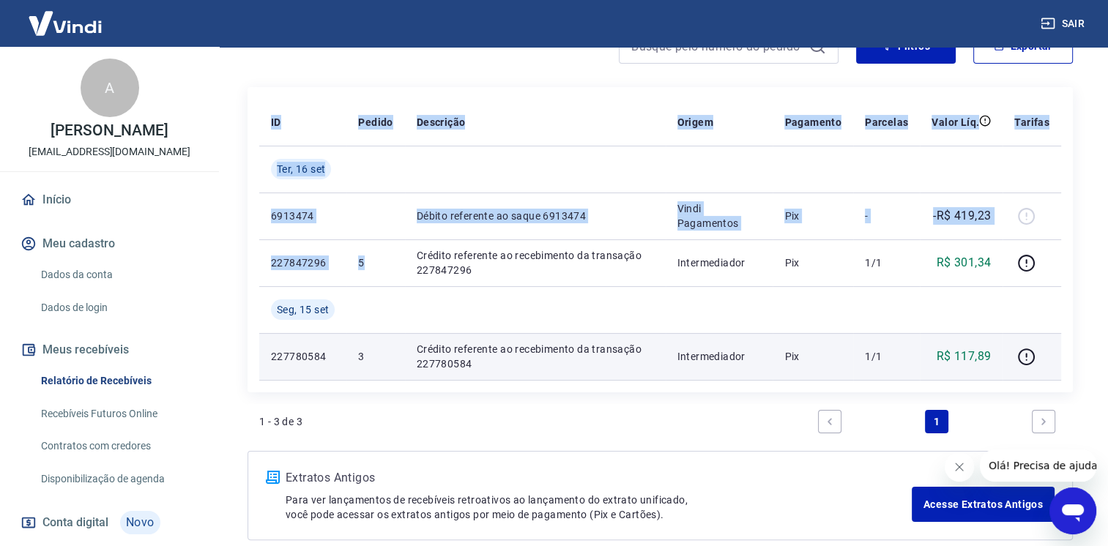
drag, startPoint x: 376, startPoint y: 261, endPoint x: 1034, endPoint y: 376, distance: 668.9
click at [1026, 376] on tbody "Ter, 16 set 6913474 Débito referente ao saque 6913474 Vindi Pagamentos Pix - -R…" at bounding box center [660, 263] width 802 height 234
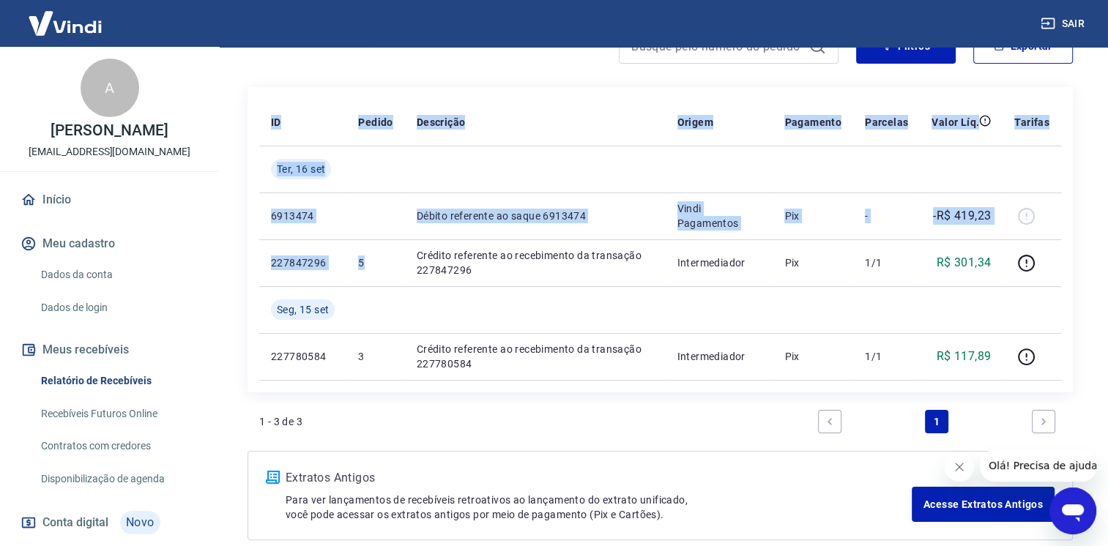
drag, startPoint x: 1034, startPoint y: 376, endPoint x: 1056, endPoint y: 379, distance: 21.4
click at [1056, 379] on table "ID Pedido Descrição Origem Pagamento Parcelas Valor Líq. Tarifas Ter, 16 set 69…" at bounding box center [660, 240] width 802 height 282
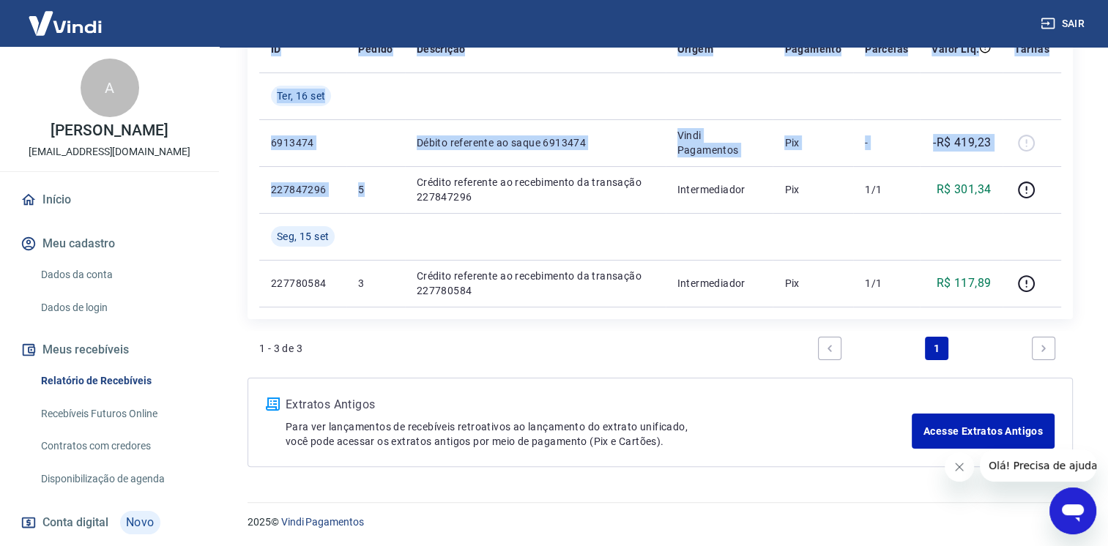
click at [1084, 315] on div "Início / Meus Recebíveis / Relatório de Recebíveis Relatório de Recebíveis Saib…" at bounding box center [660, 152] width 860 height 665
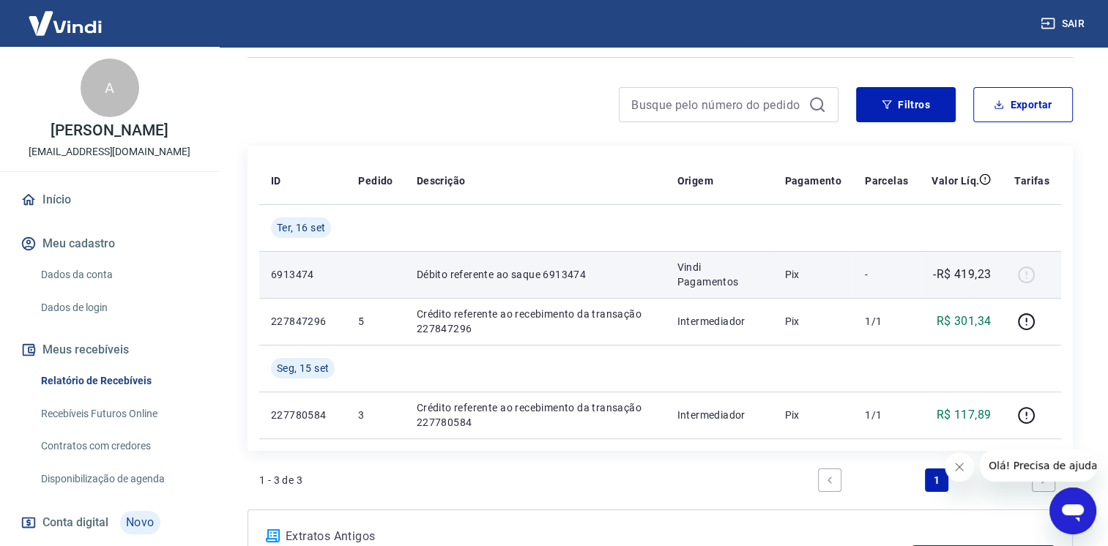
scroll to position [220, 0]
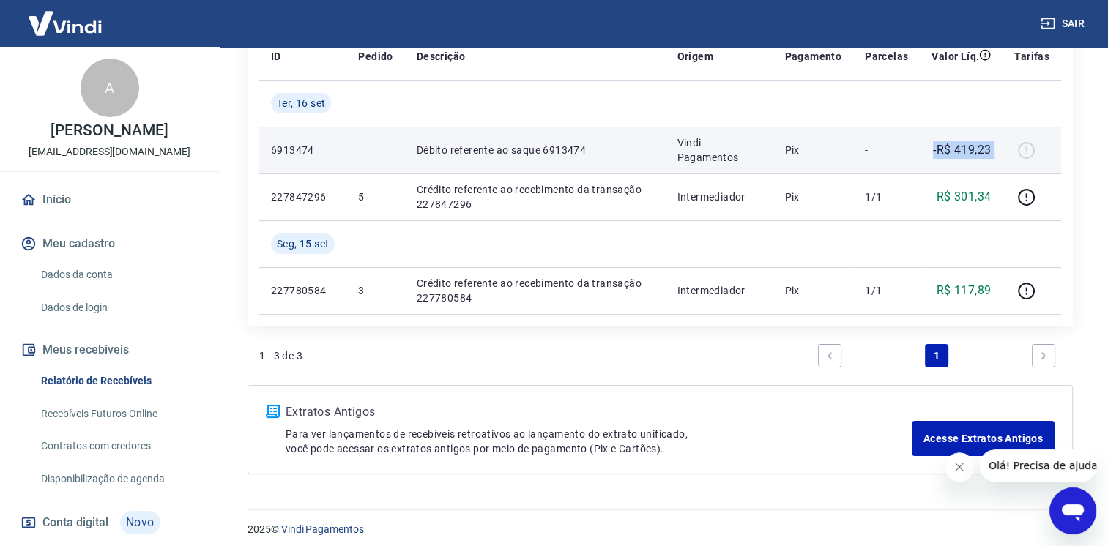
drag, startPoint x: 934, startPoint y: 148, endPoint x: 1013, endPoint y: 145, distance: 79.1
click at [1013, 145] on tr "6913474 Débito referente ao saque 6913474 Vindi Pagamentos Pix - -R$ 419,23" at bounding box center [660, 150] width 802 height 47
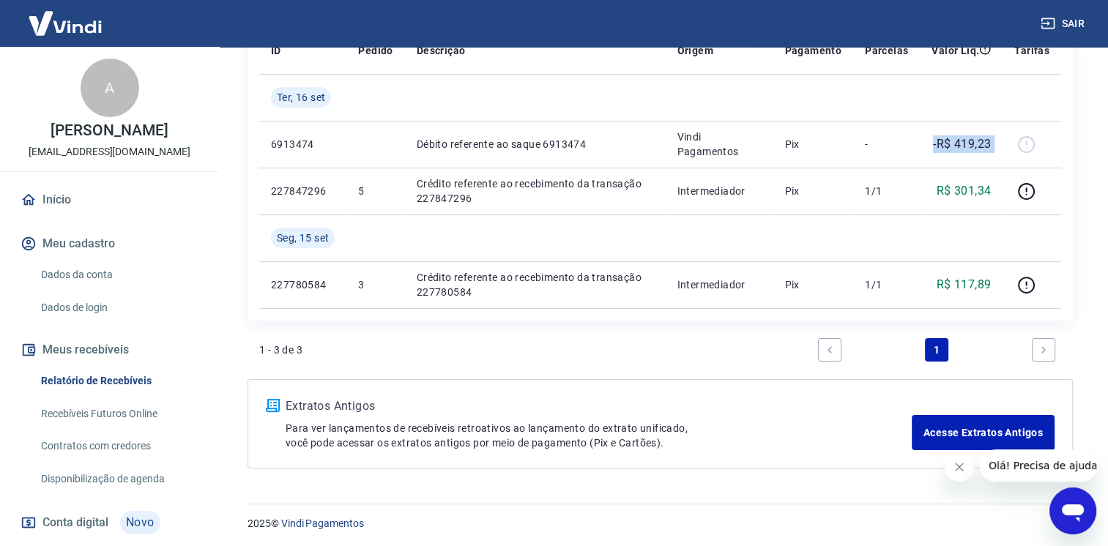
scroll to position [227, 0]
click at [1048, 350] on link "Next page" at bounding box center [1042, 348] width 23 height 23
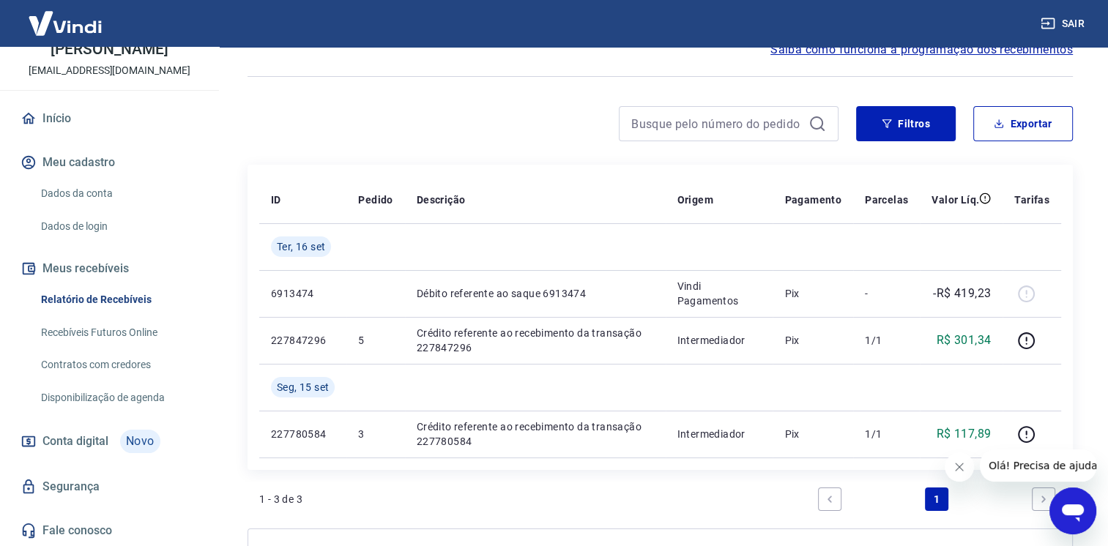
scroll to position [0, 0]
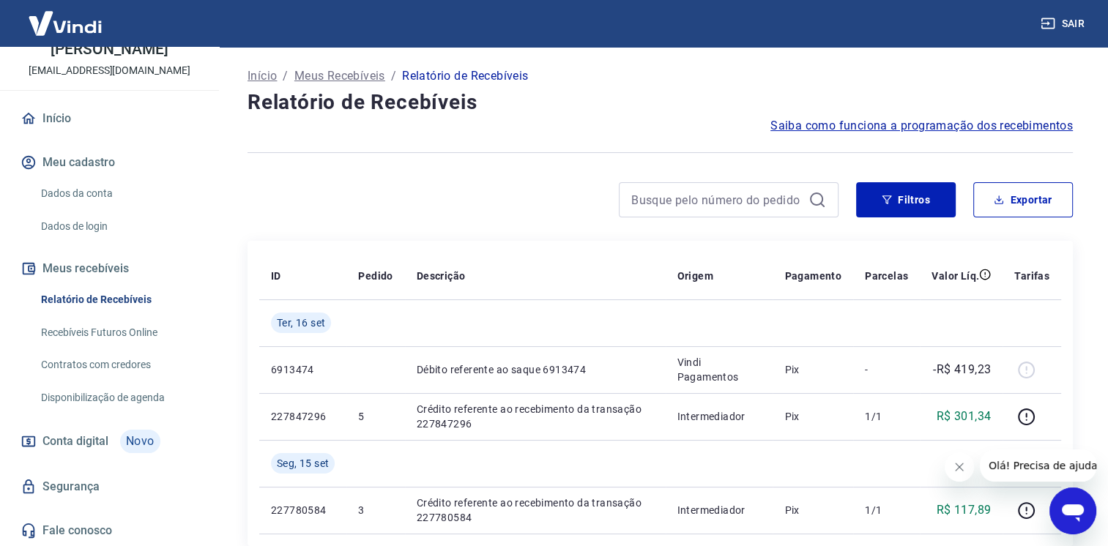
click at [1075, 516] on icon "Abrir janela de mensagens" at bounding box center [1072, 511] width 26 height 26
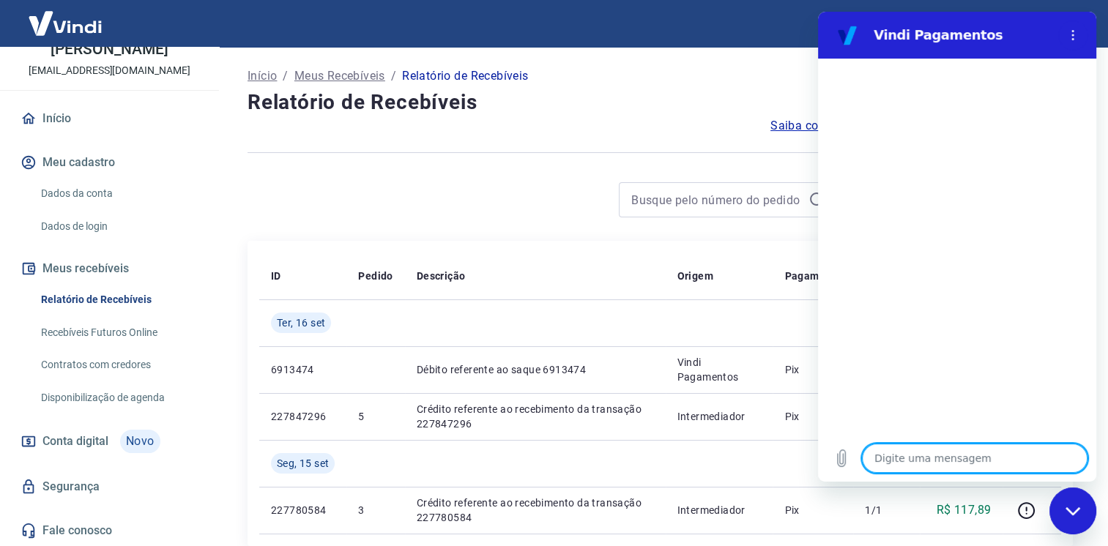
click at [921, 457] on textarea at bounding box center [974, 458] width 225 height 29
type textarea "p"
type textarea "x"
type textarea "pr"
type textarea "x"
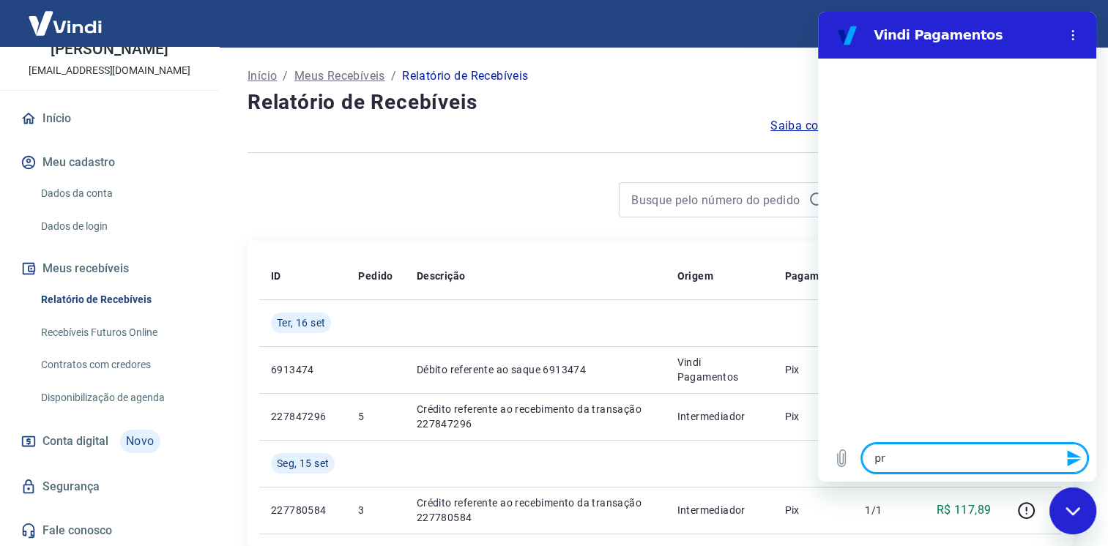
type textarea "pre"
type textarea "x"
type textarea "prec"
type textarea "x"
type textarea "preci"
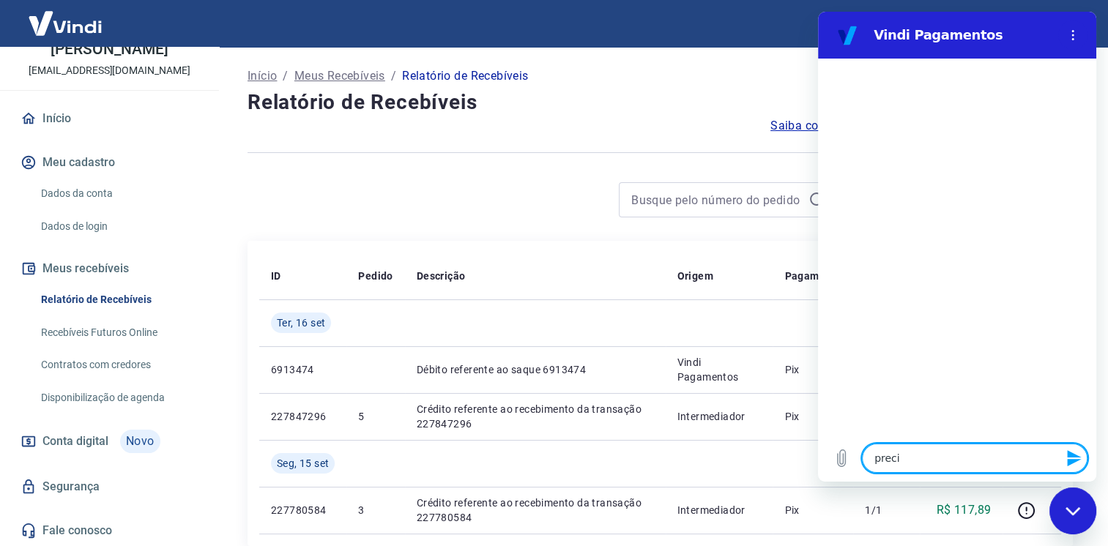
type textarea "x"
type textarea "precid"
type textarea "x"
type textarea "preci"
type textarea "x"
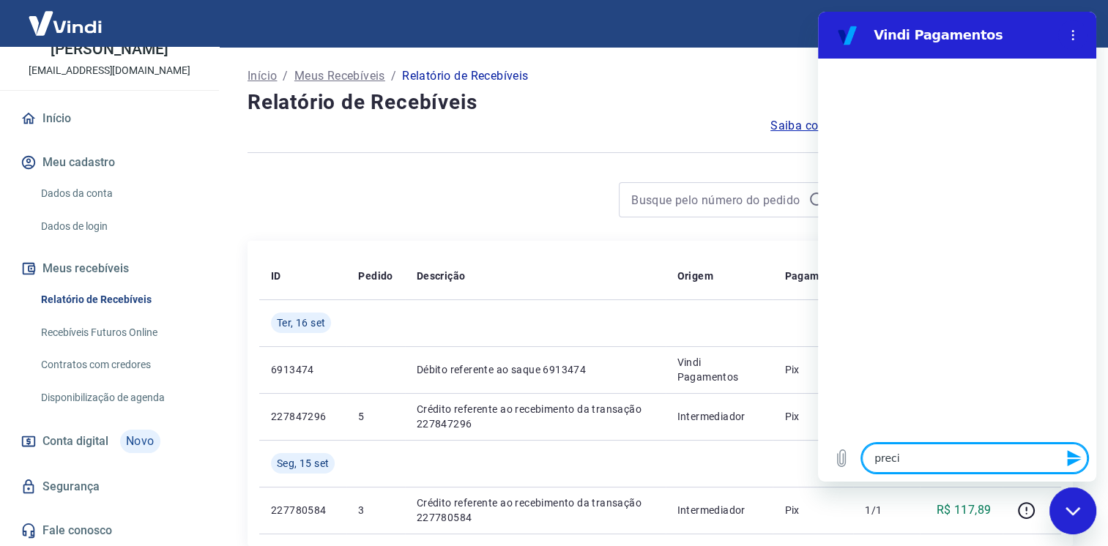
type textarea "precis"
type textarea "x"
type textarea "preciso"
type textarea "x"
type textarea "preciso"
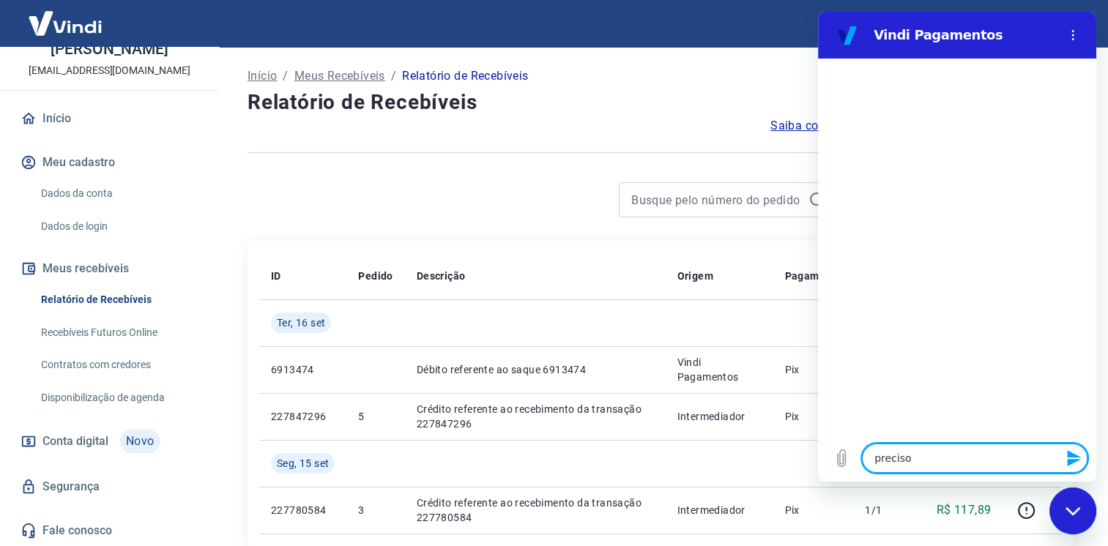
type textarea "x"
type textarea "preciso d"
type textarea "x"
type textarea "preciso de"
type textarea "x"
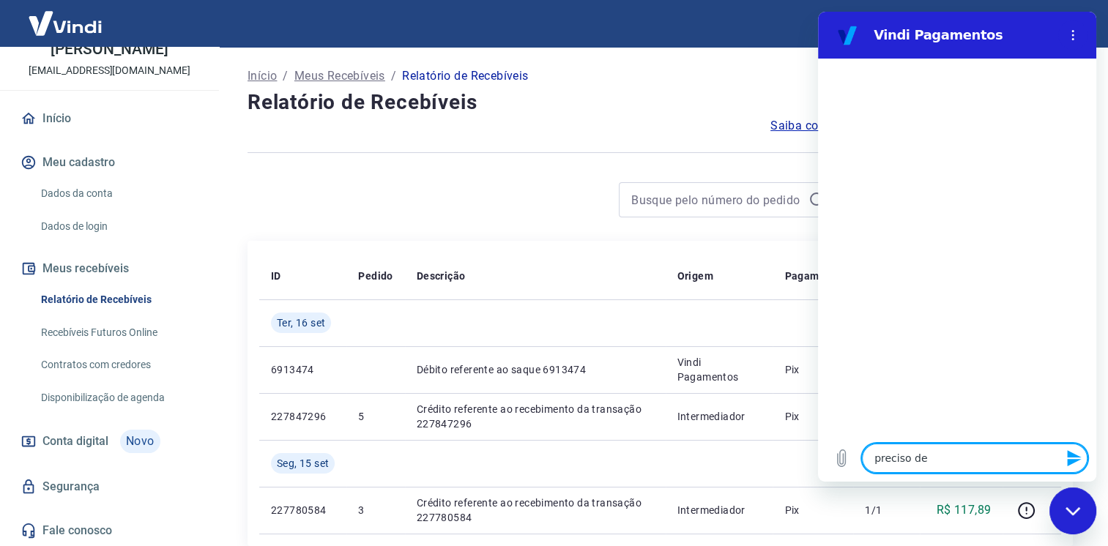
type textarea "preciso de"
type textarea "x"
type textarea "preciso de a"
type textarea "x"
type textarea "preciso de aj"
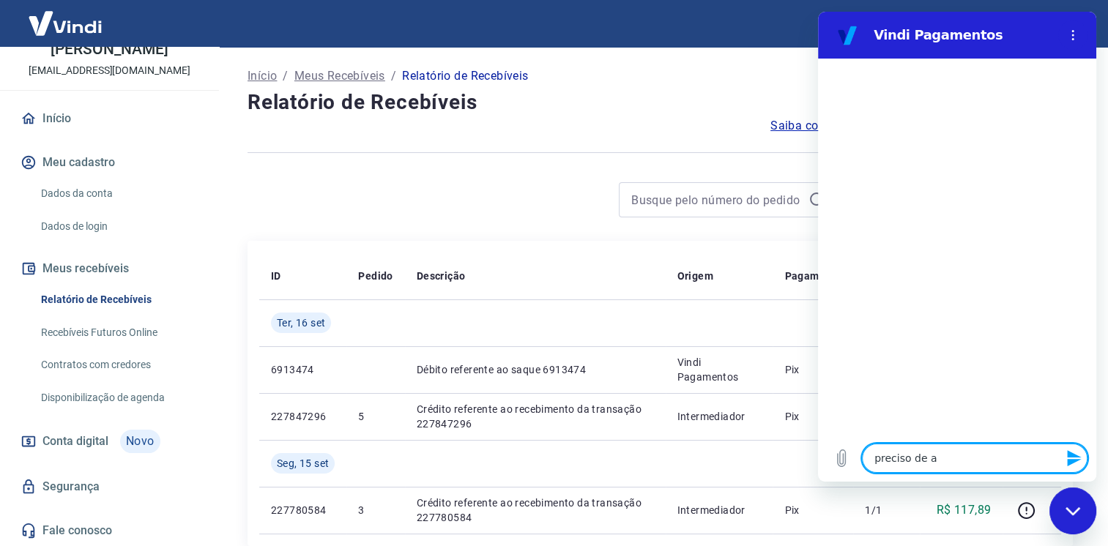
type textarea "x"
type textarea "preciso de aju"
type textarea "x"
type textarea "preciso de ajud"
type textarea "x"
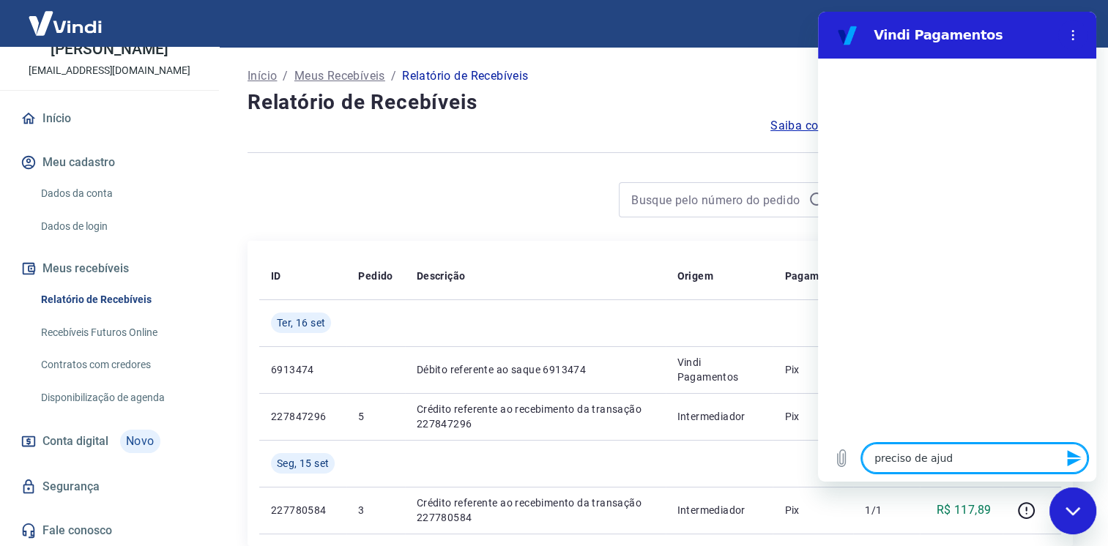
type textarea "preciso de ajuda"
type textarea "x"
type textarea "preciso de ajuda"
type textarea "x"
type textarea "preciso de ajuda c"
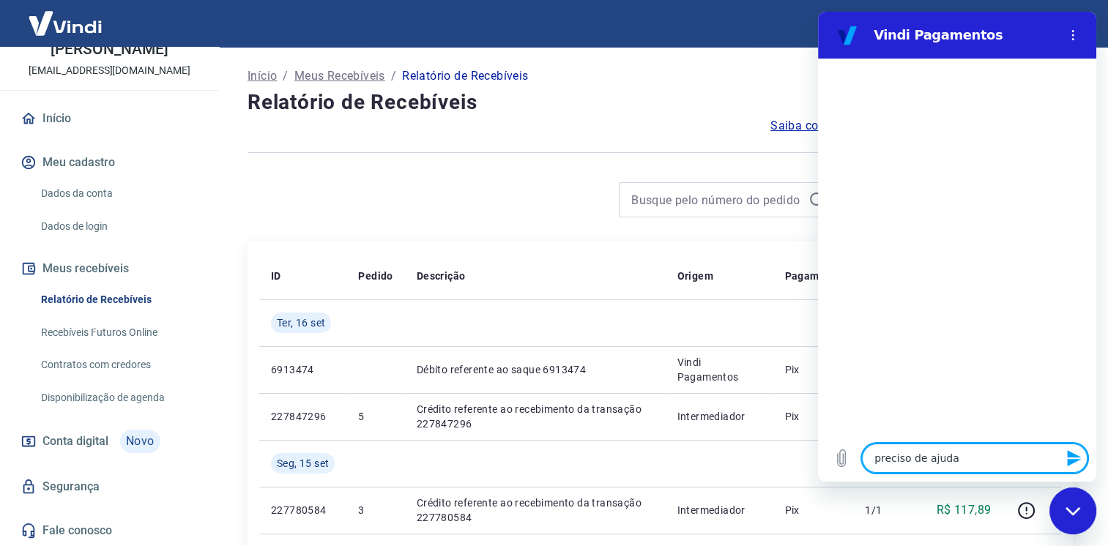
type textarea "x"
type textarea "preciso de ajuda co"
type textarea "x"
type textarea "preciso de ajuda com"
type textarea "x"
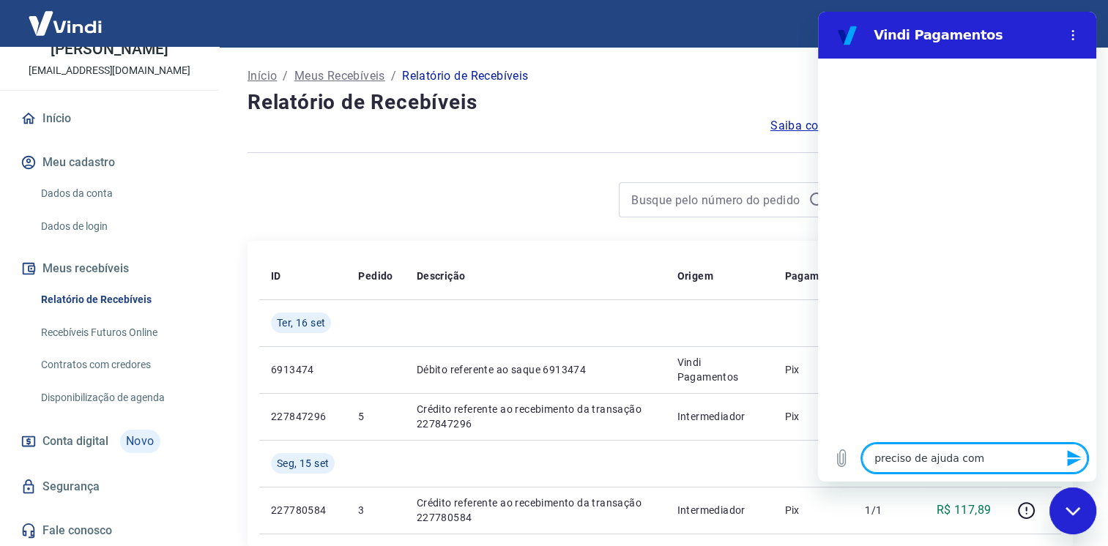
type textarea "preciso de ajuda com"
type textarea "x"
type textarea "preciso de ajuda com m"
type textarea "x"
type textarea "preciso de ajuda com mu"
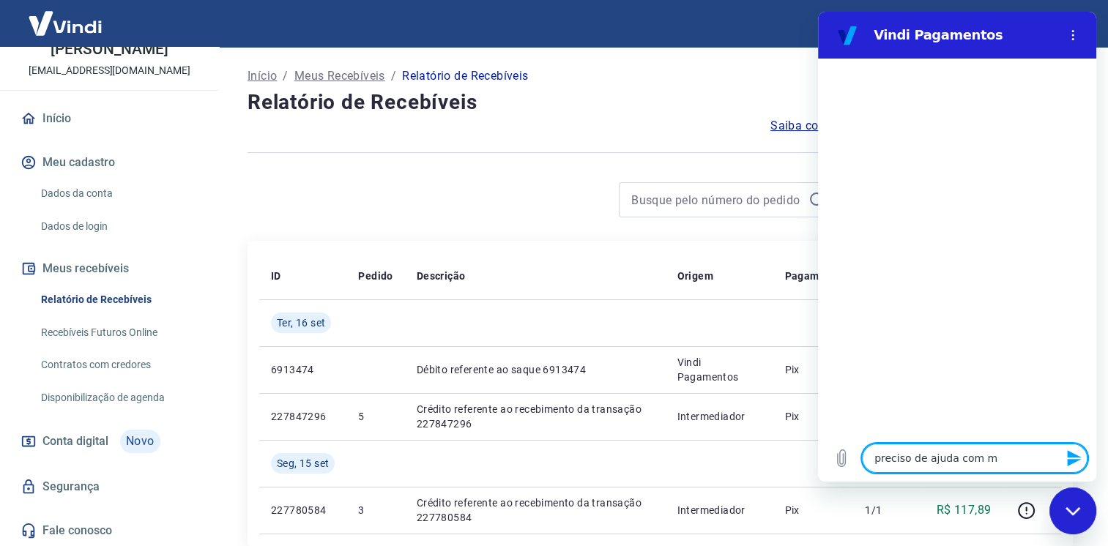
type textarea "x"
type textarea "preciso de ajuda com mue"
type textarea "x"
type textarea "preciso de ajuda com mues"
type textarea "x"
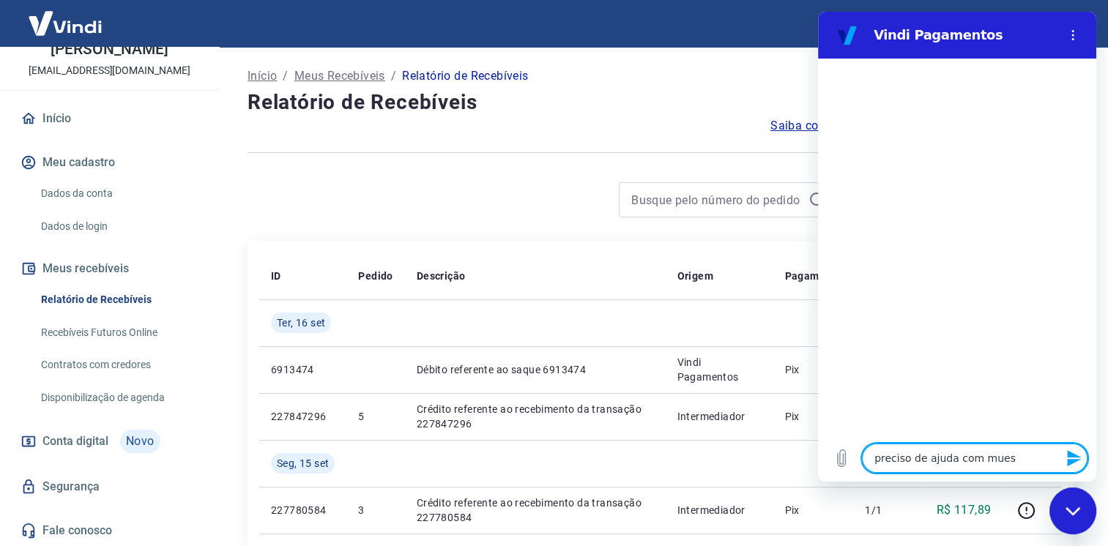
type textarea "preciso de ajuda com mues"
type textarea "x"
type textarea "preciso de ajuda com mues"
type textarea "x"
type textarea "preciso de ajuda com mue"
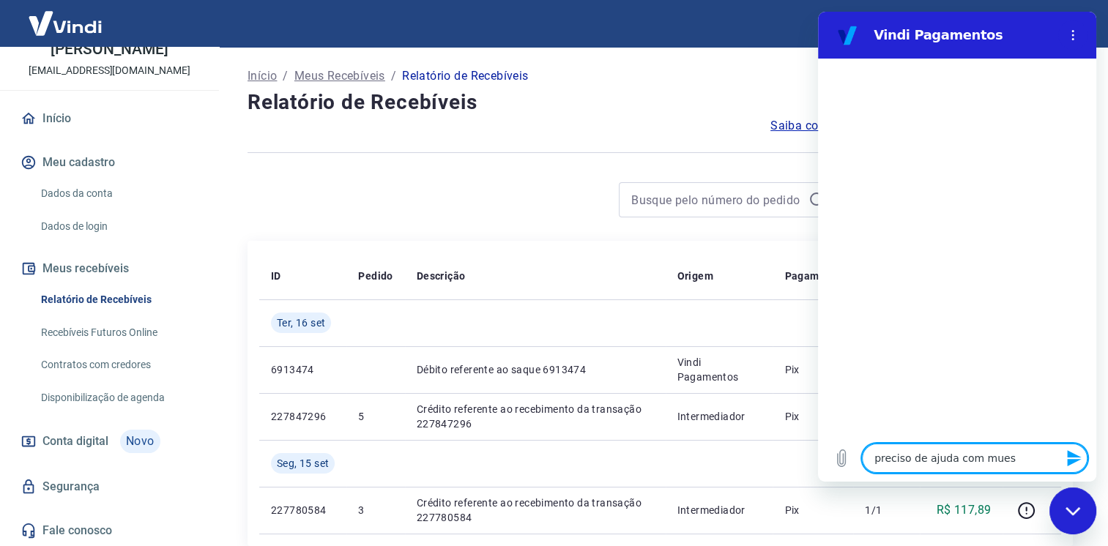
type textarea "x"
type textarea "preciso de ajuda com mu"
type textarea "x"
type textarea "preciso de ajuda com m"
type textarea "x"
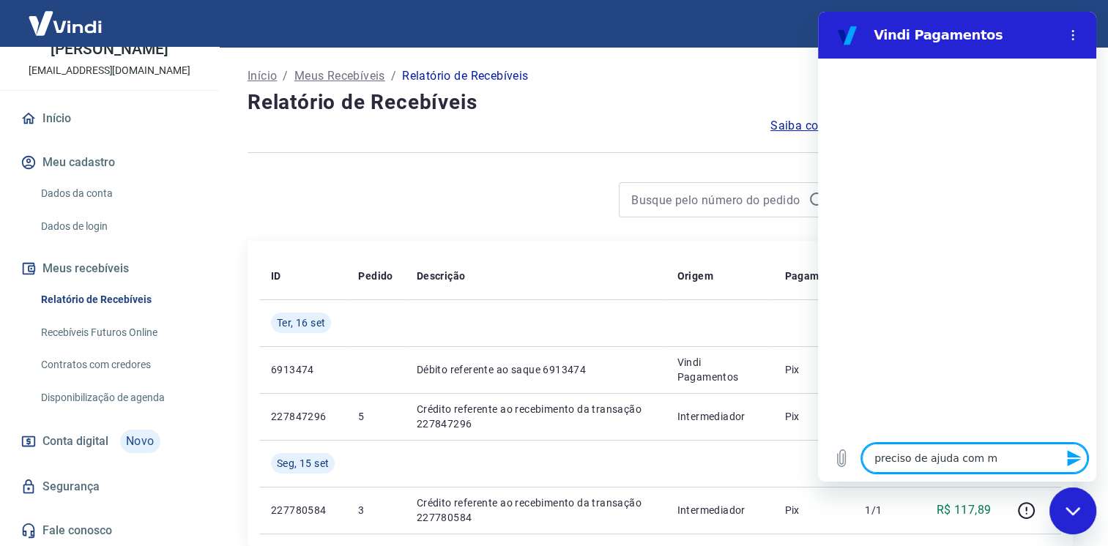
type textarea "preciso de ajuda com me"
type textarea "x"
type textarea "preciso de ajuda com mes"
type textarea "x"
type textarea "preciso de ajuda com mesu"
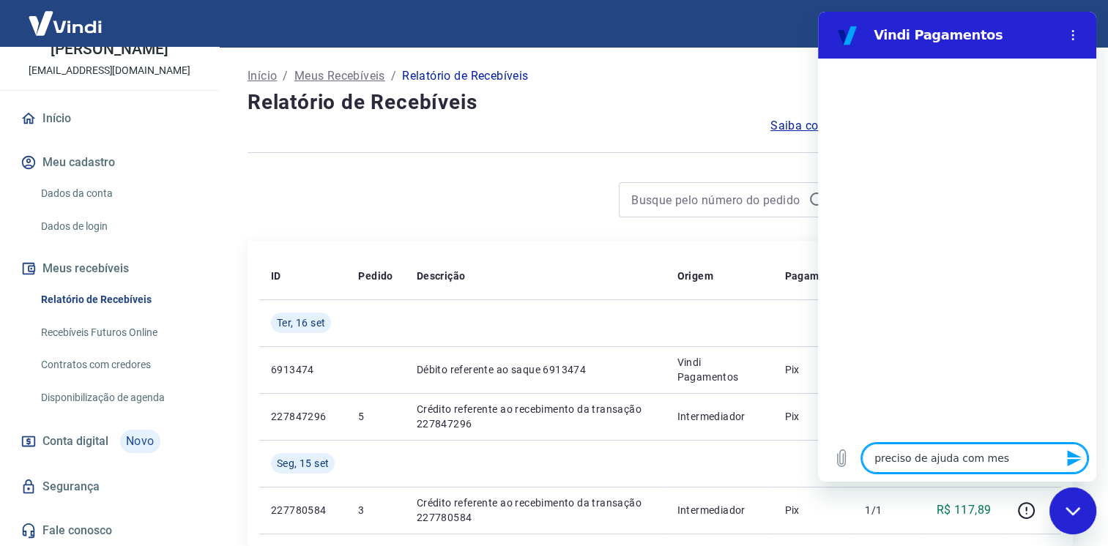
type textarea "x"
type textarea "preciso de ajuda com mesu"
type textarea "x"
type textarea "preciso de ajuda com mesu r"
type textarea "x"
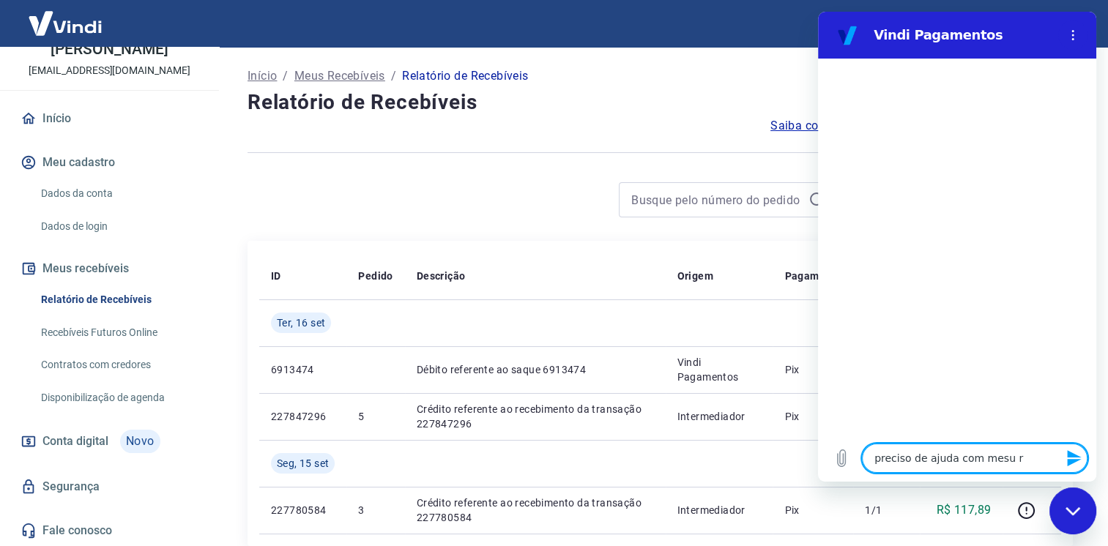
type textarea "preciso de ajuda com mesu re"
type textarea "x"
type textarea "preciso de ajuda com mesu r"
type textarea "x"
type textarea "preciso de ajuda com mesu"
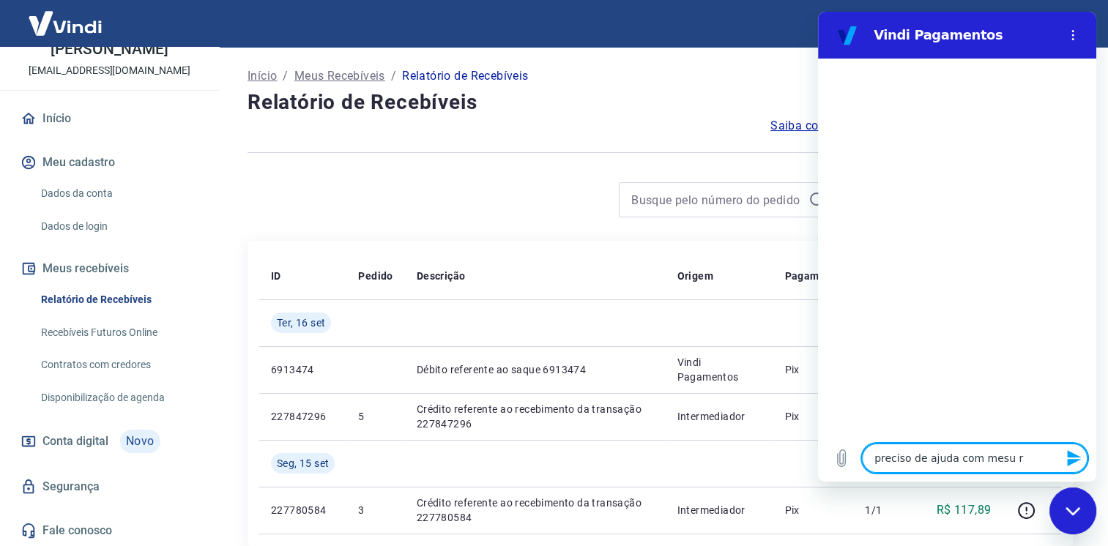
type textarea "x"
type textarea "preciso de ajuda com mesu"
type textarea "x"
type textarea "preciso de ajuda com mes"
type textarea "x"
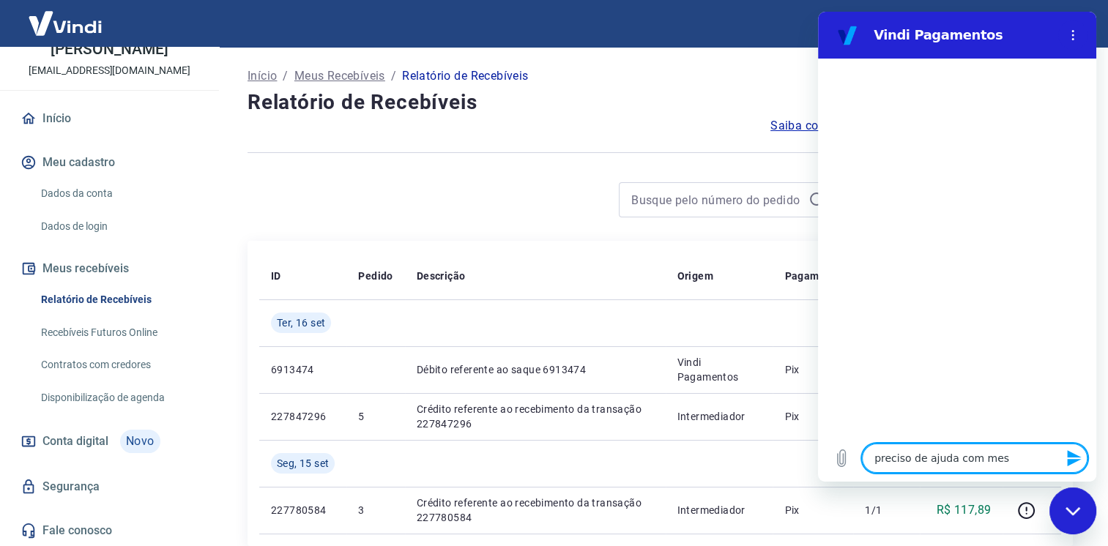
type textarea "preciso de ajuda com me"
type textarea "x"
type textarea "preciso de ajuda com meu"
type textarea "x"
type textarea "preciso de ajuda com meus"
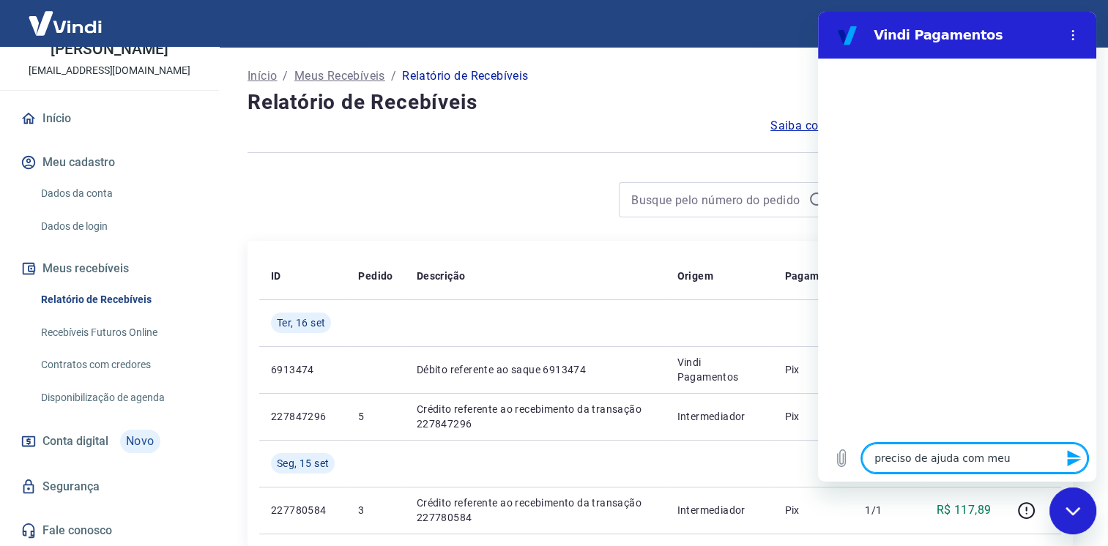
type textarea "x"
type textarea "preciso de ajuda com meus"
type textarea "x"
type textarea "preciso de ajuda com meus e"
type textarea "x"
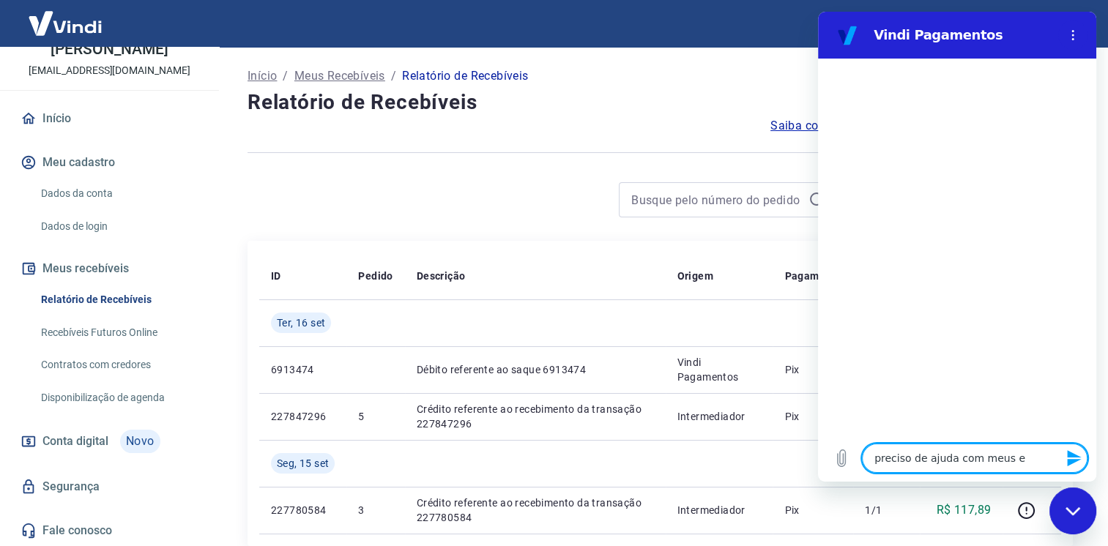
type textarea "preciso de ajuda com meus"
type textarea "x"
type textarea "preciso de ajuda com meus r"
type textarea "x"
type textarea "preciso de ajuda com meus re"
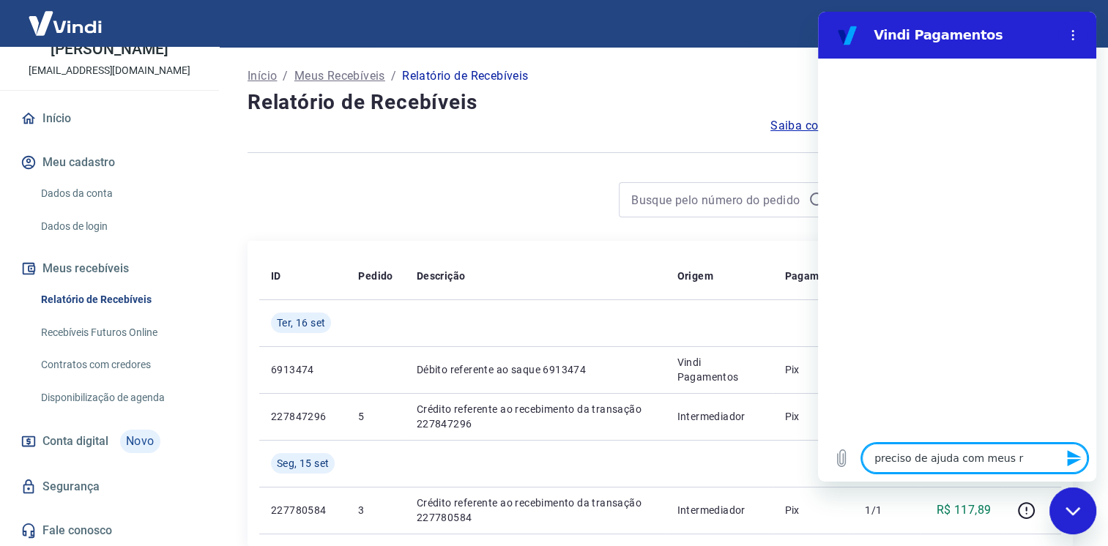
type textarea "x"
type textarea "preciso de ajuda com meus rec"
type textarea "x"
type textarea "preciso de ajuda com meus rece"
type textarea "x"
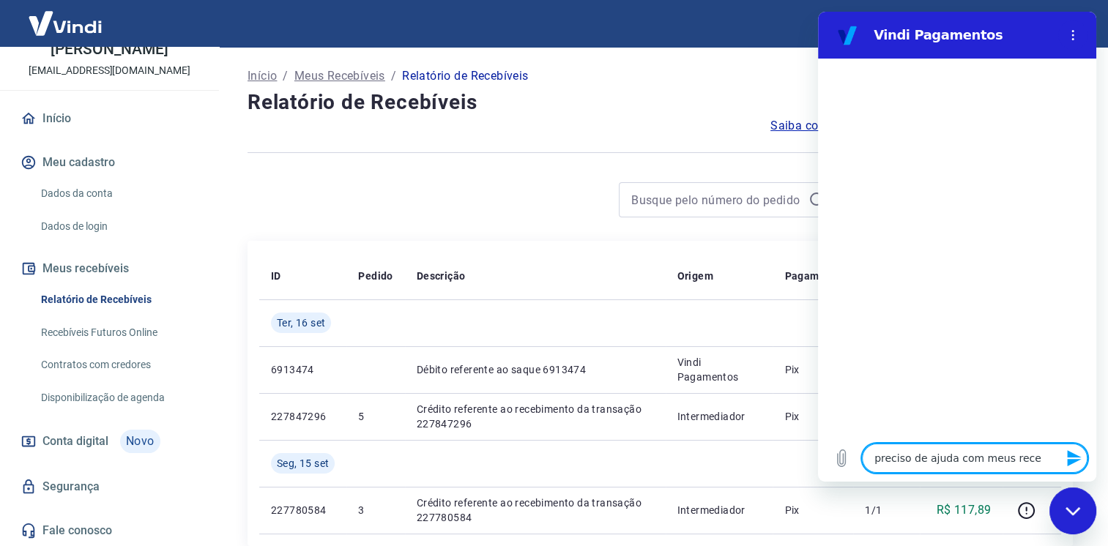
type textarea "preciso de ajuda com meus receb"
type textarea "x"
type textarea "preciso de ajuda com meus recebi"
type textarea "x"
type textarea "preciso de ajuda com meus recebiv"
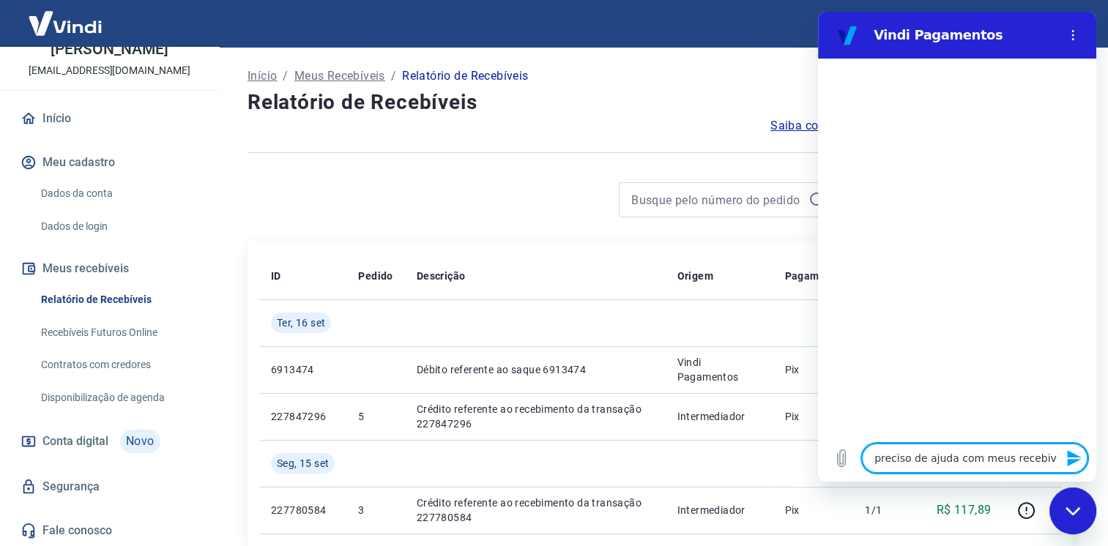
type textarea "x"
type textarea "preciso de ajuda com meus recebive"
type textarea "x"
type textarea "preciso de ajuda com meus recebivei"
type textarea "x"
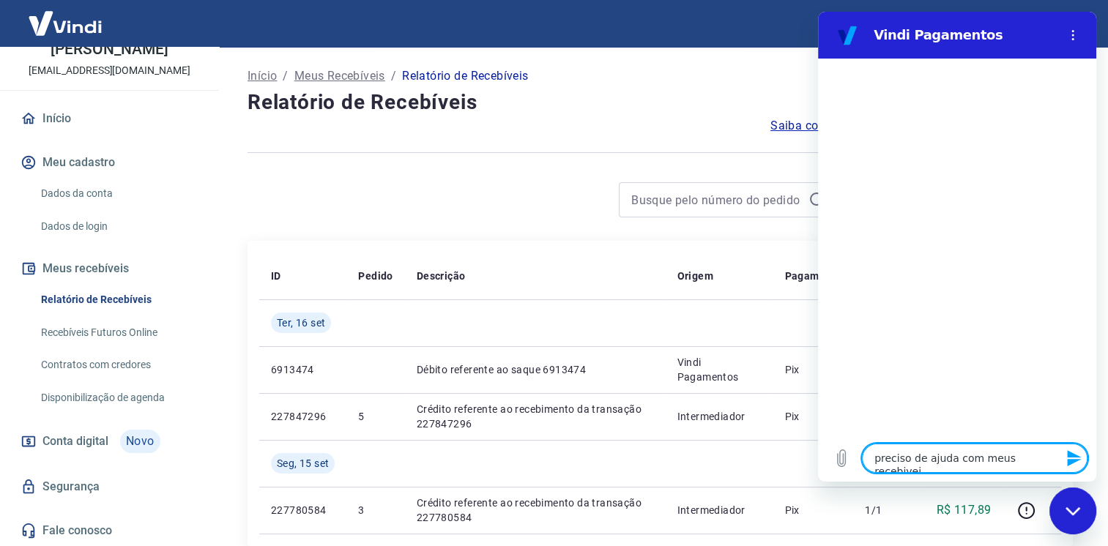
type textarea "preciso de ajuda com meus recebiveis"
type textarea "x"
type textarea "preciso de ajuda com meus recebiveis"
type textarea "x"
type textarea "preciso de ajuda com meus recebiveis"
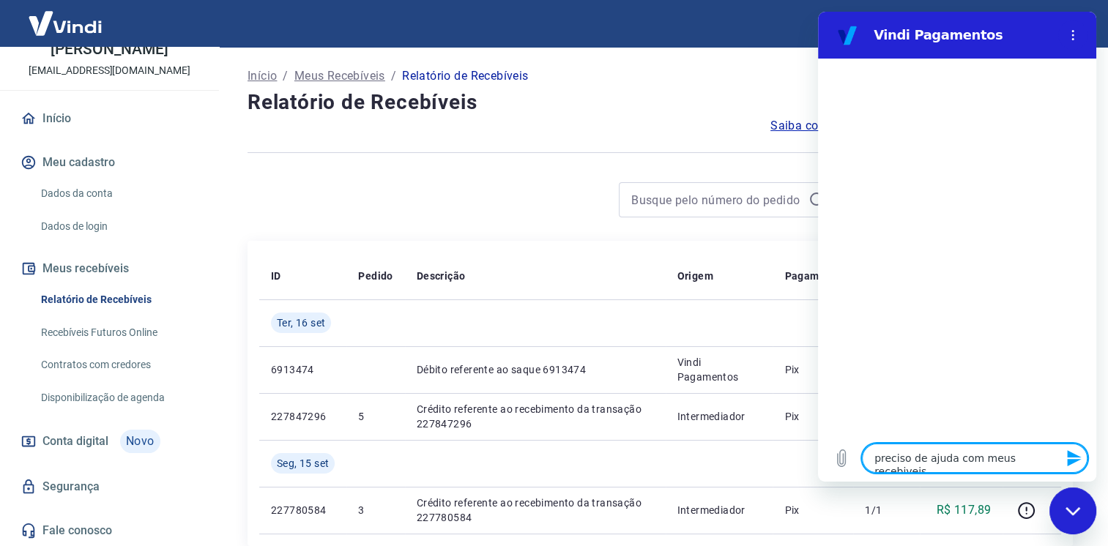
type textarea "x"
type textarea "preciso de ajuda com meus recebivei"
type textarea "x"
type textarea "preciso de ajuda com meus recebive"
type textarea "x"
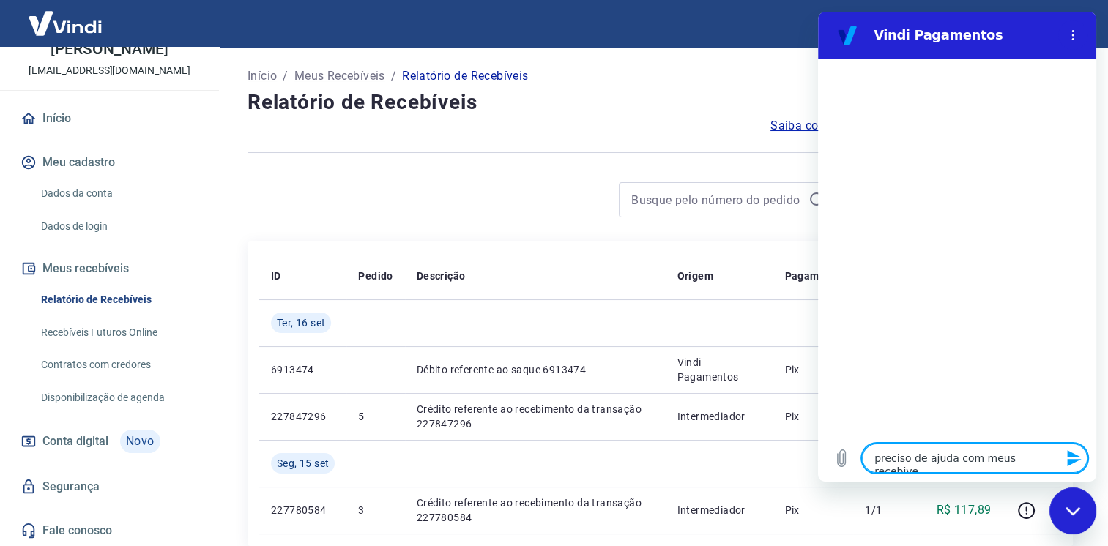
type textarea "preciso de ajuda com meus recebiv"
type textarea "x"
type textarea "preciso de ajuda com meus recebive"
type textarea "x"
type textarea "preciso de ajuda com meus recebivei"
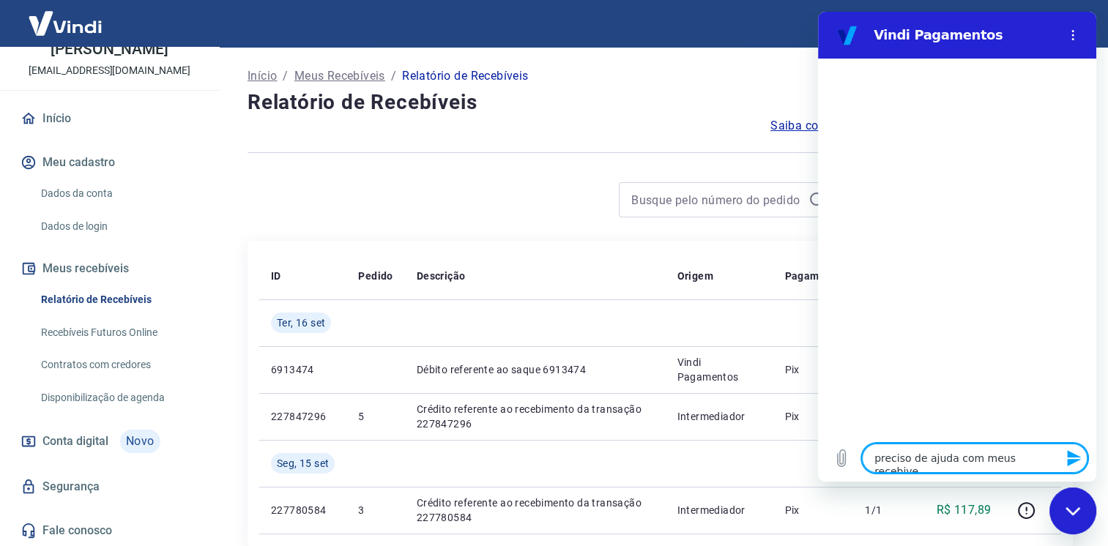
type textarea "x"
type textarea "preciso de ajuda com meus recebiveis"
type textarea "x"
type textarea "preciso de ajuda com meus recebiveis"
type textarea "x"
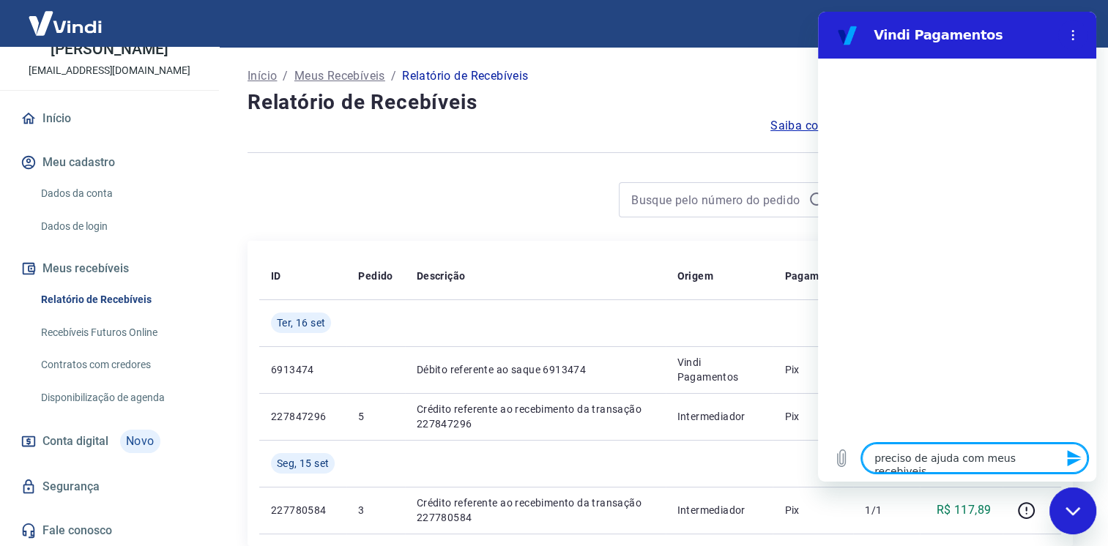
type textarea "preciso de ajuda com meus recebiveis p"
type textarea "x"
type textarea "preciso de ajuda com meus recebiveis pi"
type textarea "x"
type textarea "preciso de ajuda com meus recebiveis pix"
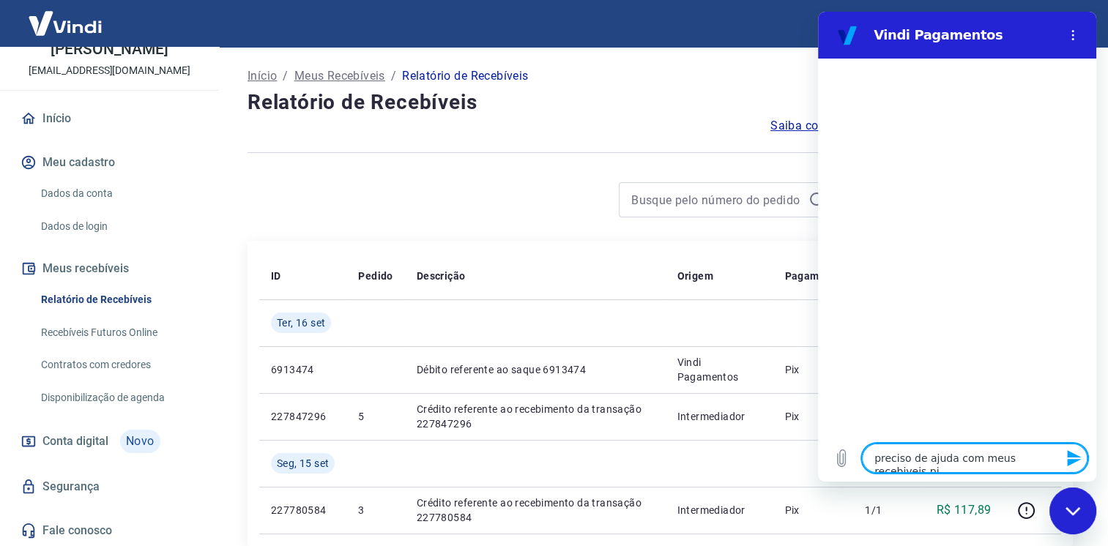
type textarea "x"
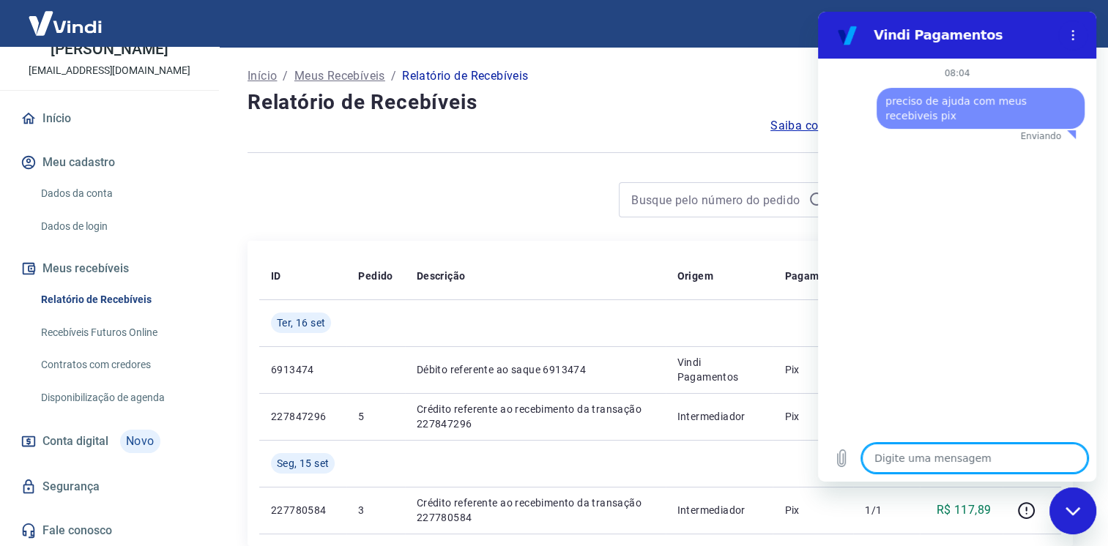
type textarea "x"
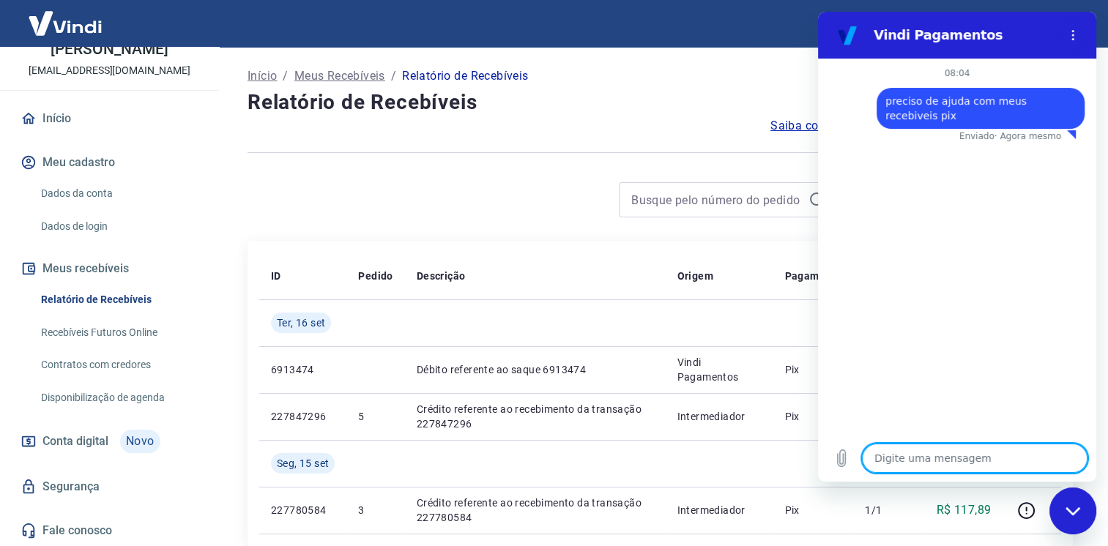
click at [921, 457] on textarea at bounding box center [974, 458] width 225 height 29
type textarea "c"
type textarea "x"
type textarea "co"
type textarea "x"
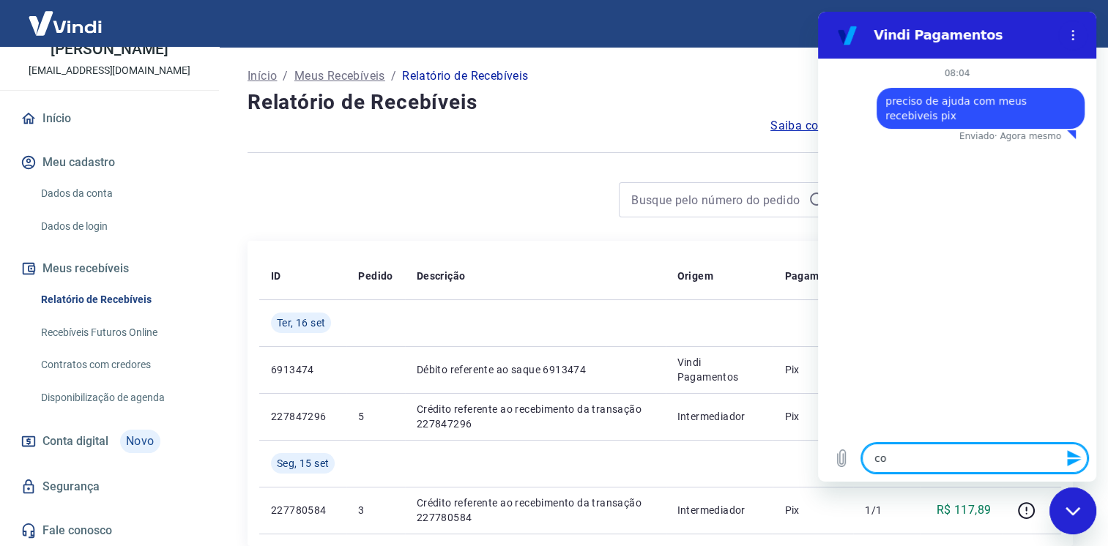
type textarea "com"
type textarea "x"
type textarea "como"
type textarea "x"
type textarea "como"
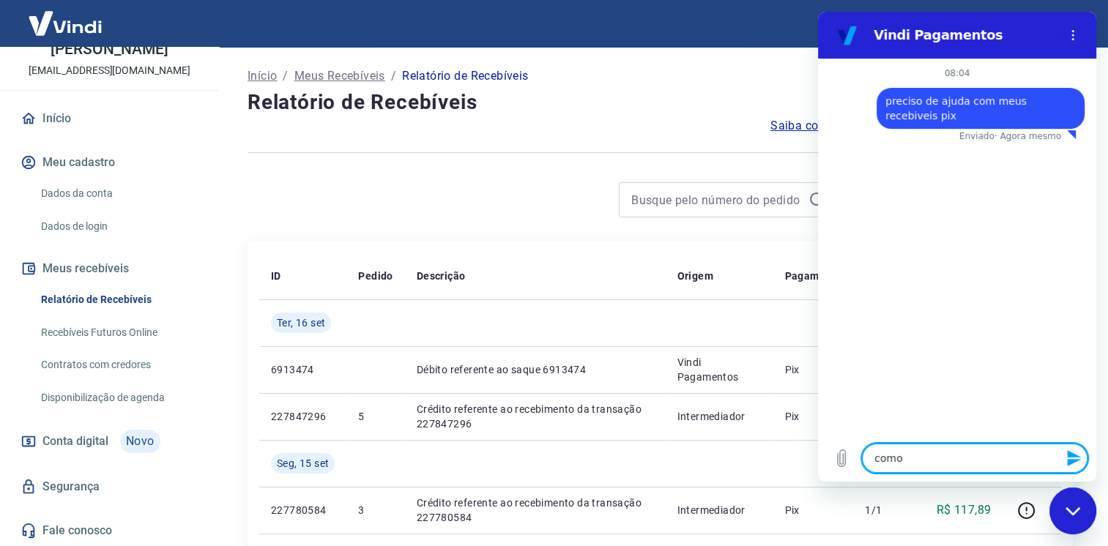
type textarea "x"
type textarea "como d"
type textarea "x"
type textarea "como de"
type textarea "x"
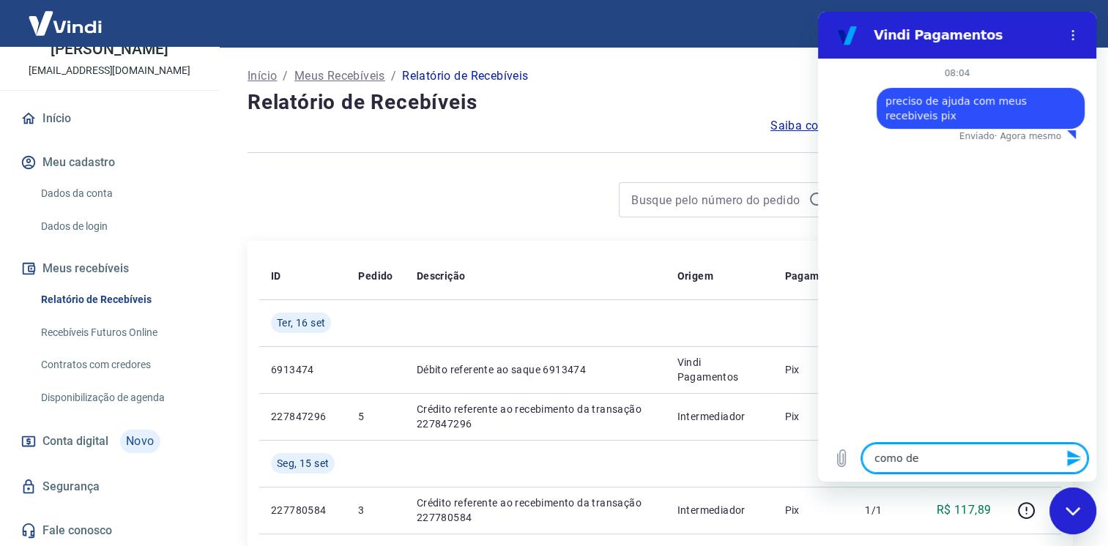
type textarea "como des"
type textarea "x"
type textarea "como desc"
type textarea "x"
type textarea "como des"
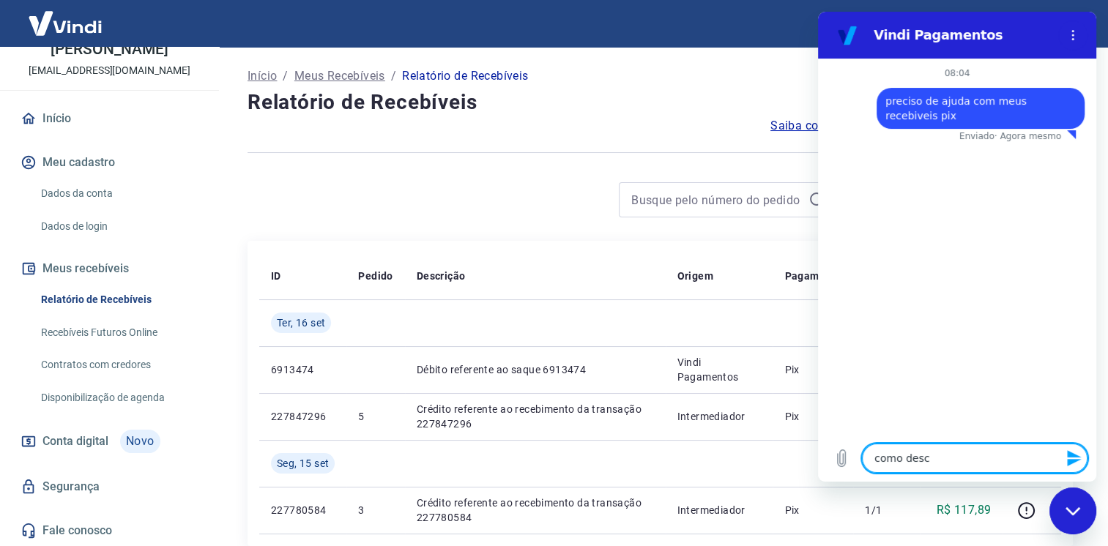
type textarea "x"
type textarea "como de"
type textarea "x"
type textarea "como d"
type textarea "x"
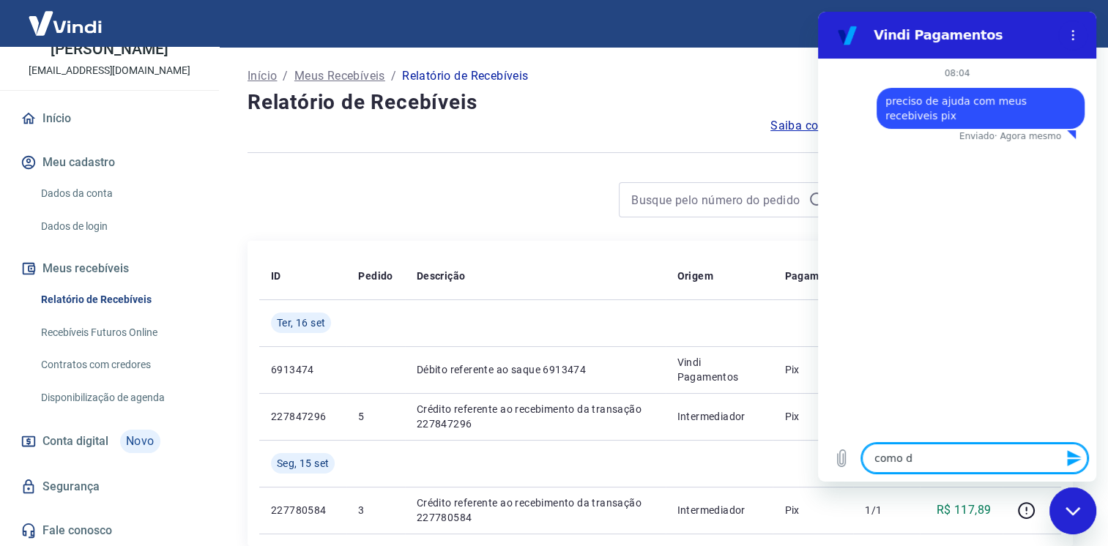
type textarea "como"
type textarea "x"
type textarea "como p"
type textarea "x"
type textarea "como pu"
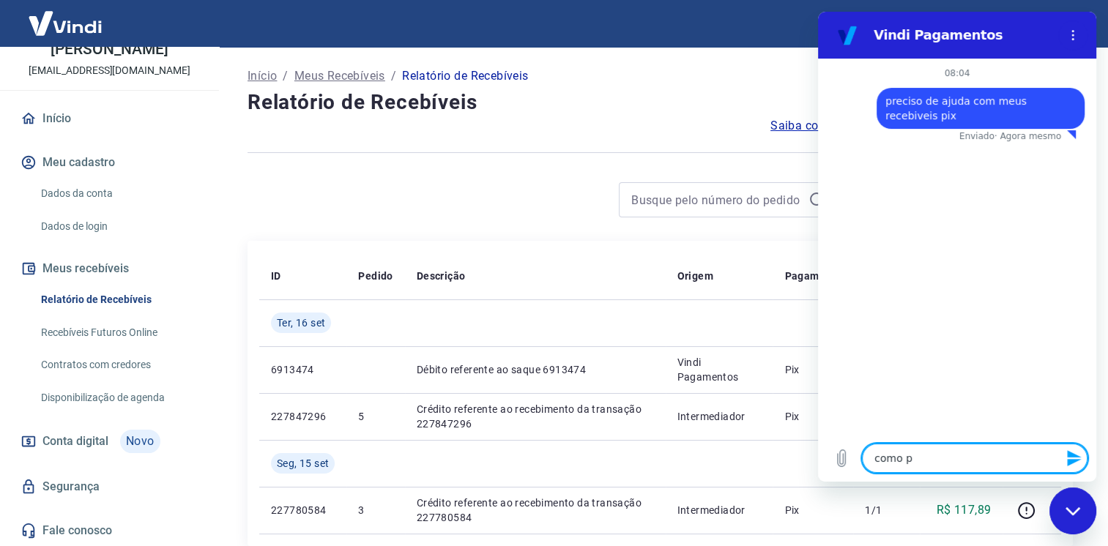
type textarea "x"
type textarea "como pux"
type textarea "x"
type textarea "como puxo"
type textarea "x"
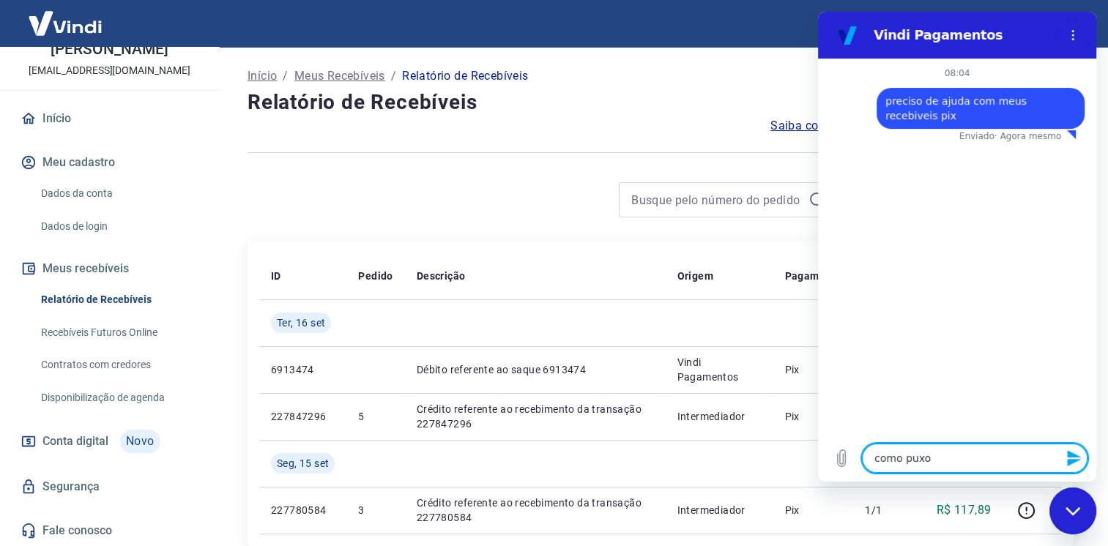
type textarea "como puxo"
type textarea "x"
type textarea "como puxo o"
type textarea "x"
type textarea "como puxo o"
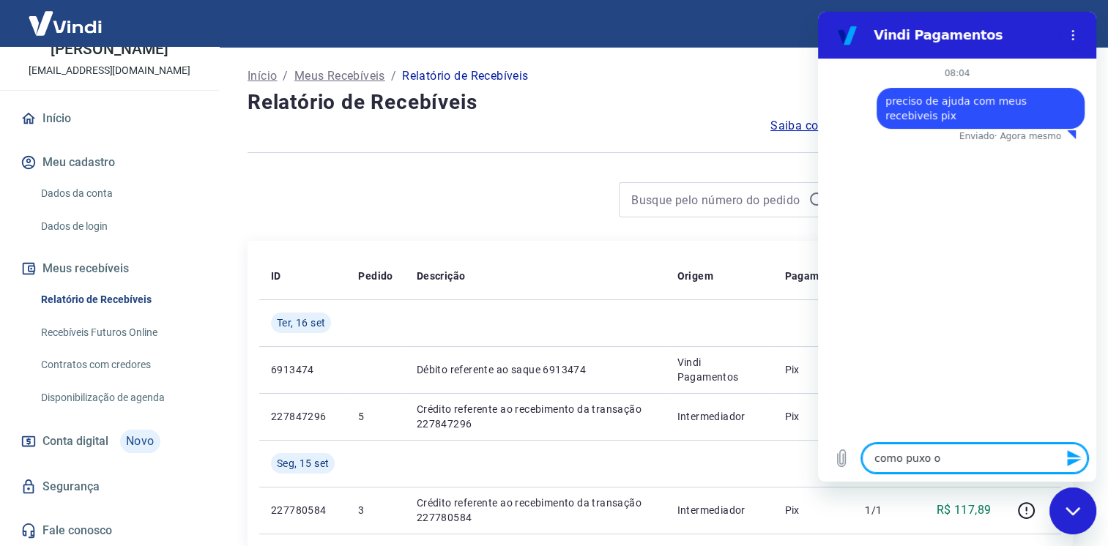
type textarea "x"
type textarea "como puxo o e"
type textarea "x"
type textarea "como puxo o es"
type textarea "x"
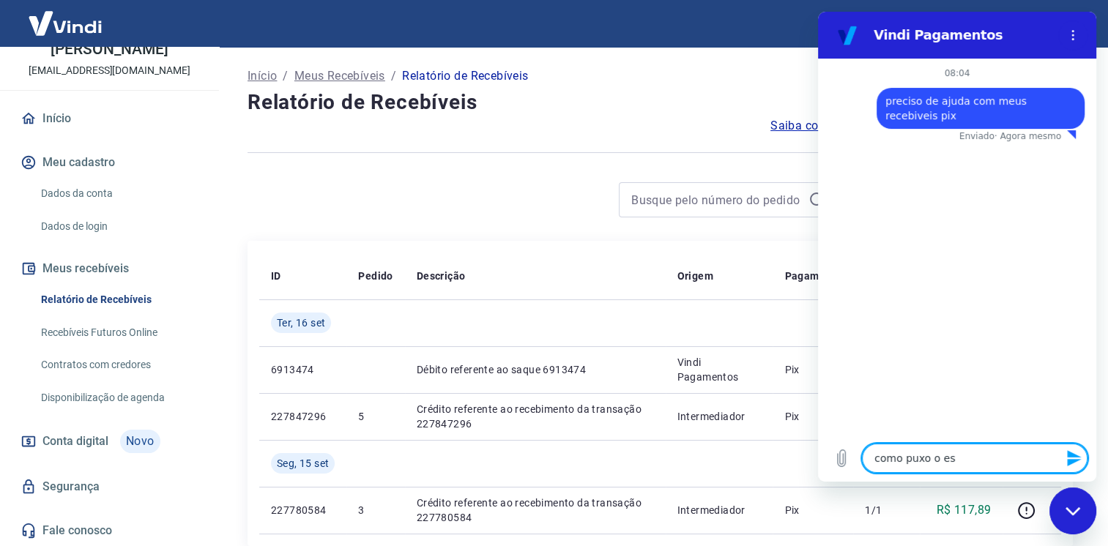
type textarea "como puxo o e"
type textarea "x"
type textarea "como puxo o"
type textarea "x"
type textarea "como puxo o s"
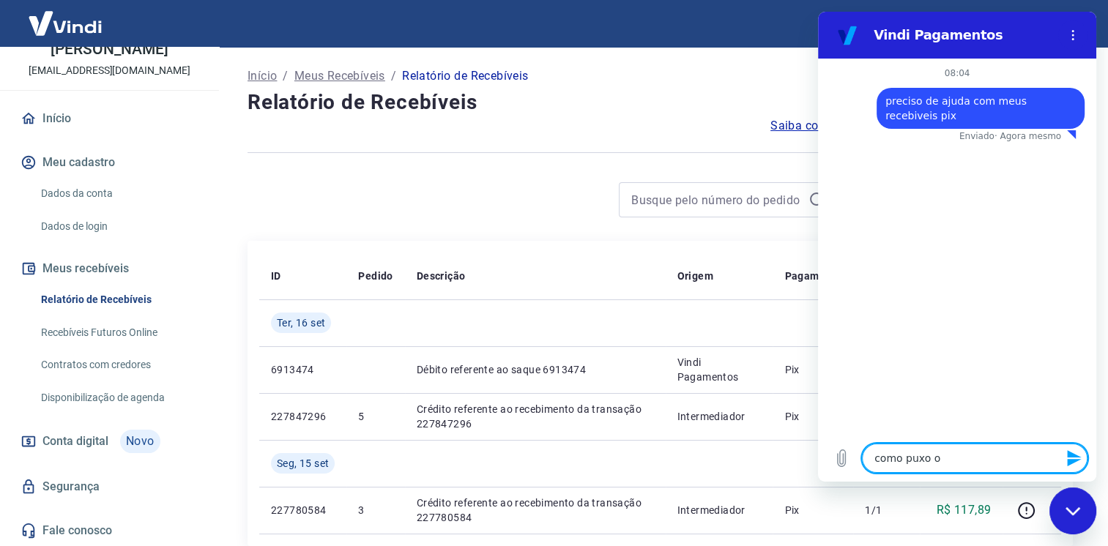
type textarea "x"
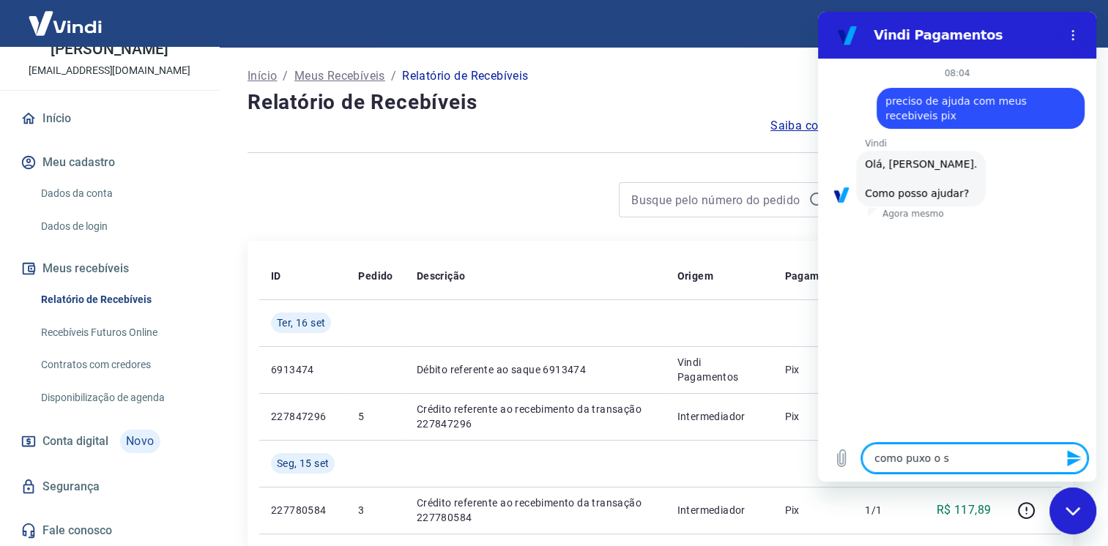
type textarea "como puxo o"
type textarea "x"
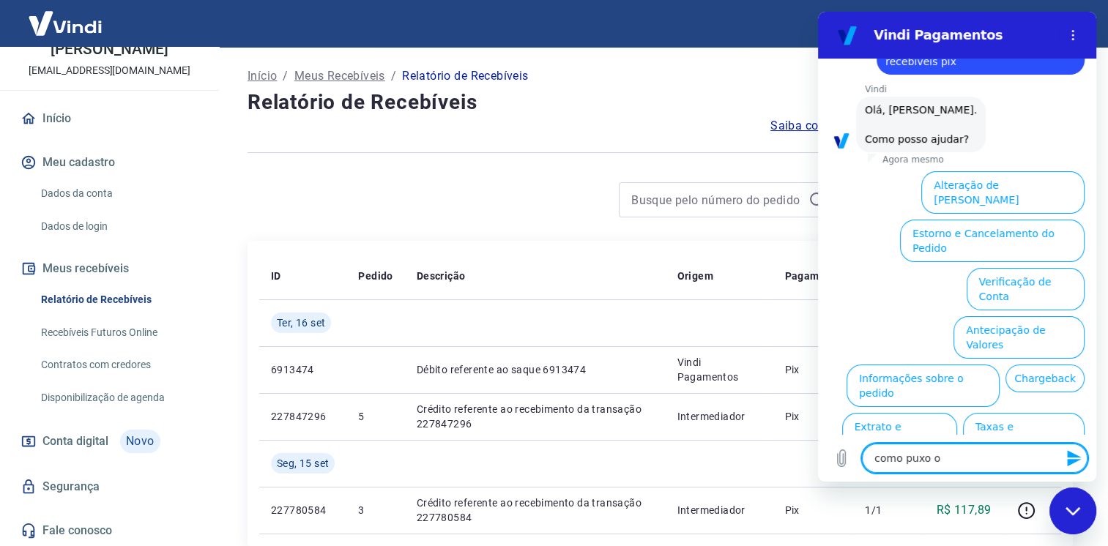
scroll to position [88, 0]
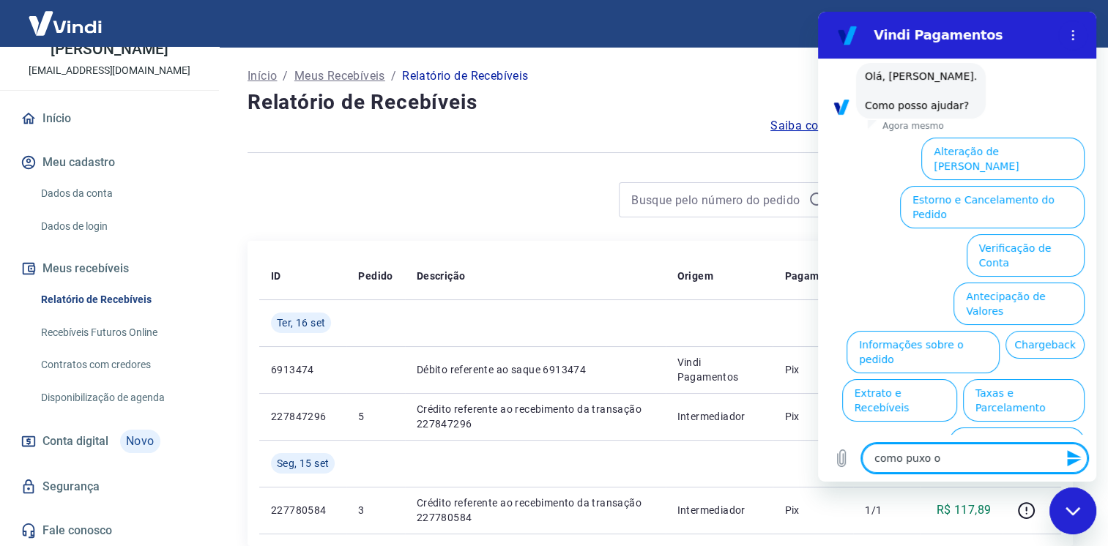
type textarea "como puxo o e"
type textarea "x"
type textarea "como puxo o ex"
type textarea "x"
type textarea "como puxo o ext"
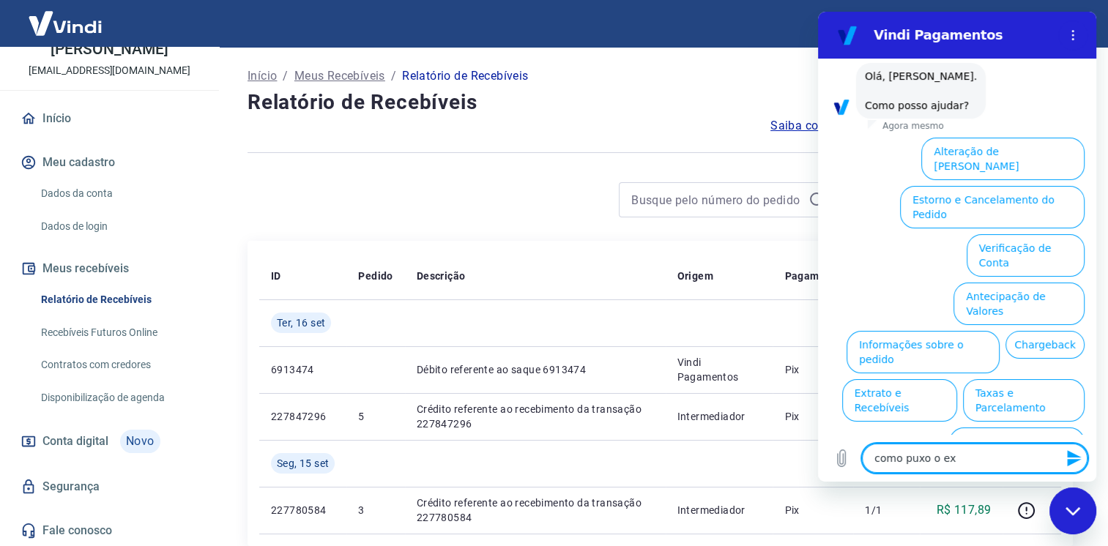
type textarea "x"
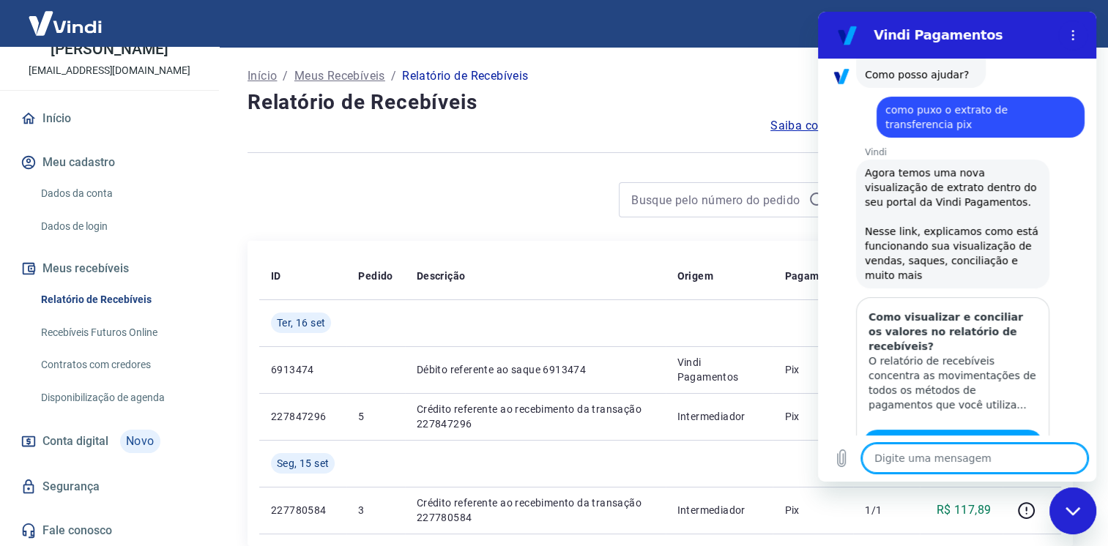
scroll to position [162, 0]
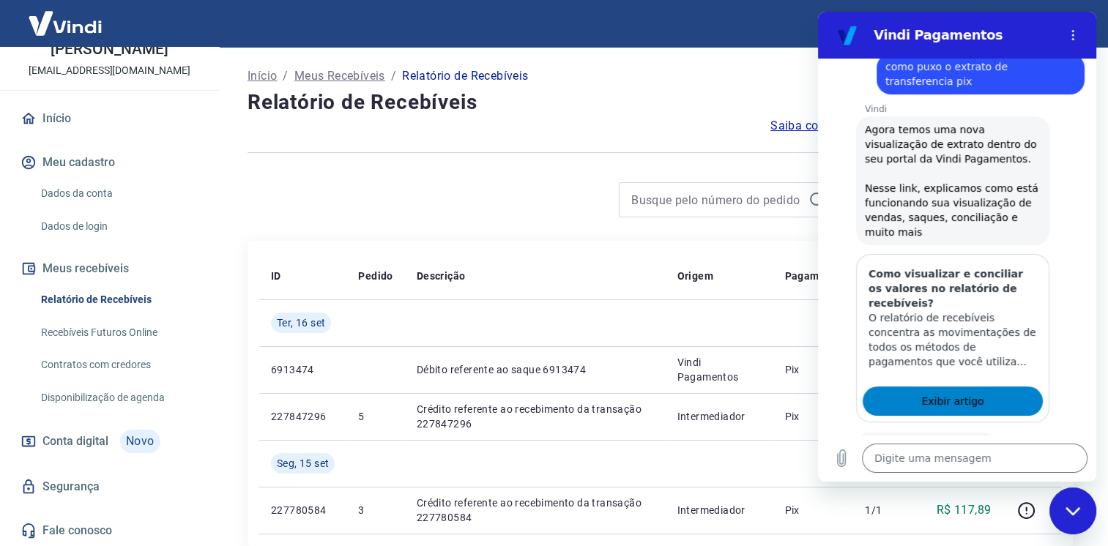
click at [968, 405] on span "Exibir artigo" at bounding box center [952, 401] width 62 height 18
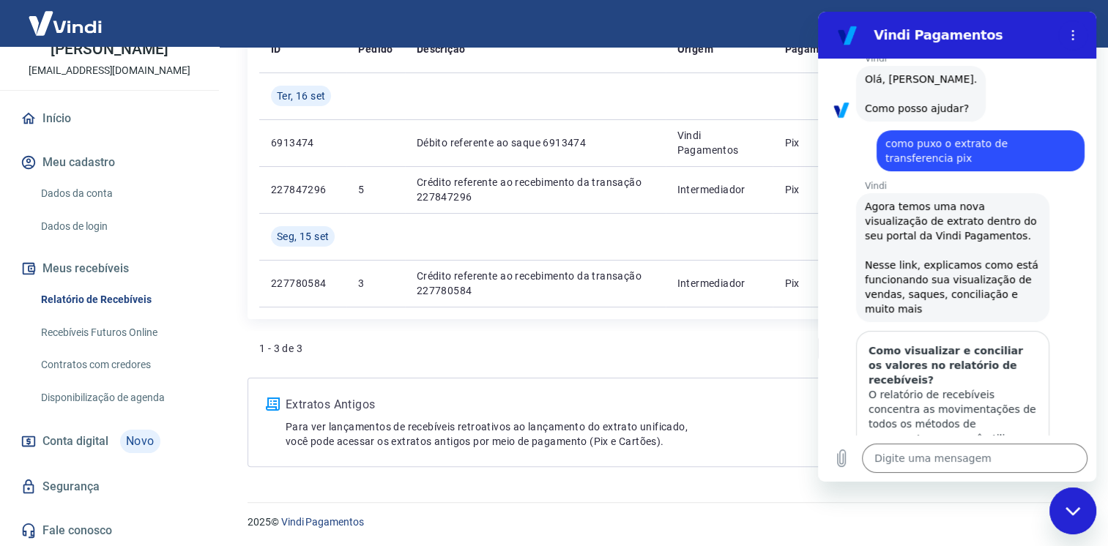
scroll to position [0, 0]
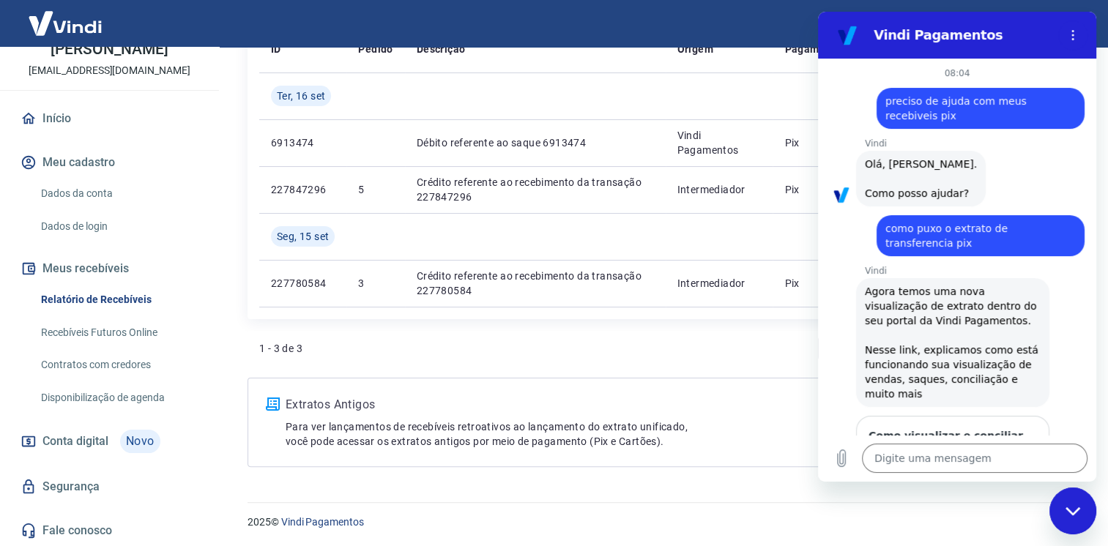
click at [1078, 515] on icon "Fechar janela de mensagens" at bounding box center [1072, 512] width 15 height 10
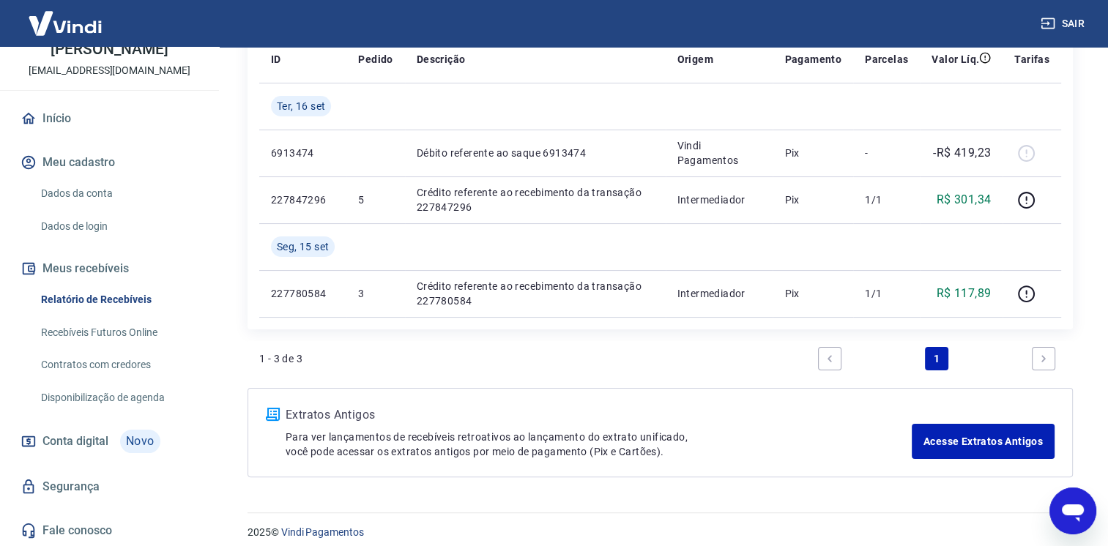
scroll to position [81, 0]
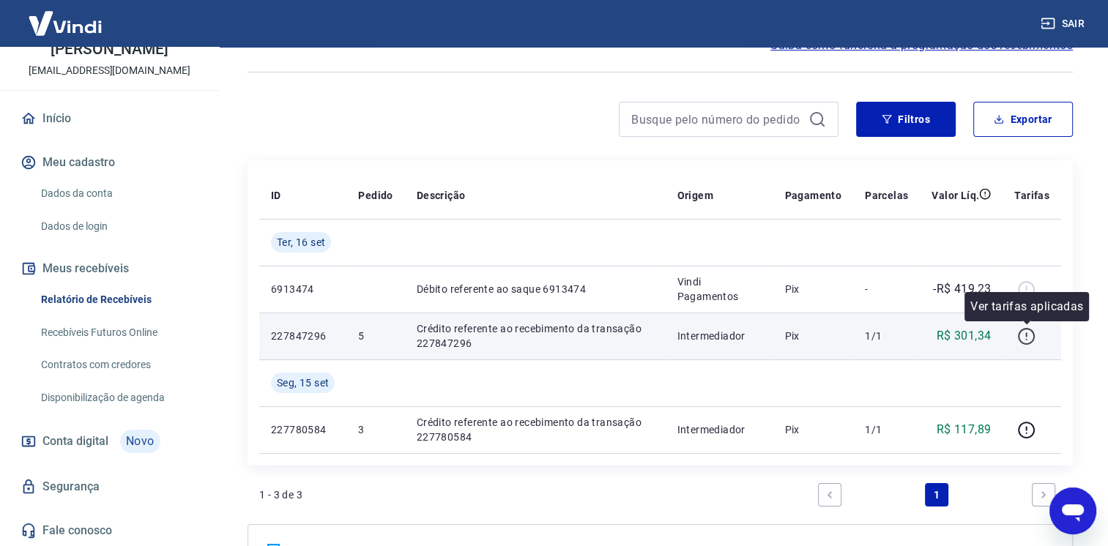
click at [1018, 335] on icon "button" at bounding box center [1025, 336] width 17 height 17
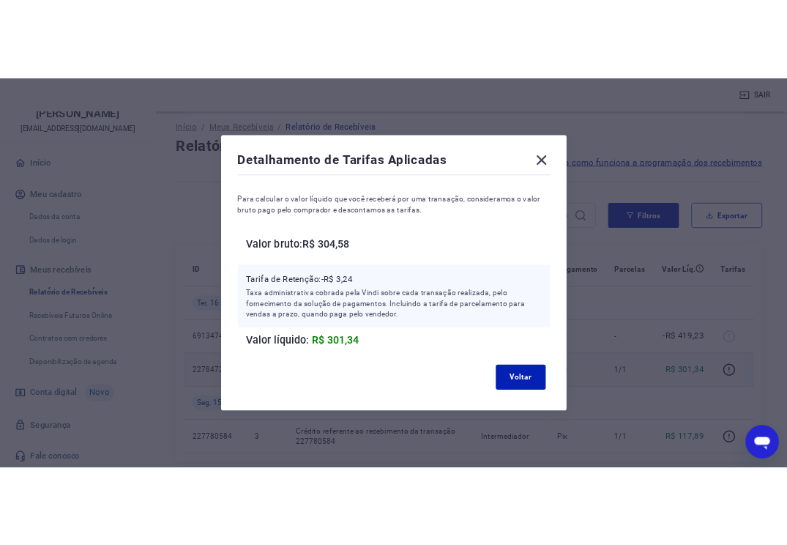
scroll to position [0, 0]
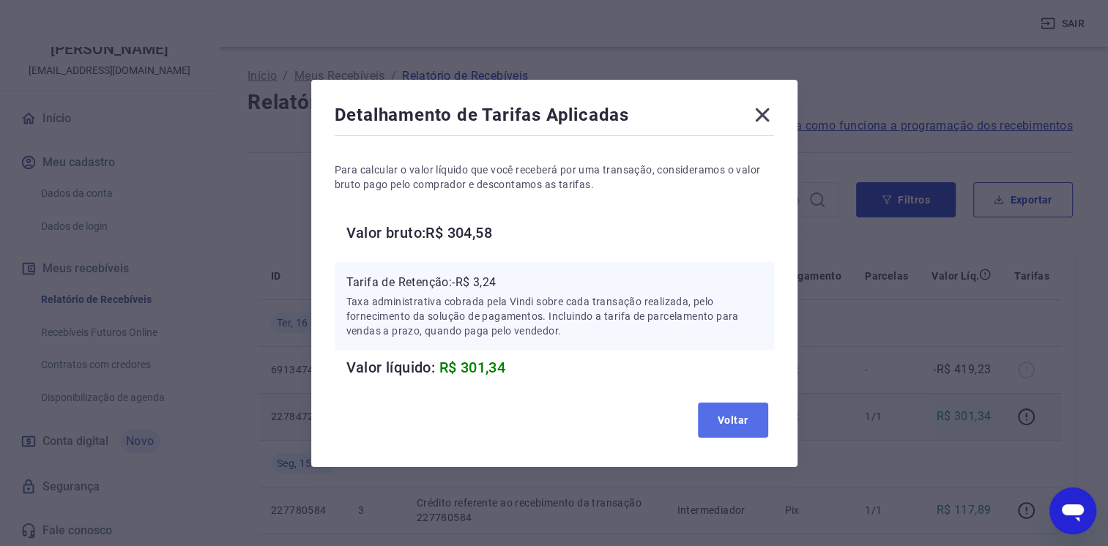
click at [736, 414] on button "Voltar" at bounding box center [733, 420] width 70 height 35
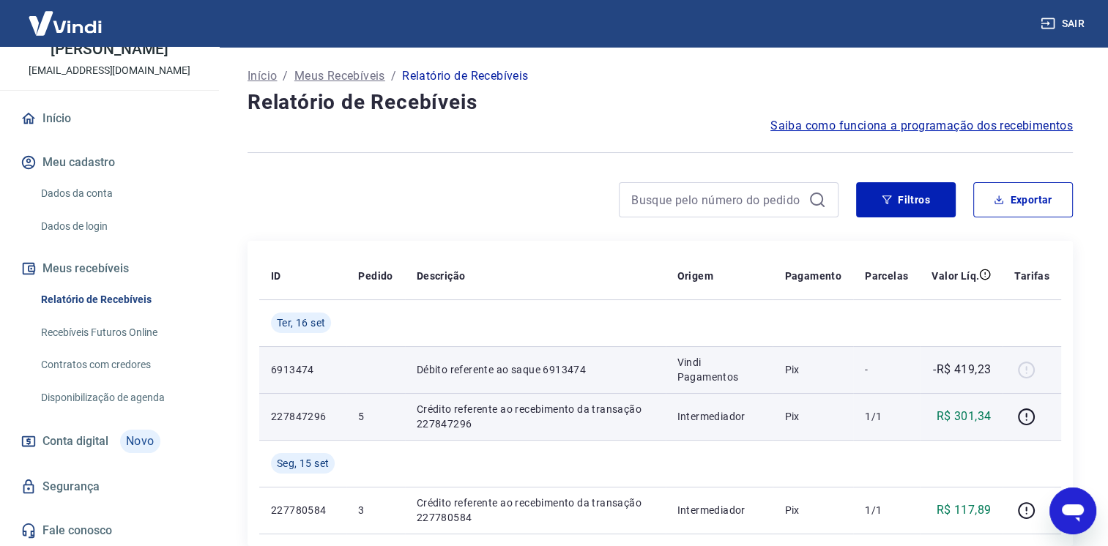
click at [1022, 376] on div at bounding box center [1031, 369] width 35 height 23
click at [325, 373] on p "6913474" at bounding box center [303, 369] width 64 height 15
click at [326, 373] on p "6913474" at bounding box center [303, 369] width 64 height 15
click at [454, 362] on p "Débito referente ao saque 6913474" at bounding box center [535, 369] width 237 height 15
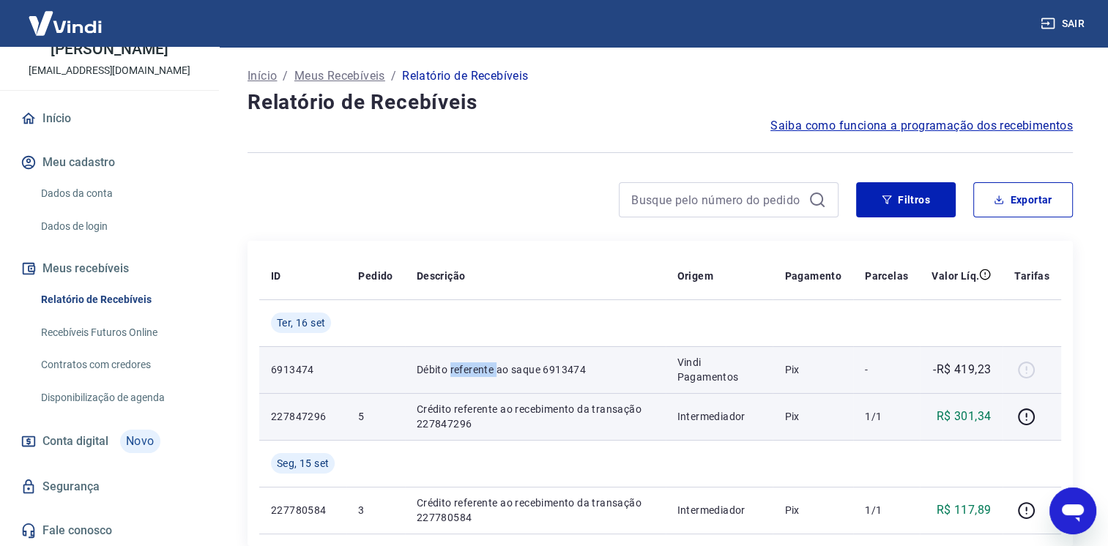
click at [454, 362] on p "Débito referente ao saque 6913474" at bounding box center [535, 369] width 237 height 15
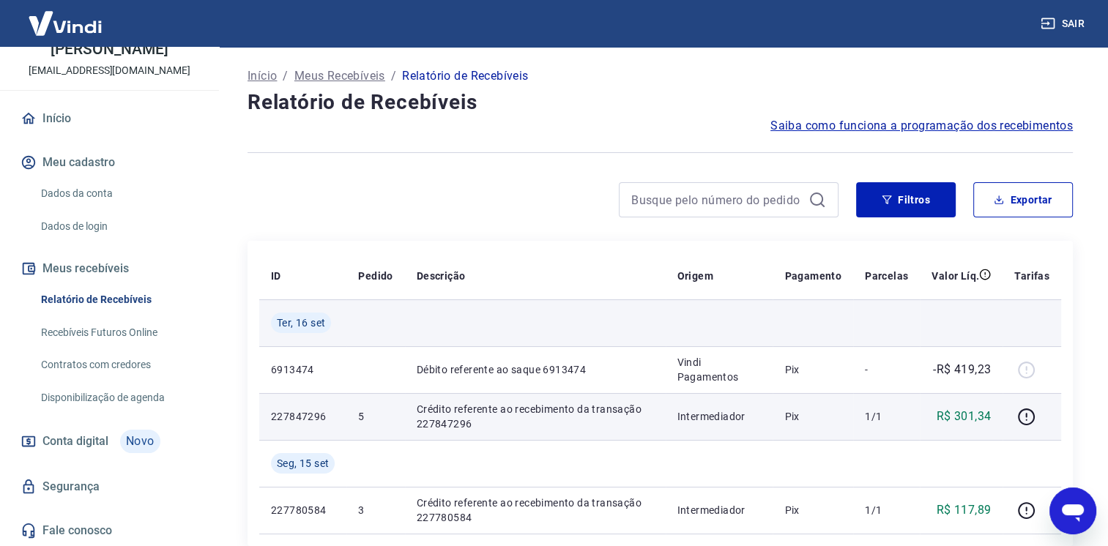
click at [277, 324] on span "Ter, 16 set" at bounding box center [301, 322] width 48 height 15
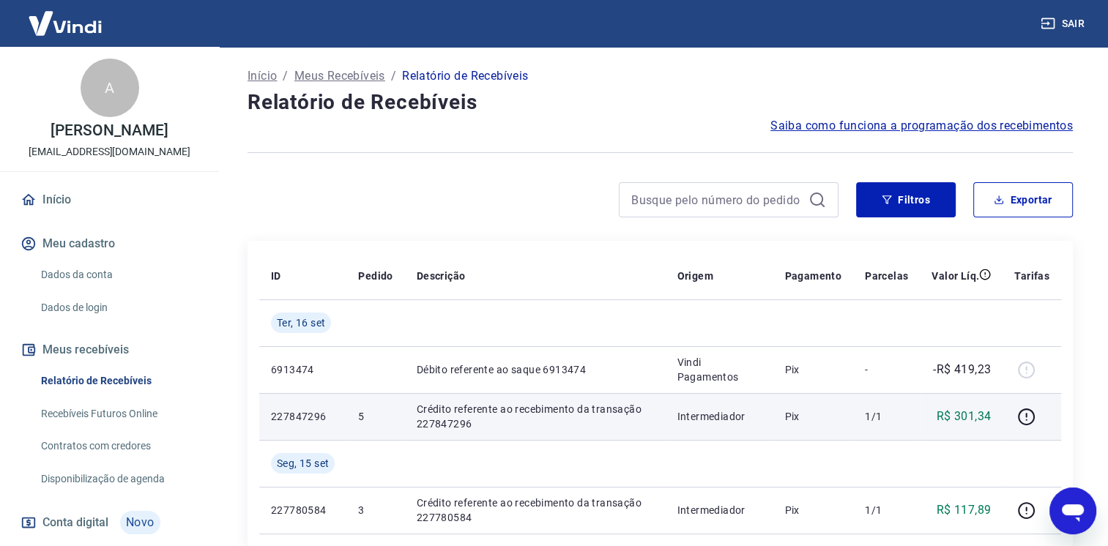
click at [51, 219] on div "Início Meu cadastro Dados da conta Dados de login Meus recebíveis Relatório de …" at bounding box center [109, 406] width 219 height 444
click at [54, 203] on link "Início" at bounding box center [110, 200] width 184 height 32
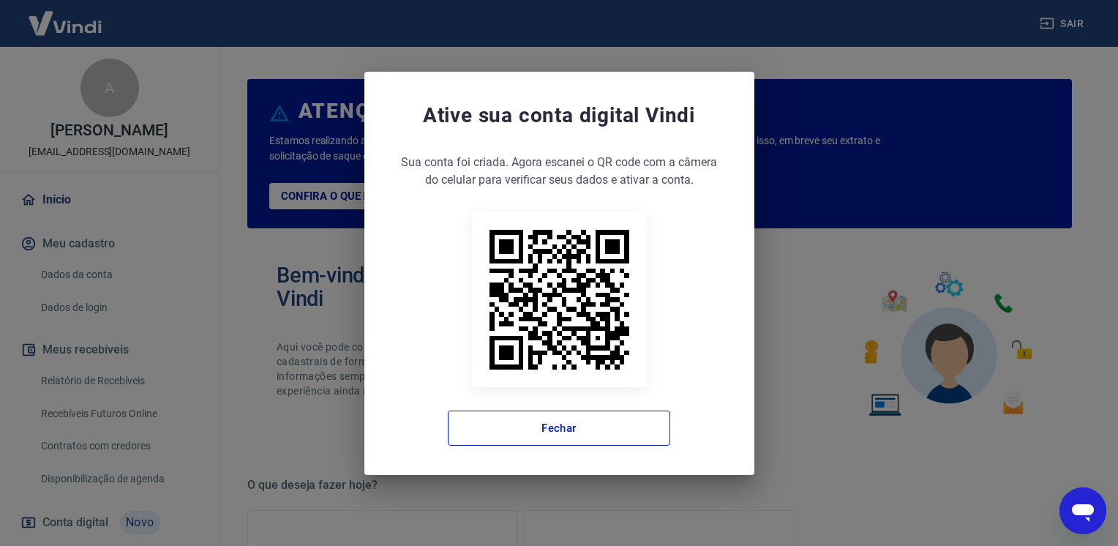
click at [534, 239] on icon at bounding box center [560, 300] width 140 height 140
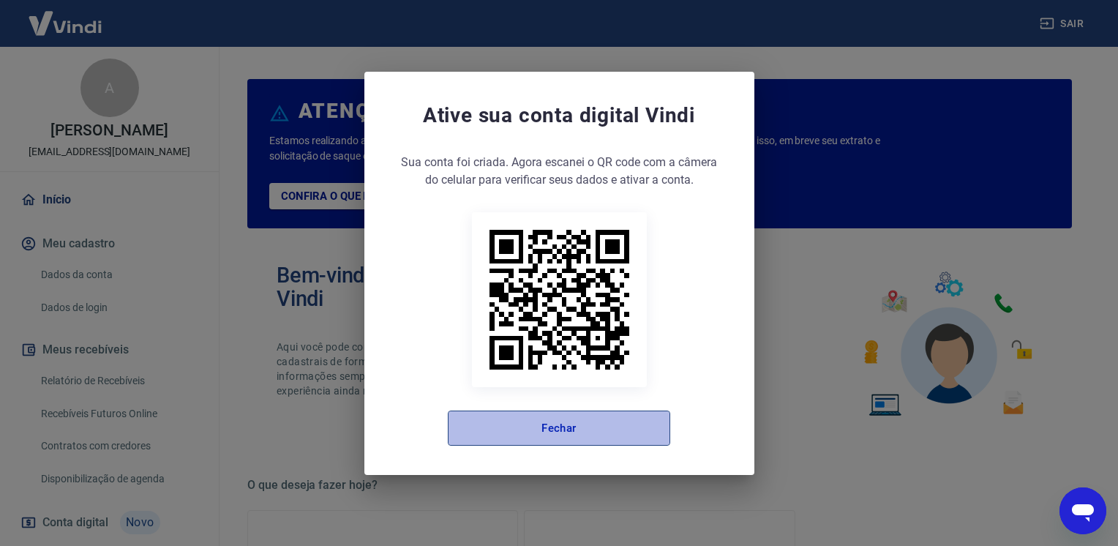
click at [590, 439] on button "Fechar" at bounding box center [559, 428] width 223 height 35
